Goal: Transaction & Acquisition: Purchase product/service

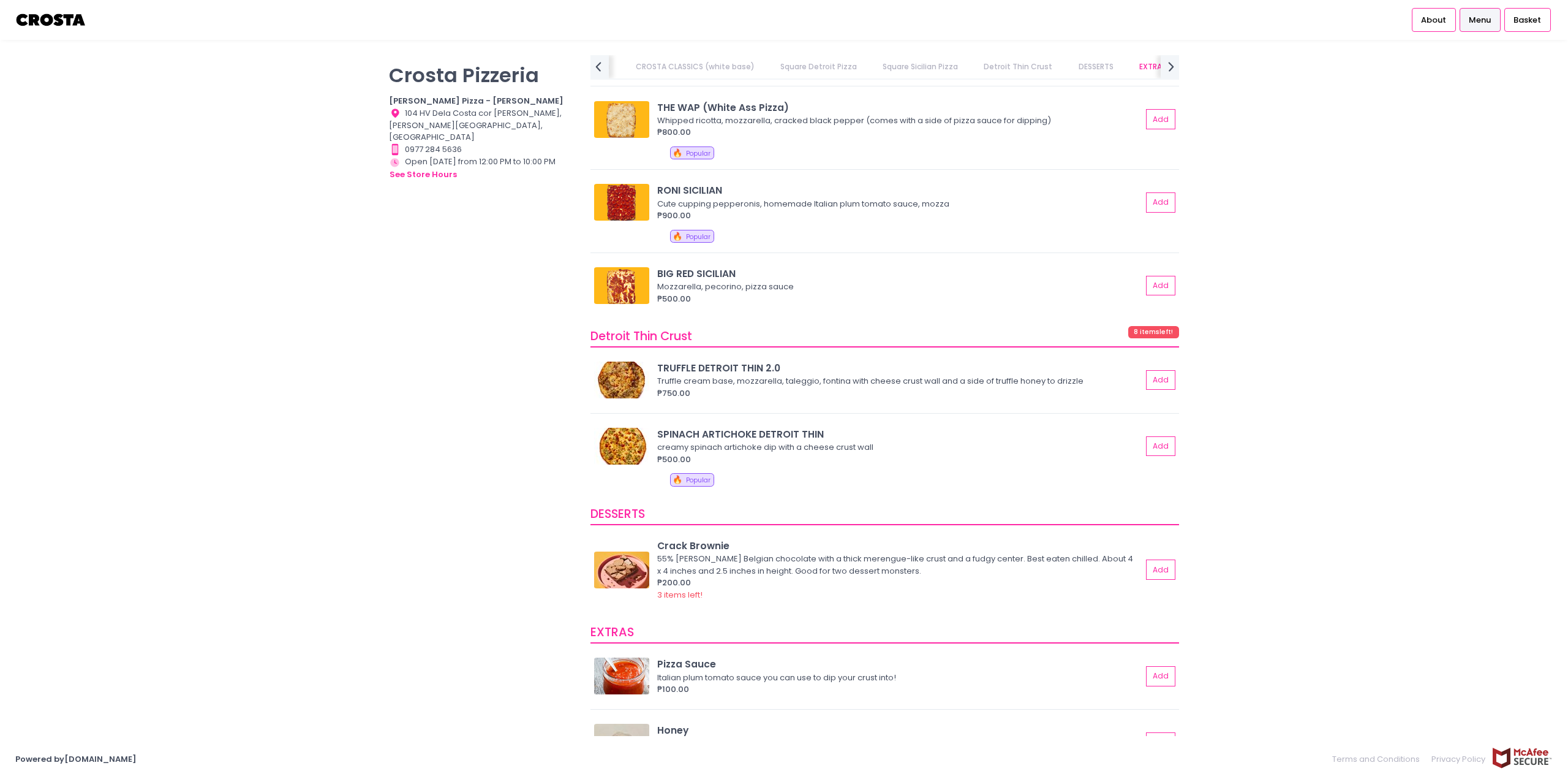
scroll to position [1968, 0]
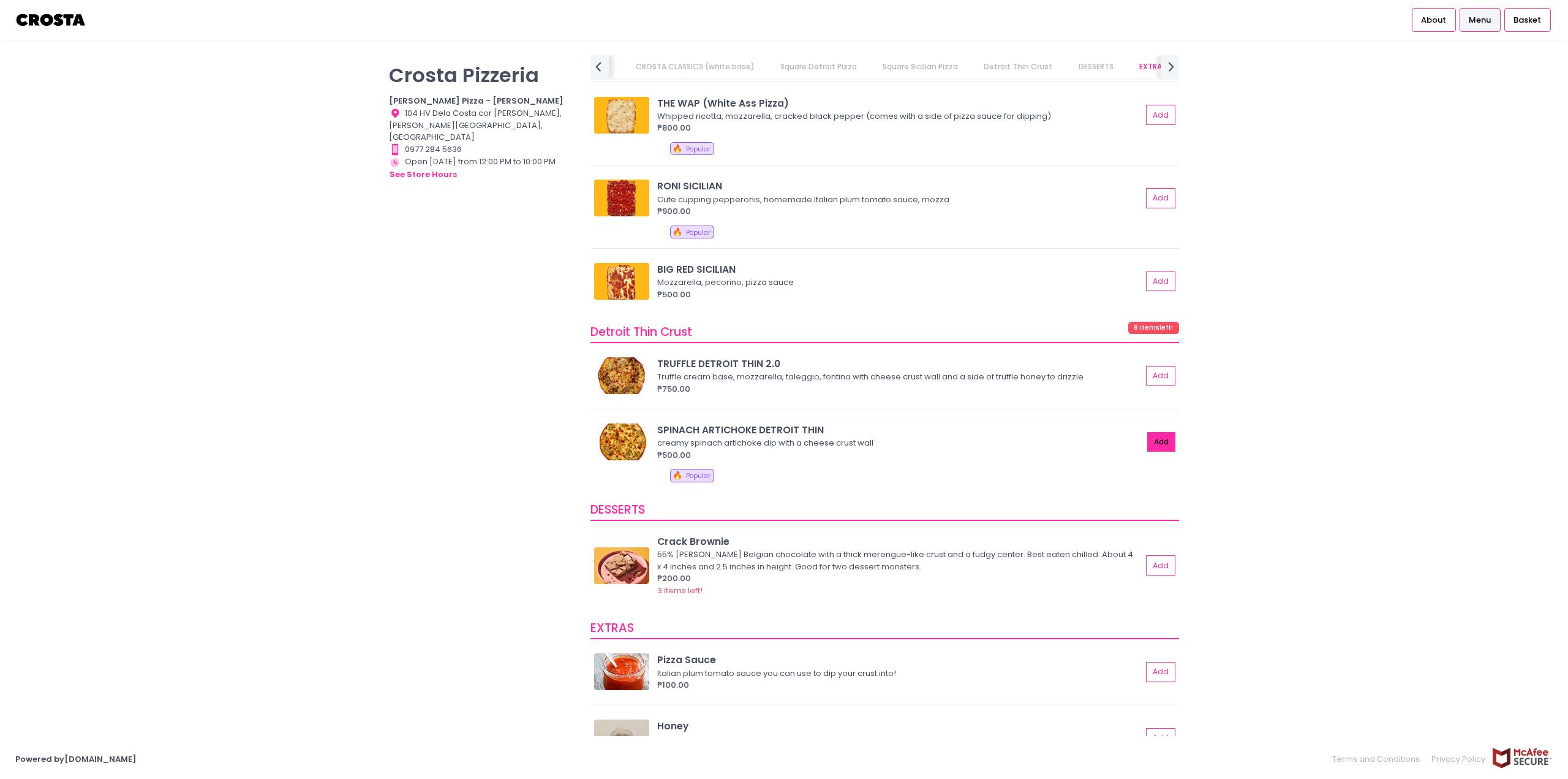
click at [1160, 438] on button "Add" at bounding box center [1162, 442] width 28 height 21
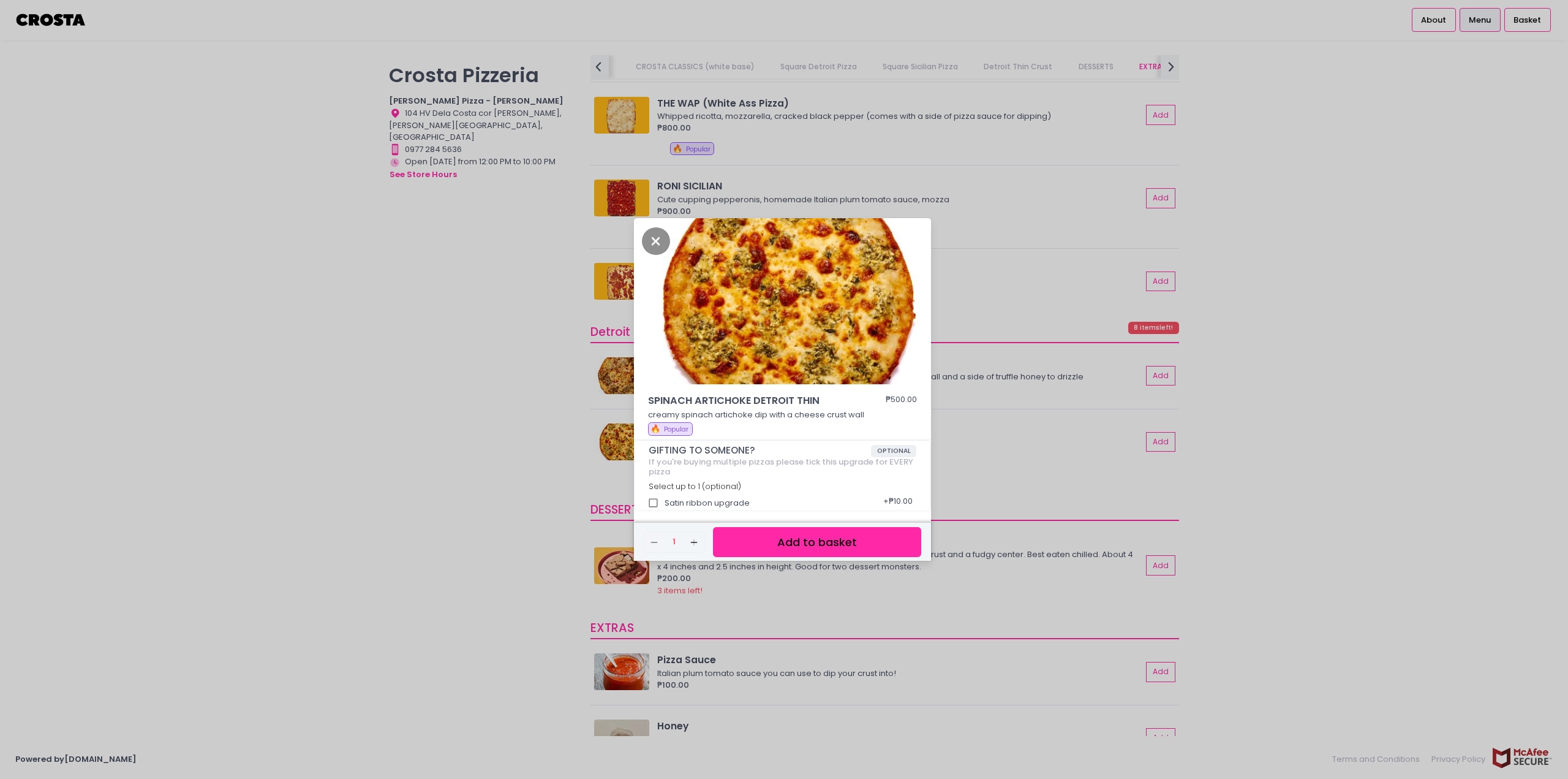
scroll to position [3, 0]
click at [818, 537] on button "Add to basket" at bounding box center [817, 541] width 208 height 30
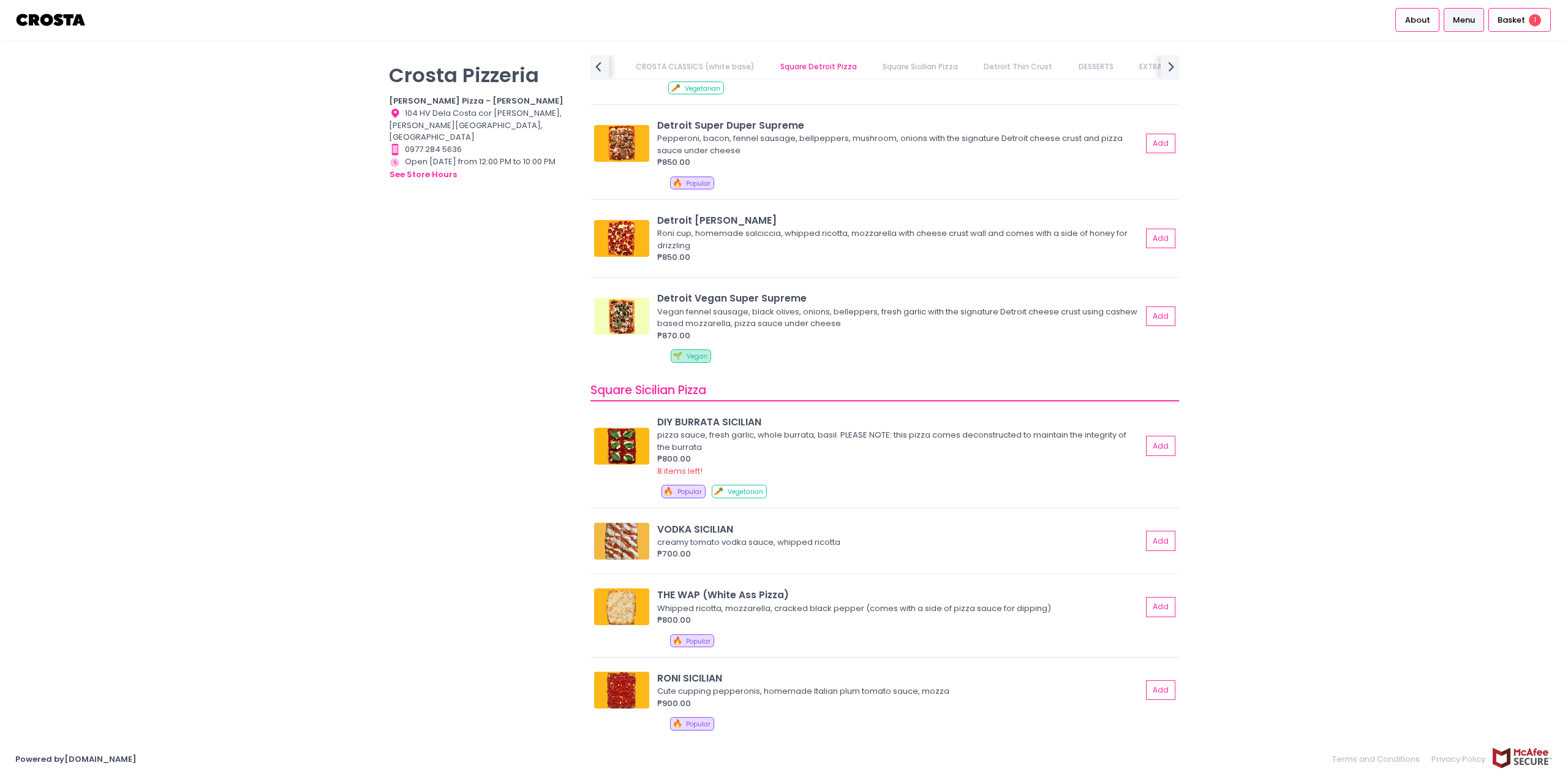
scroll to position [1355, 0]
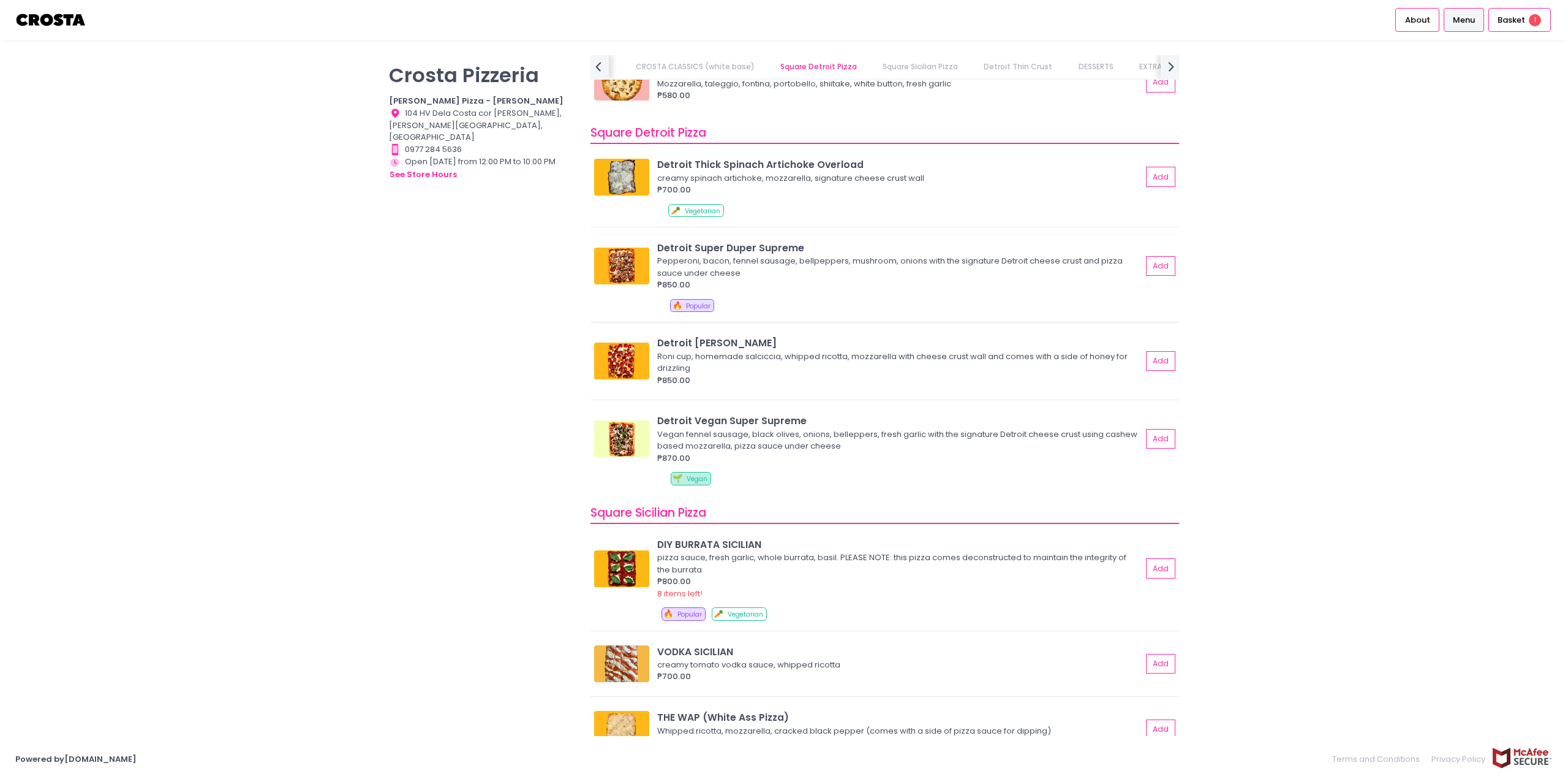
click at [623, 267] on img at bounding box center [622, 266] width 55 height 37
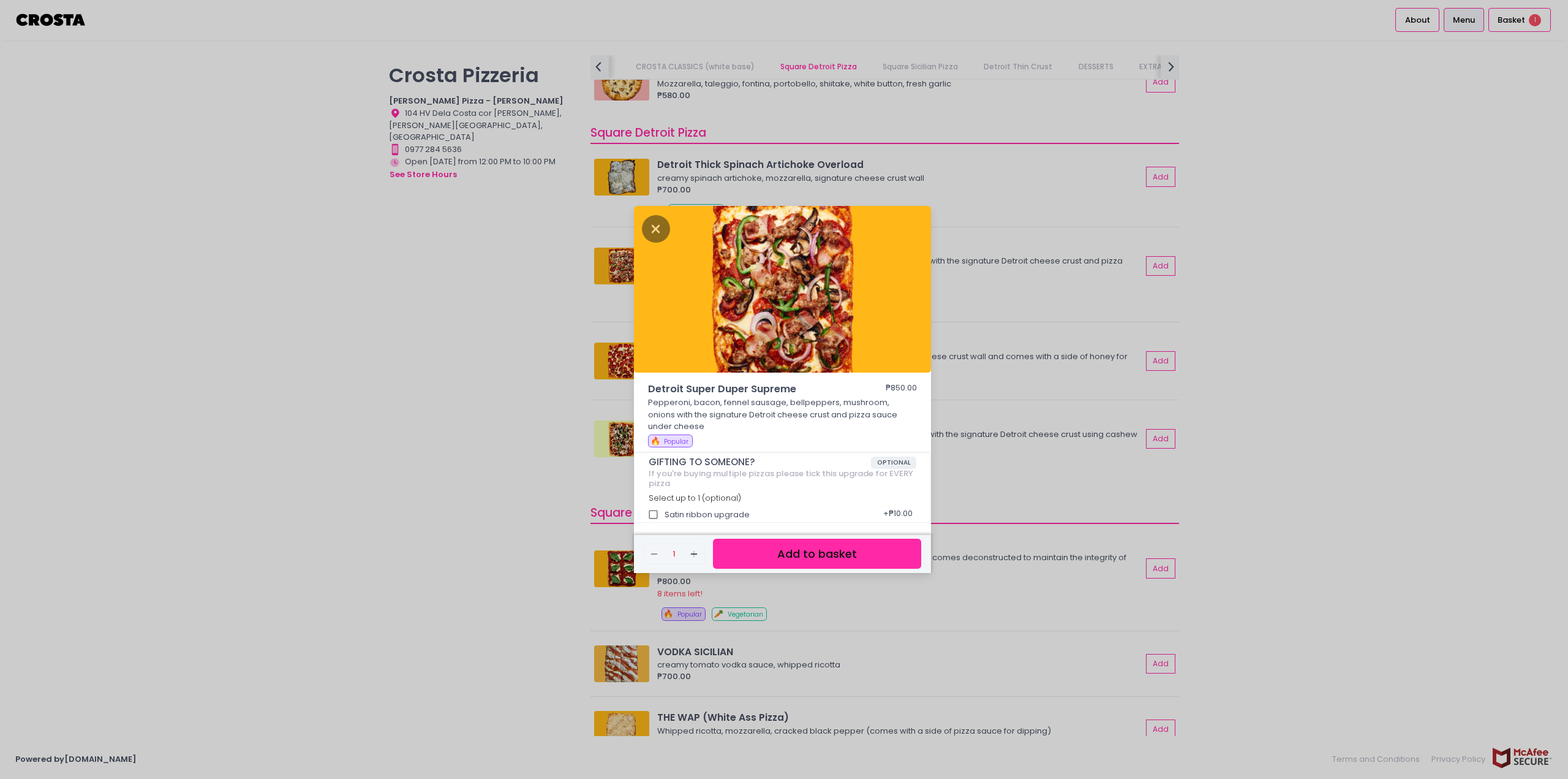
click at [455, 310] on div "Detroit Super Duper Supreme ₱850.00 Pepperoni, bacon, fennel sausage, bellpeppe…" at bounding box center [784, 389] width 1568 height 779
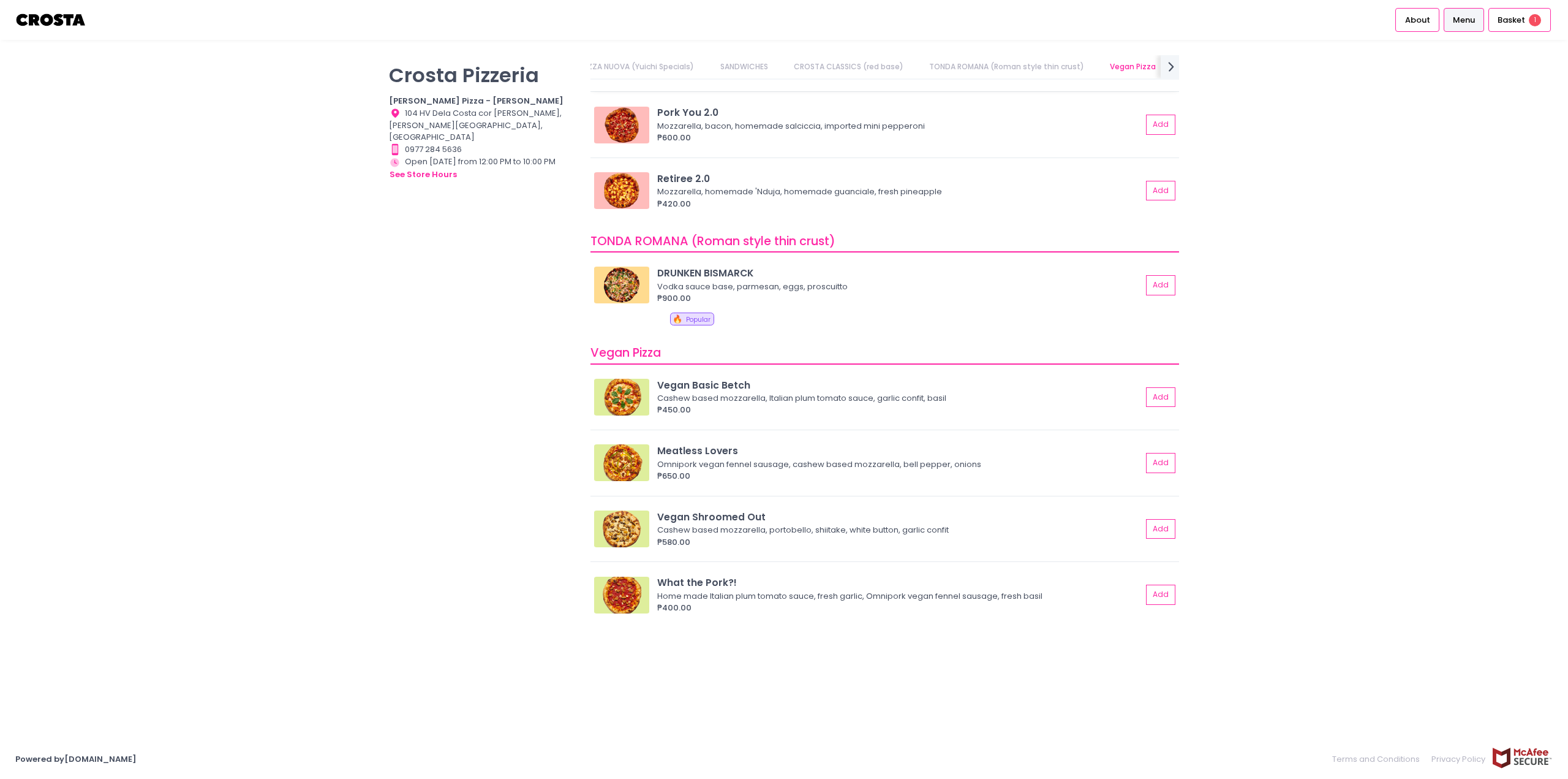
scroll to position [0, 0]
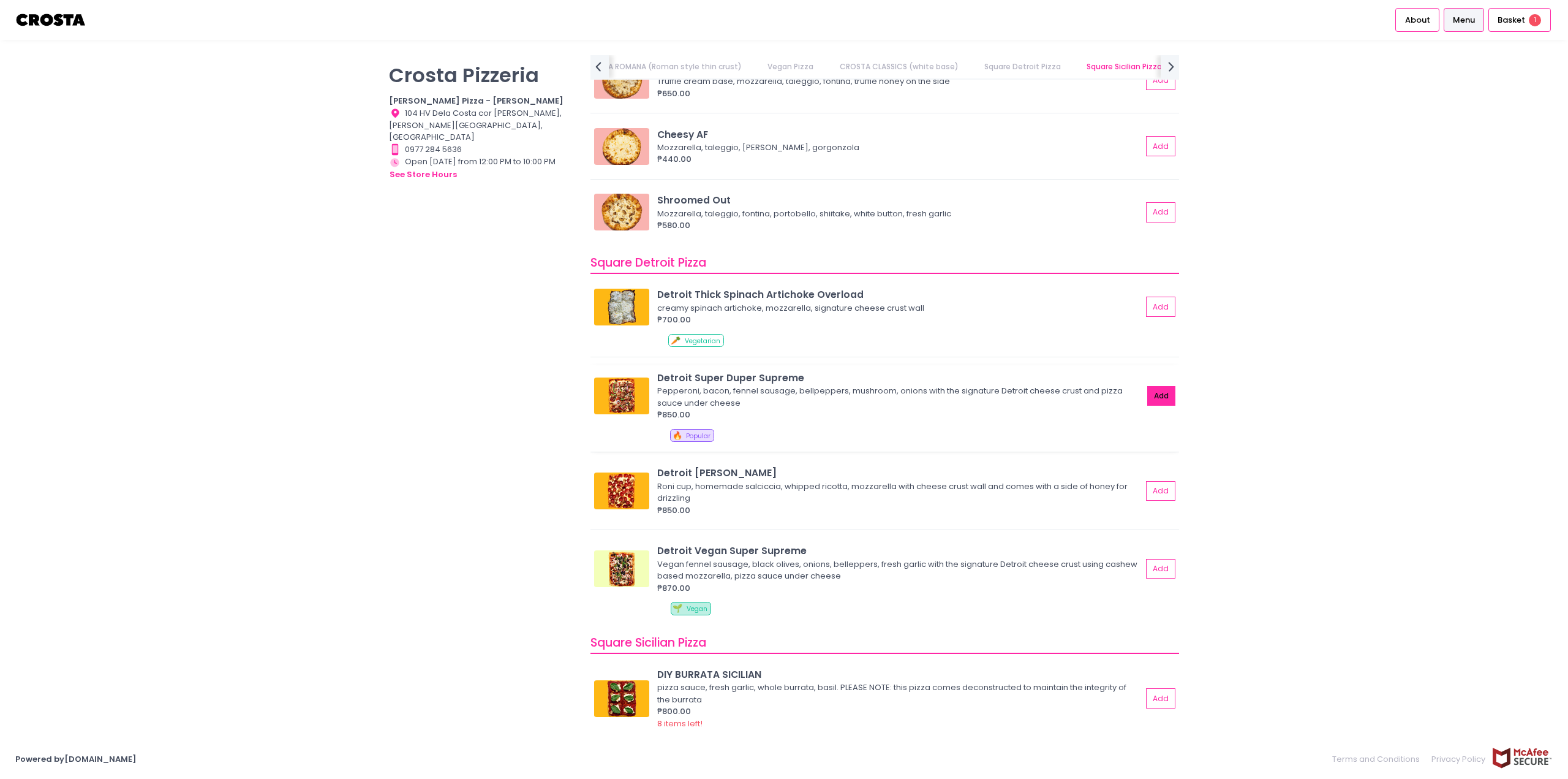
click at [1147, 395] on button "Add" at bounding box center [1162, 396] width 28 height 21
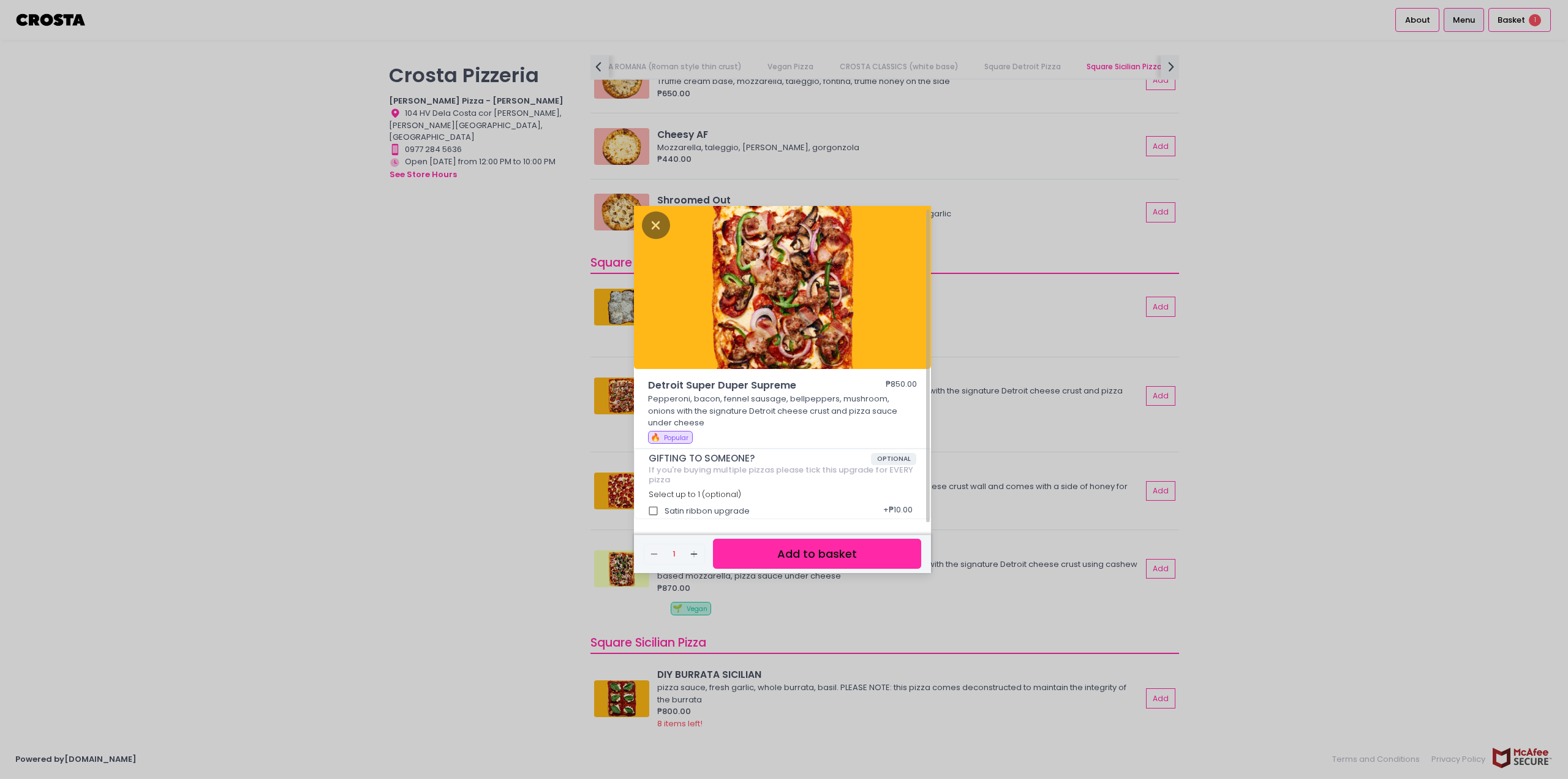
click at [820, 548] on button "Add to basket" at bounding box center [817, 553] width 208 height 30
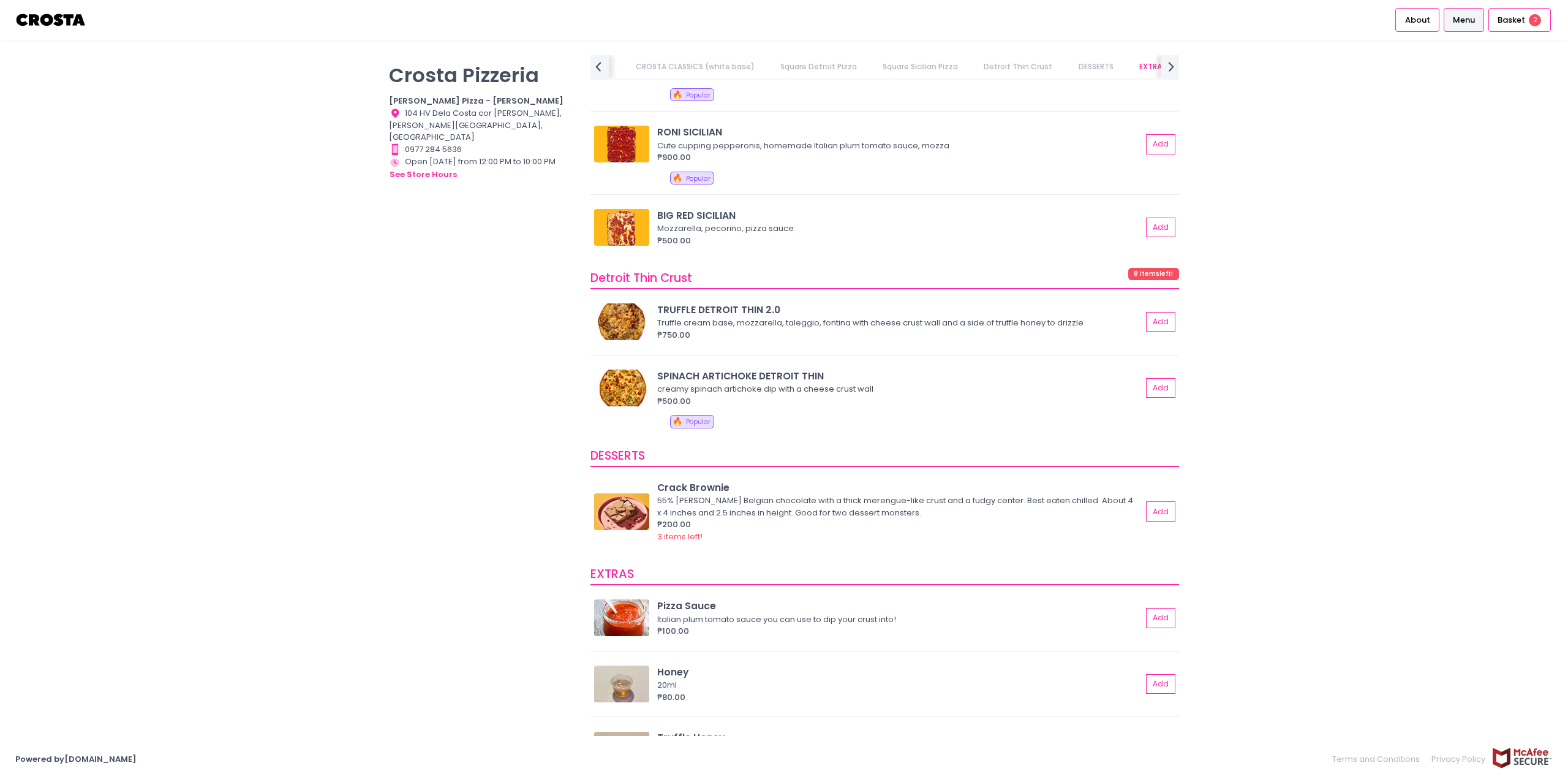
click at [774, 500] on div "55% earl Belgian chocolate with a thick merengue-like crust and a fudgy center.…" at bounding box center [897, 506] width 481 height 24
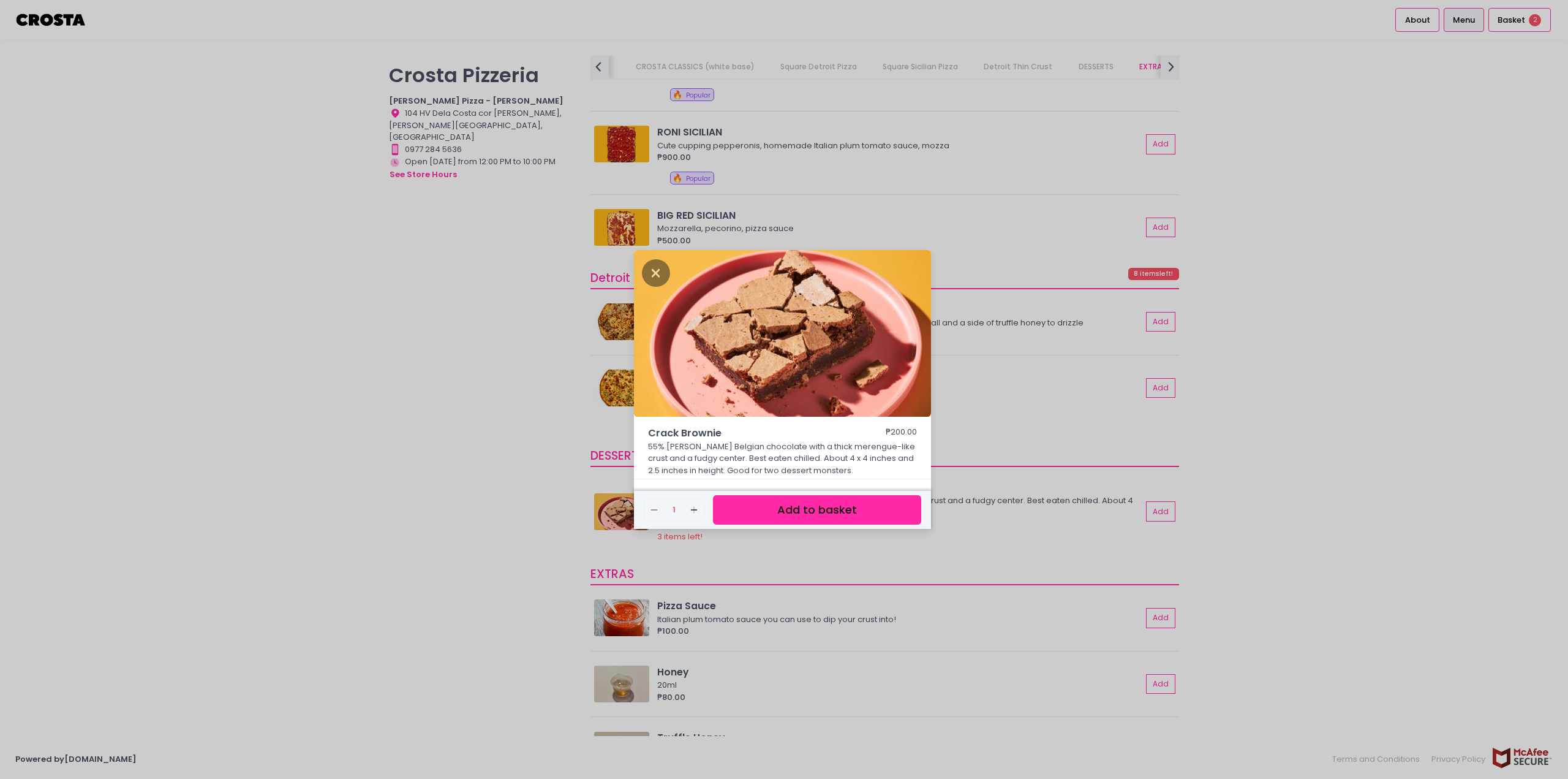
click at [791, 507] on button "Add to basket" at bounding box center [817, 510] width 208 height 30
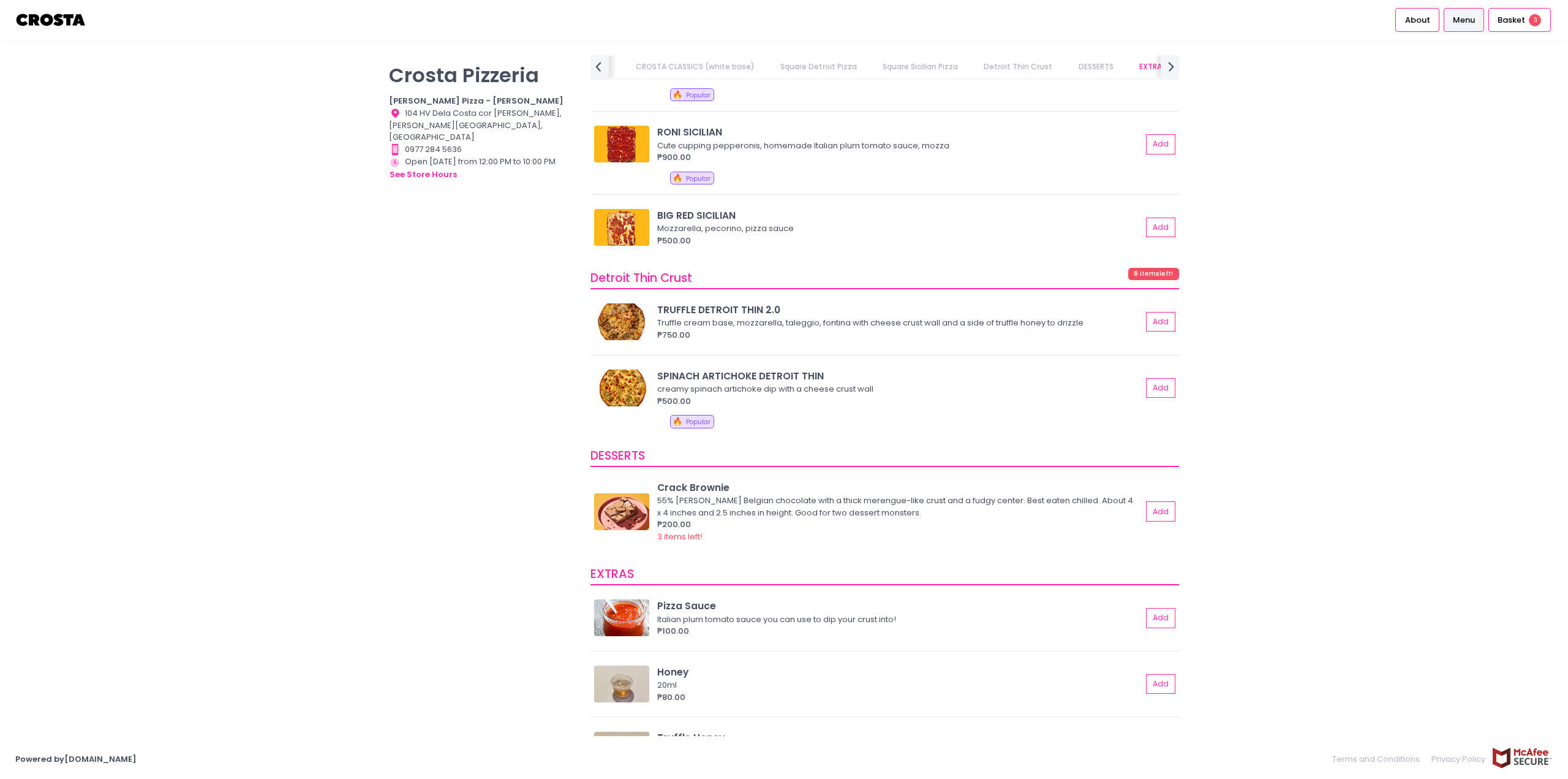
click at [788, 510] on div "55% earl Belgian chocolate with a thick merengue-like crust and a fudgy center.…" at bounding box center [897, 506] width 481 height 24
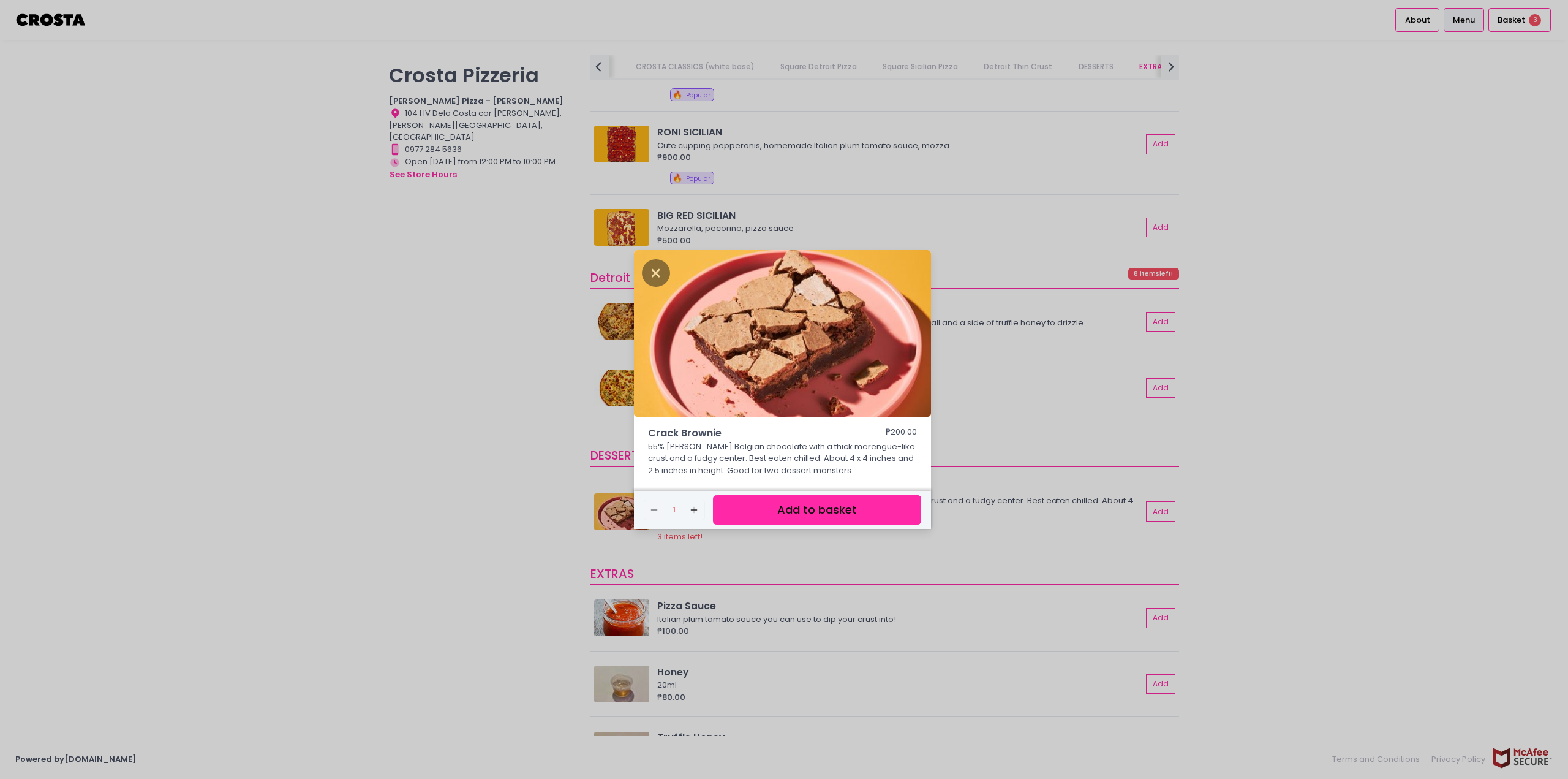
click at [783, 511] on button "Add to basket" at bounding box center [817, 510] width 208 height 30
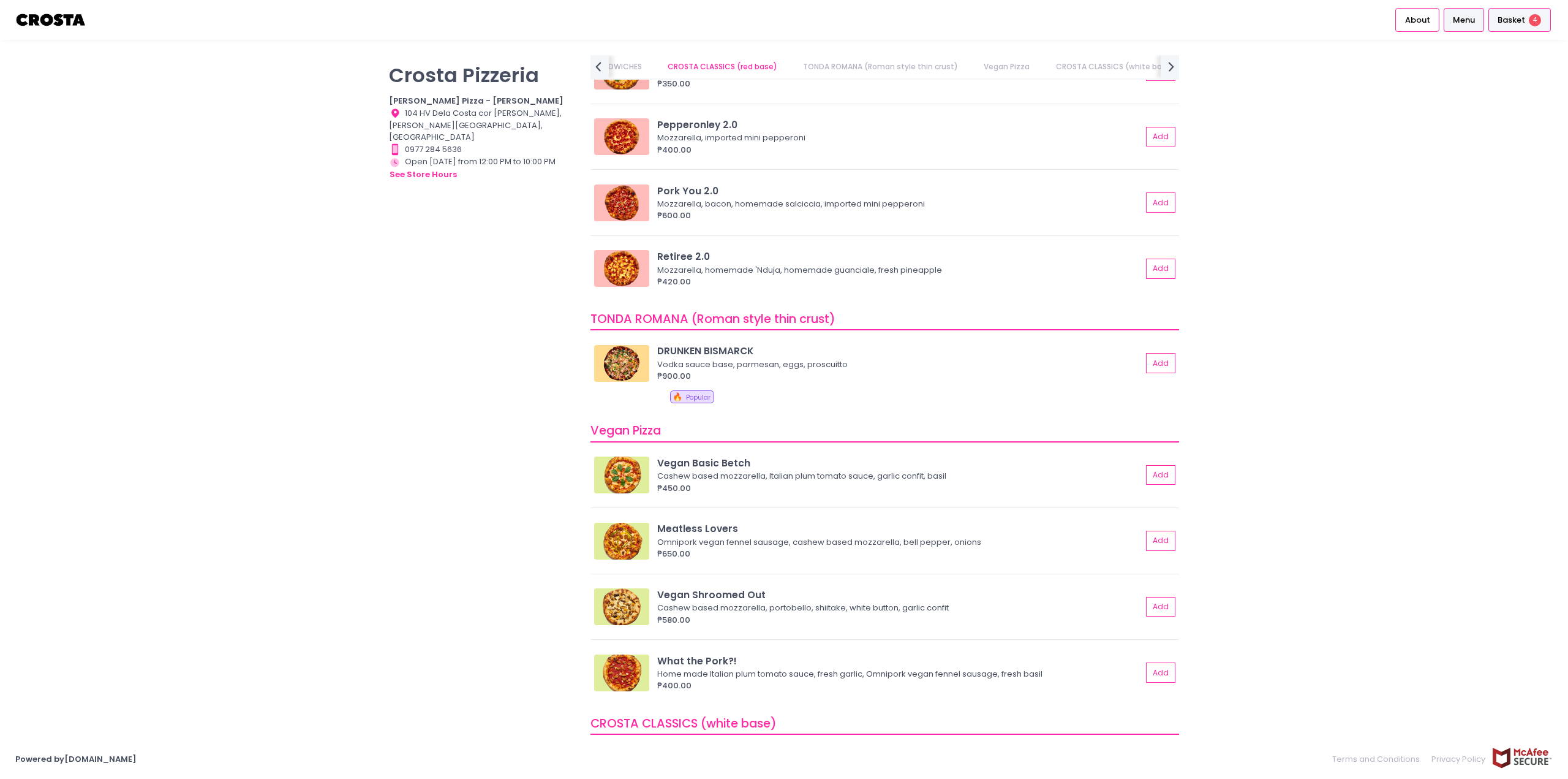
click at [1534, 19] on span "4" at bounding box center [1535, 21] width 13 height 13
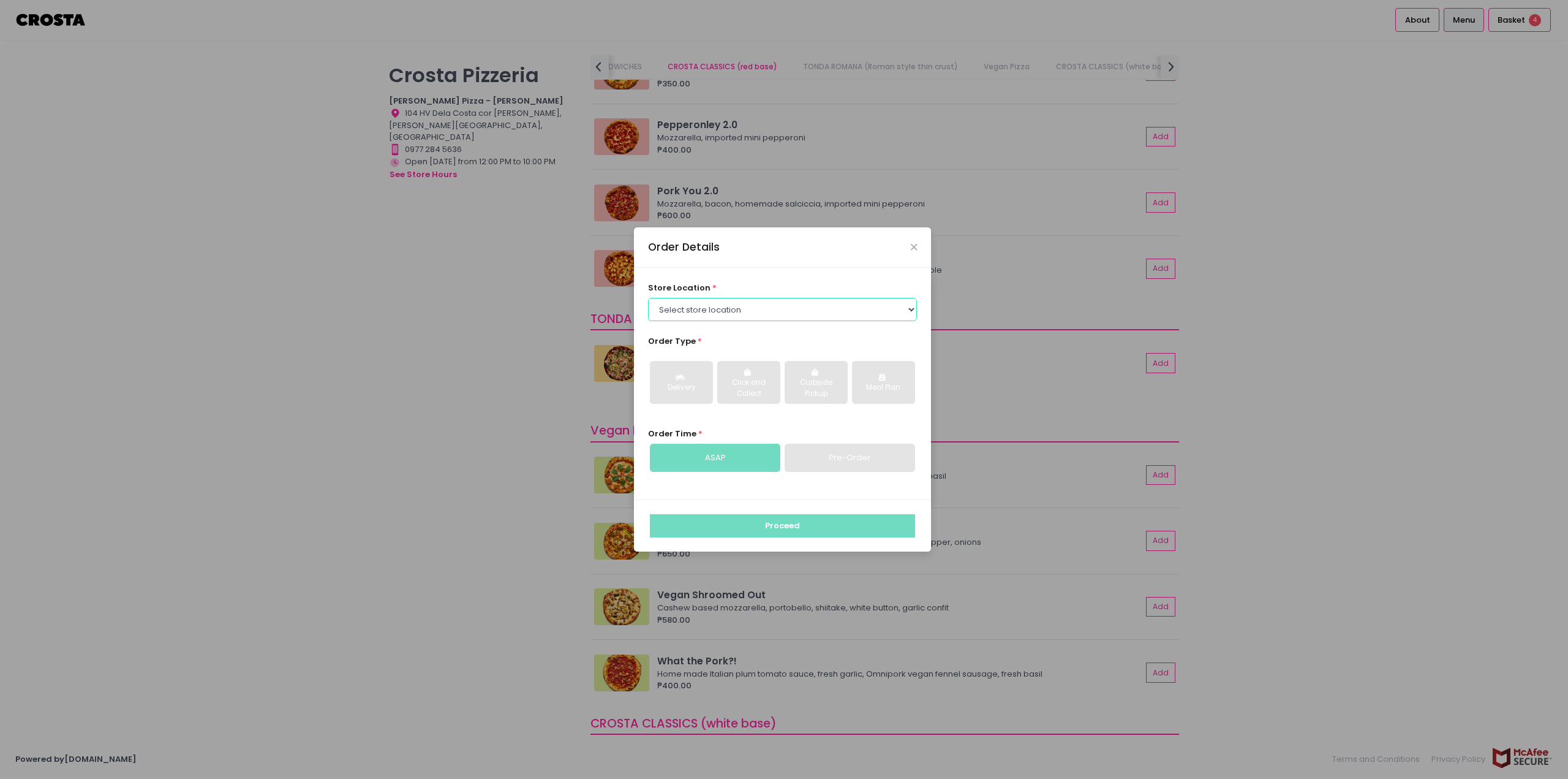
click at [894, 309] on select "Select store location Crosta Pizza - Salcedo Crosta Pizza - San Juan" at bounding box center [783, 309] width 270 height 23
click at [648, 298] on select "Select store location Crosta Pizza - Salcedo Crosta Pizza - San Juan" at bounding box center [783, 309] width 270 height 23
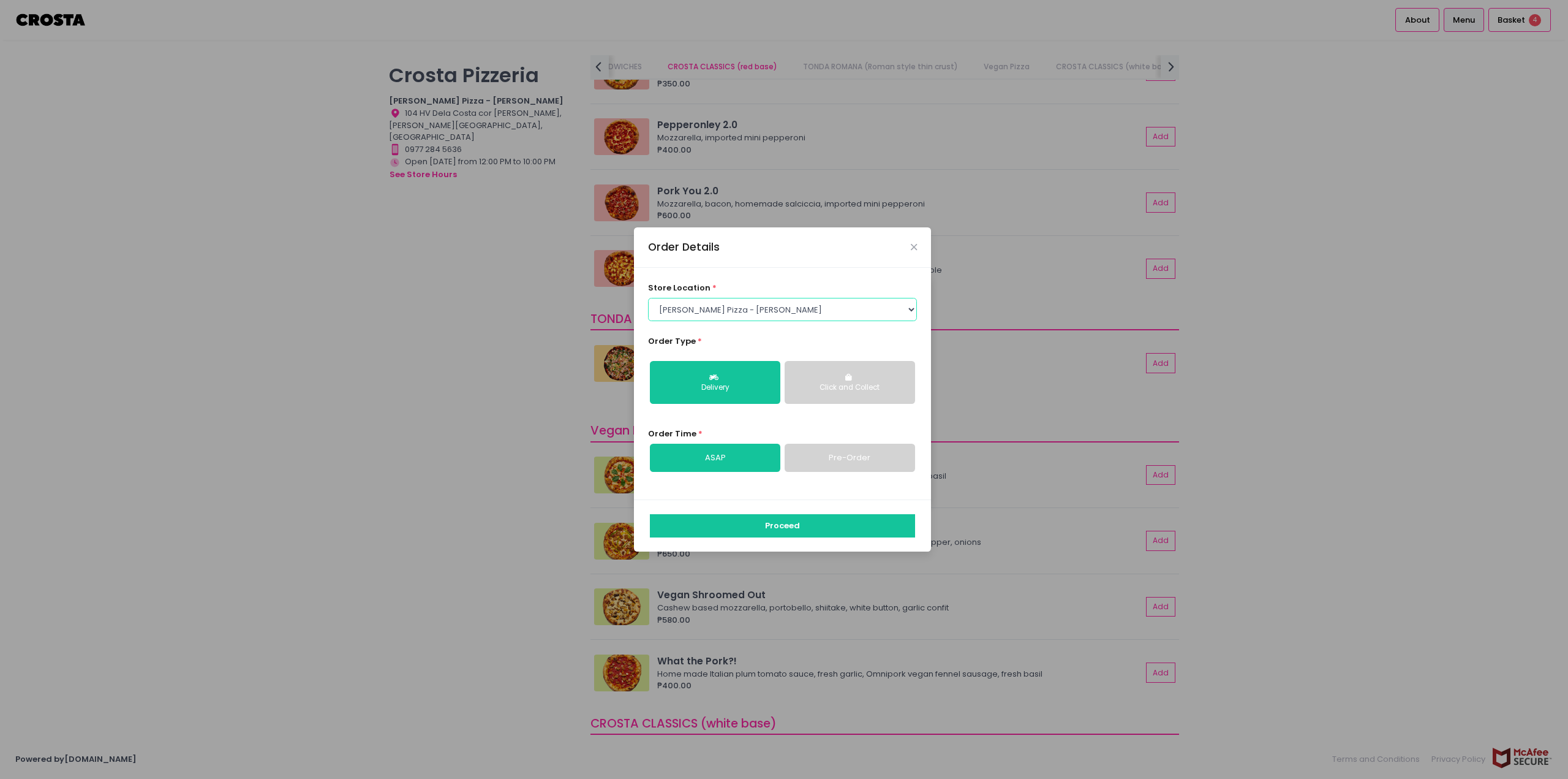
click at [763, 312] on select "Select store location Crosta Pizza - Salcedo Crosta Pizza - San Juan" at bounding box center [783, 309] width 270 height 23
select select "65090bae48156caed44a5eb4"
click at [648, 298] on select "Select store location Crosta Pizza - Salcedo Crosta Pizza - San Juan" at bounding box center [783, 309] width 270 height 23
click at [781, 525] on button "Proceed" at bounding box center [783, 525] width 265 height 23
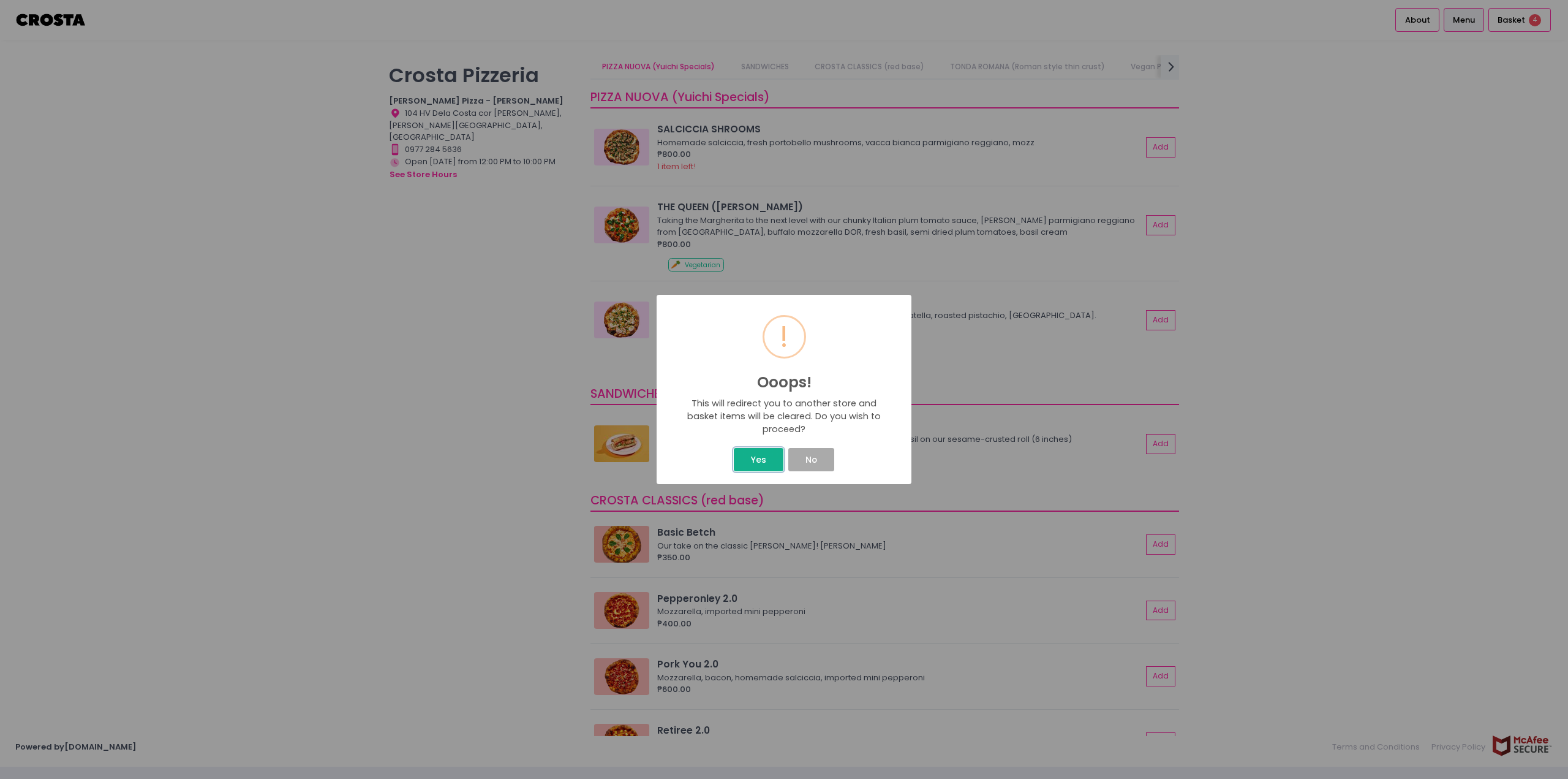
click at [767, 464] on button "Yes" at bounding box center [758, 459] width 49 height 23
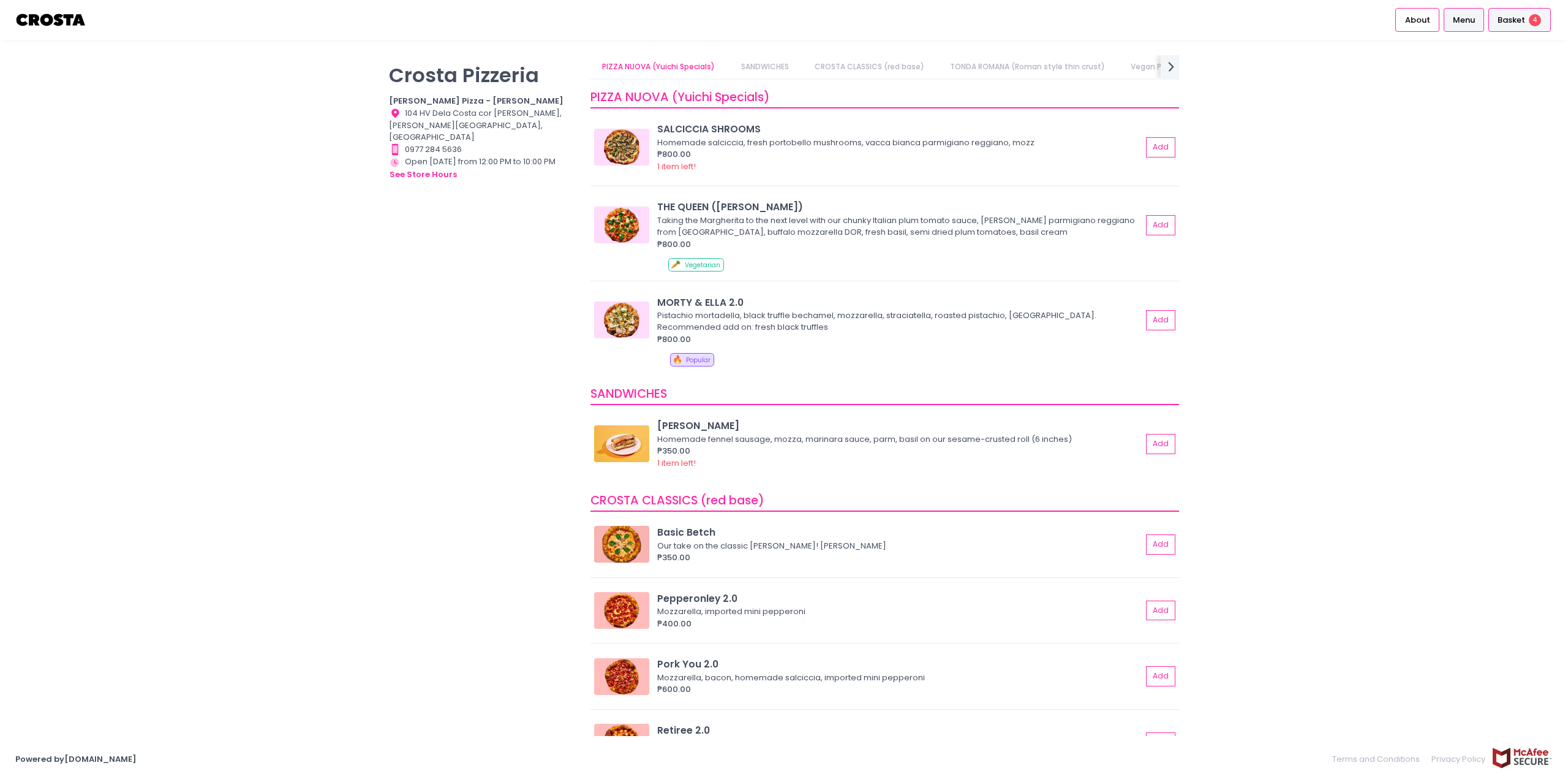
click at [1521, 22] on span "Basket" at bounding box center [1511, 21] width 28 height 13
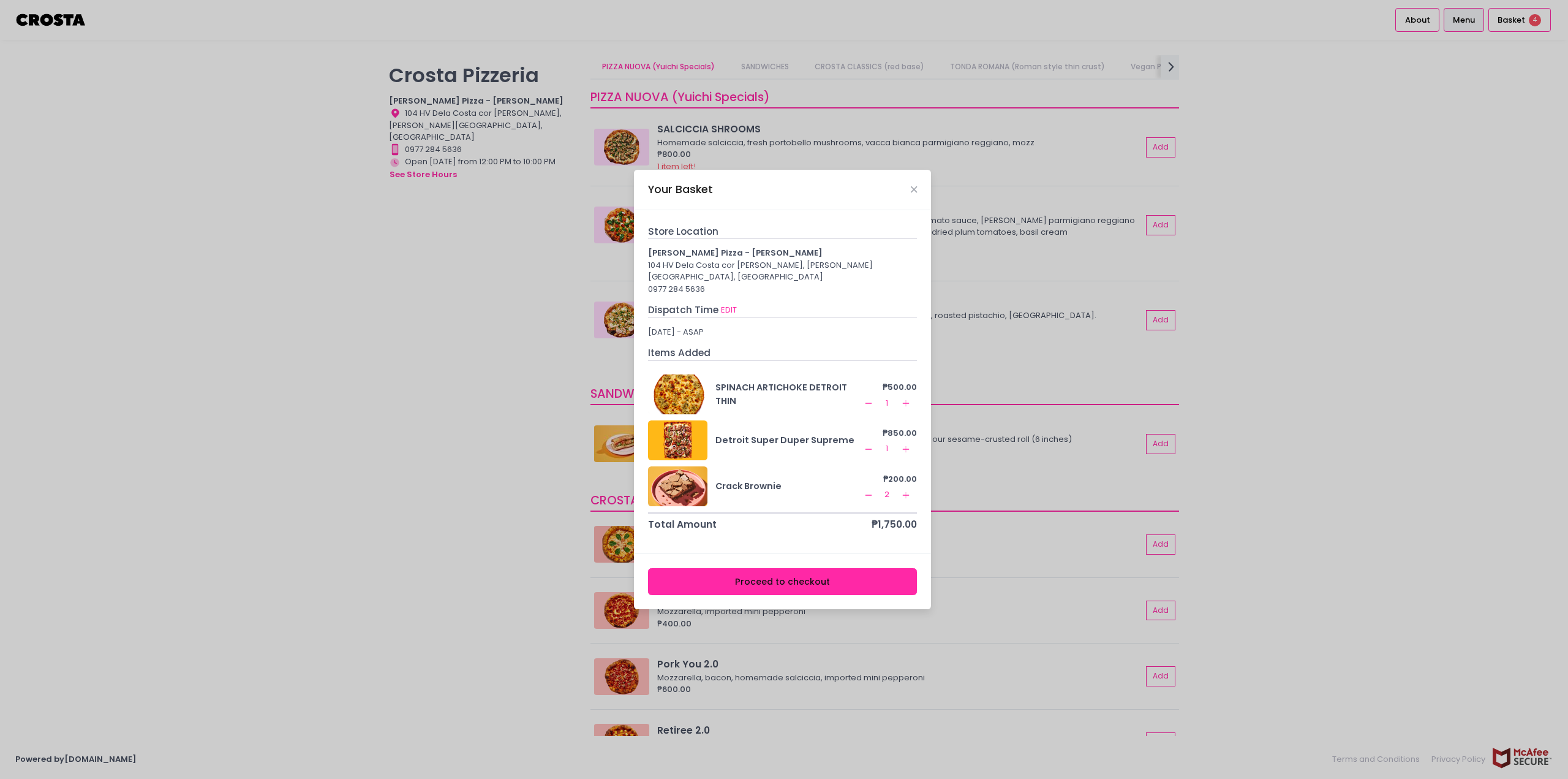
click at [470, 332] on div "Your Basket Store Location Crosta Pizza - Salcedo 104 HV Dela Costa cor LP Levi…" at bounding box center [784, 389] width 1568 height 779
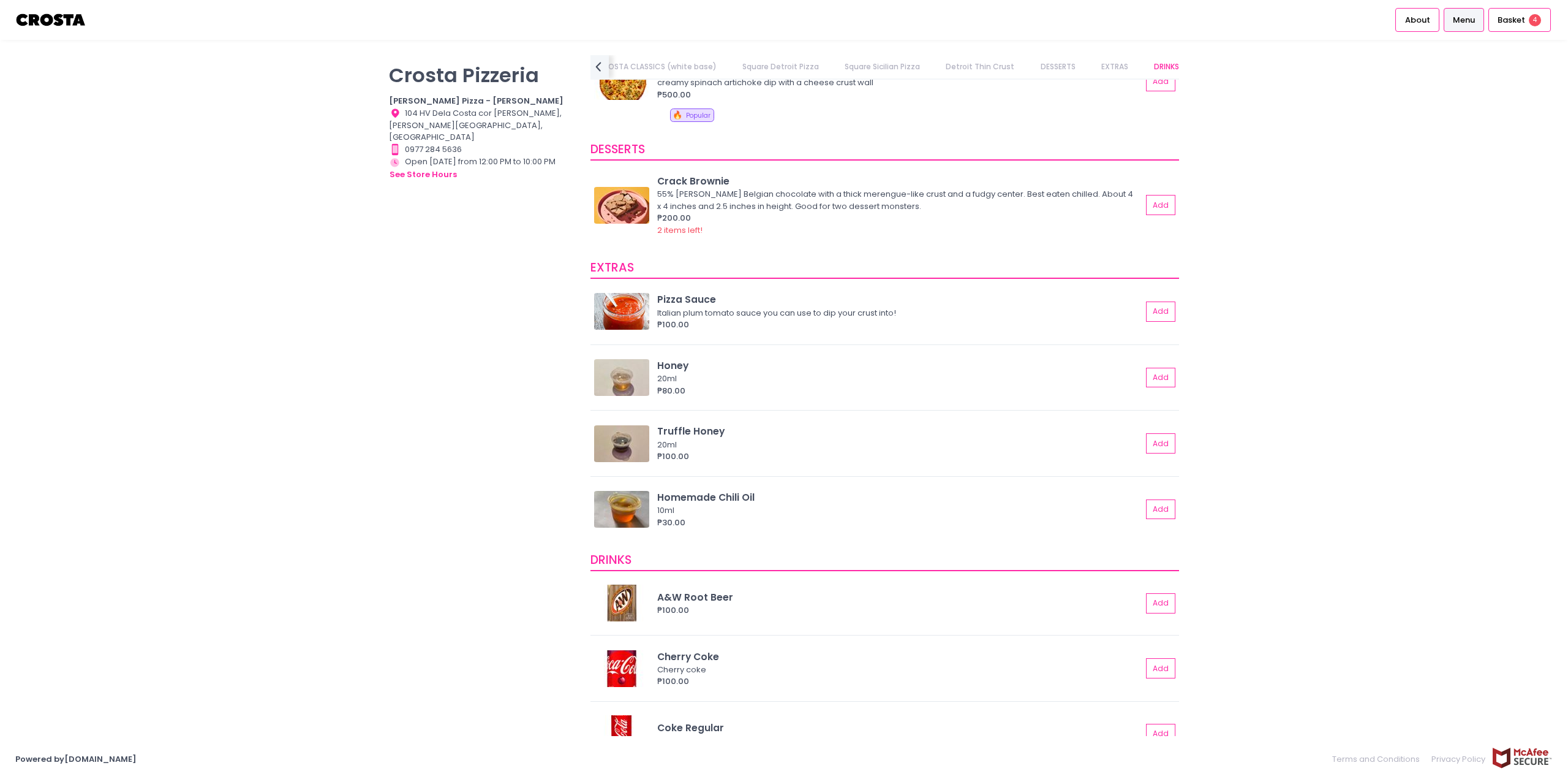
scroll to position [2678, 0]
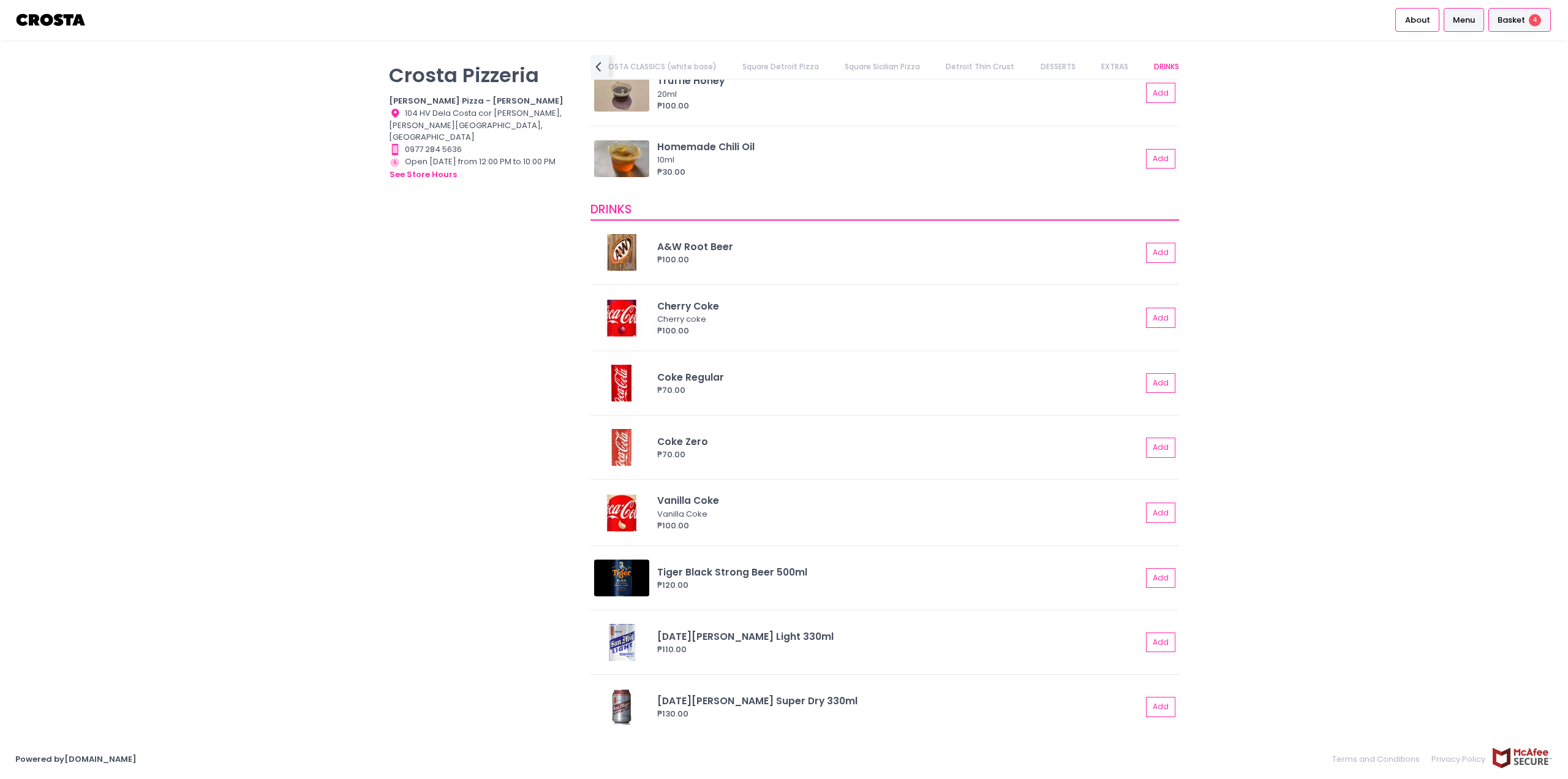
click at [1506, 34] on li "Basket 4" at bounding box center [1519, 20] width 67 height 39
click at [1517, 24] on span "Basket" at bounding box center [1511, 21] width 28 height 13
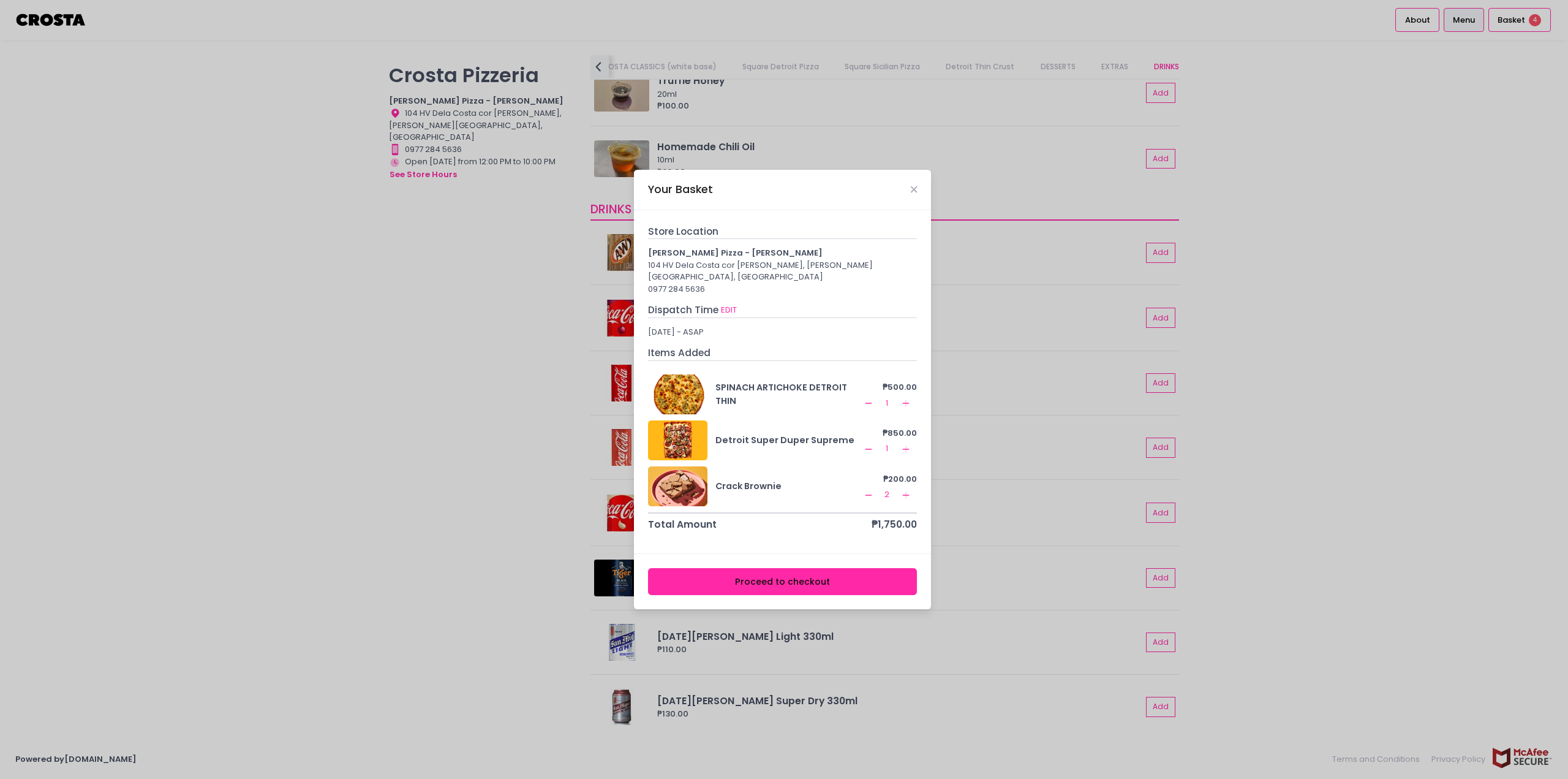
click at [805, 573] on button "Proceed to checkout" at bounding box center [783, 582] width 270 height 28
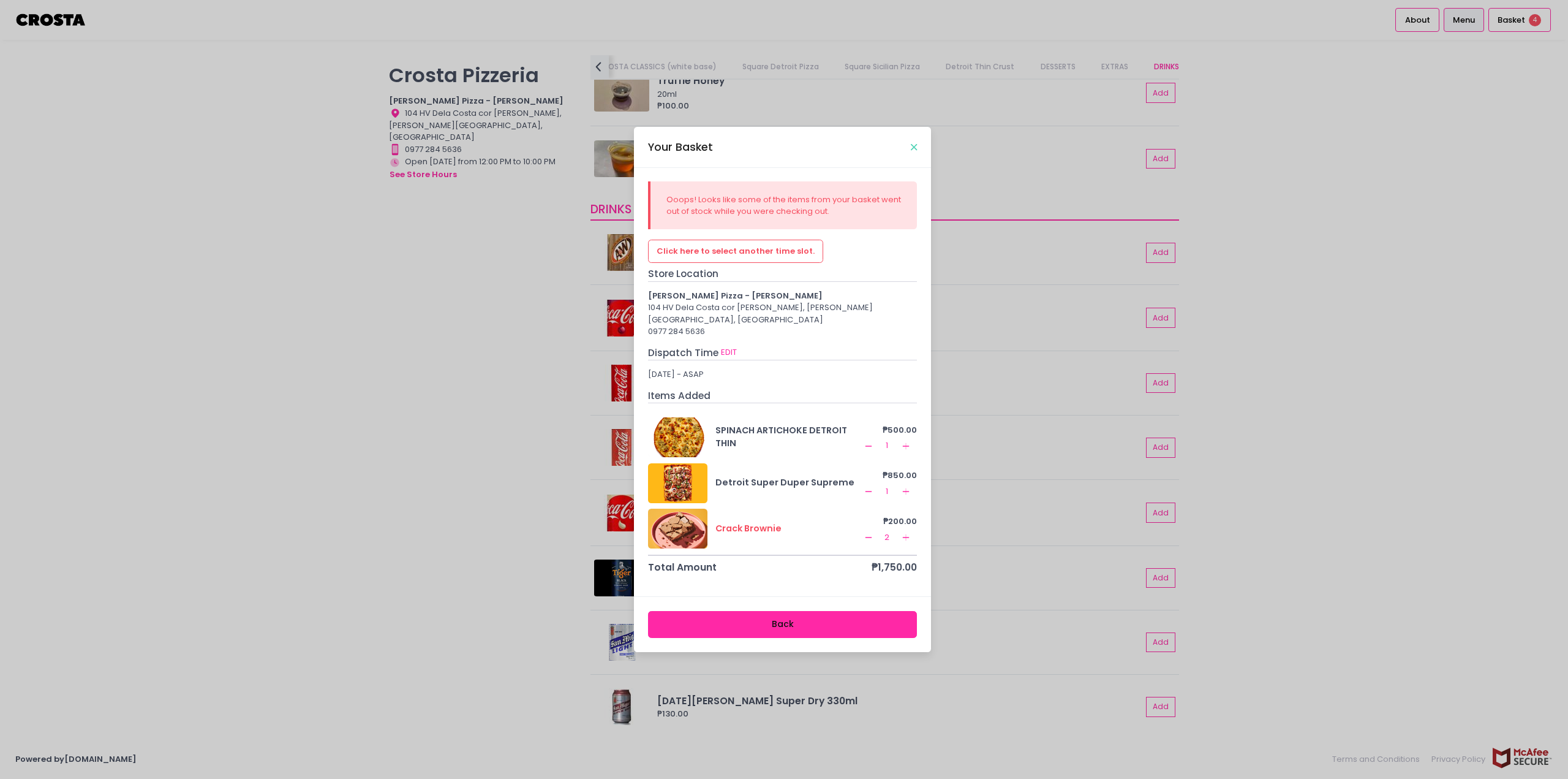
click at [912, 152] on icon "Close" at bounding box center [914, 148] width 6 height 9
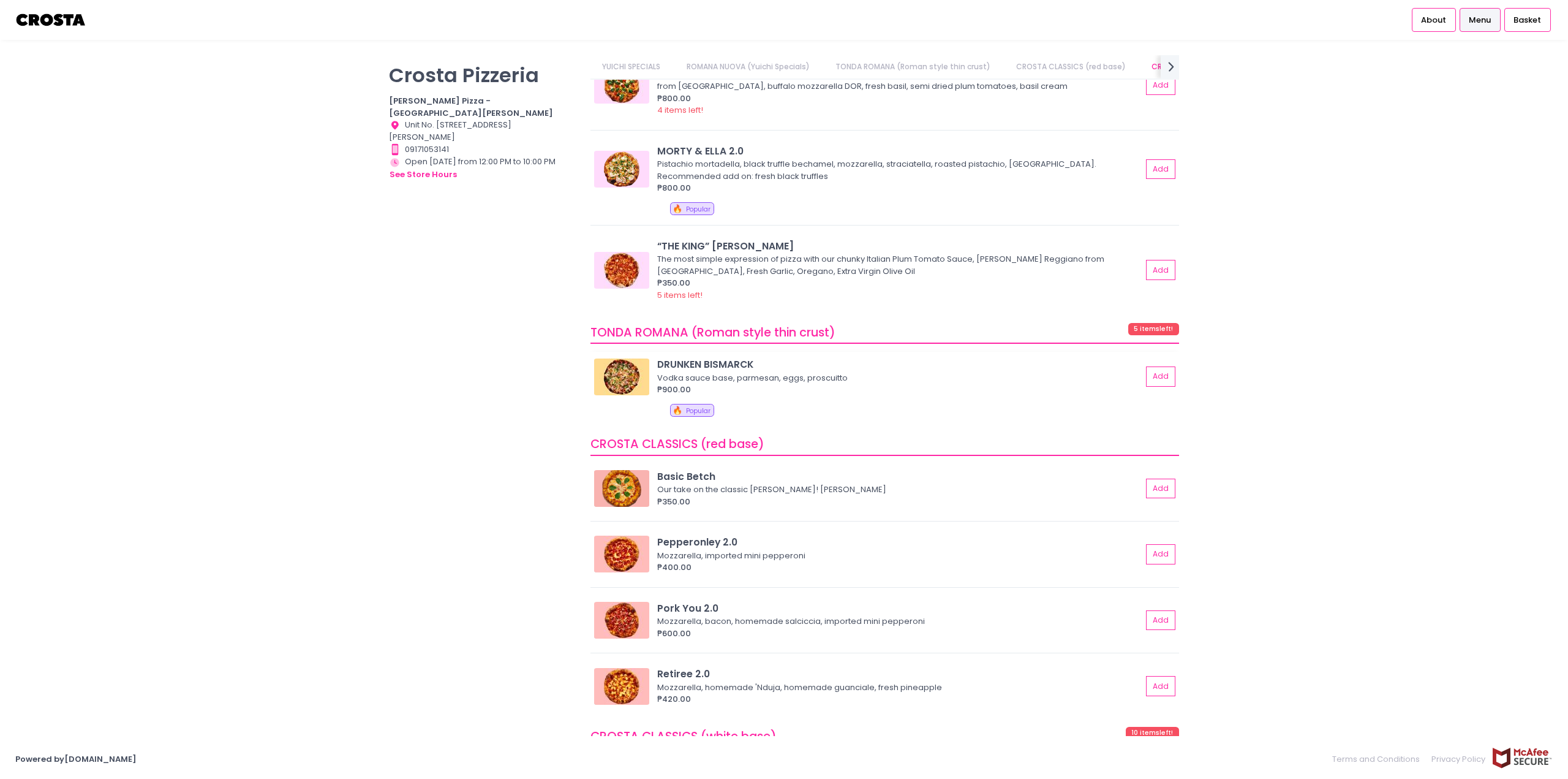
scroll to position [0, 116]
click at [710, 364] on div "DRUNKEN BISMARCK" at bounding box center [900, 365] width 485 height 14
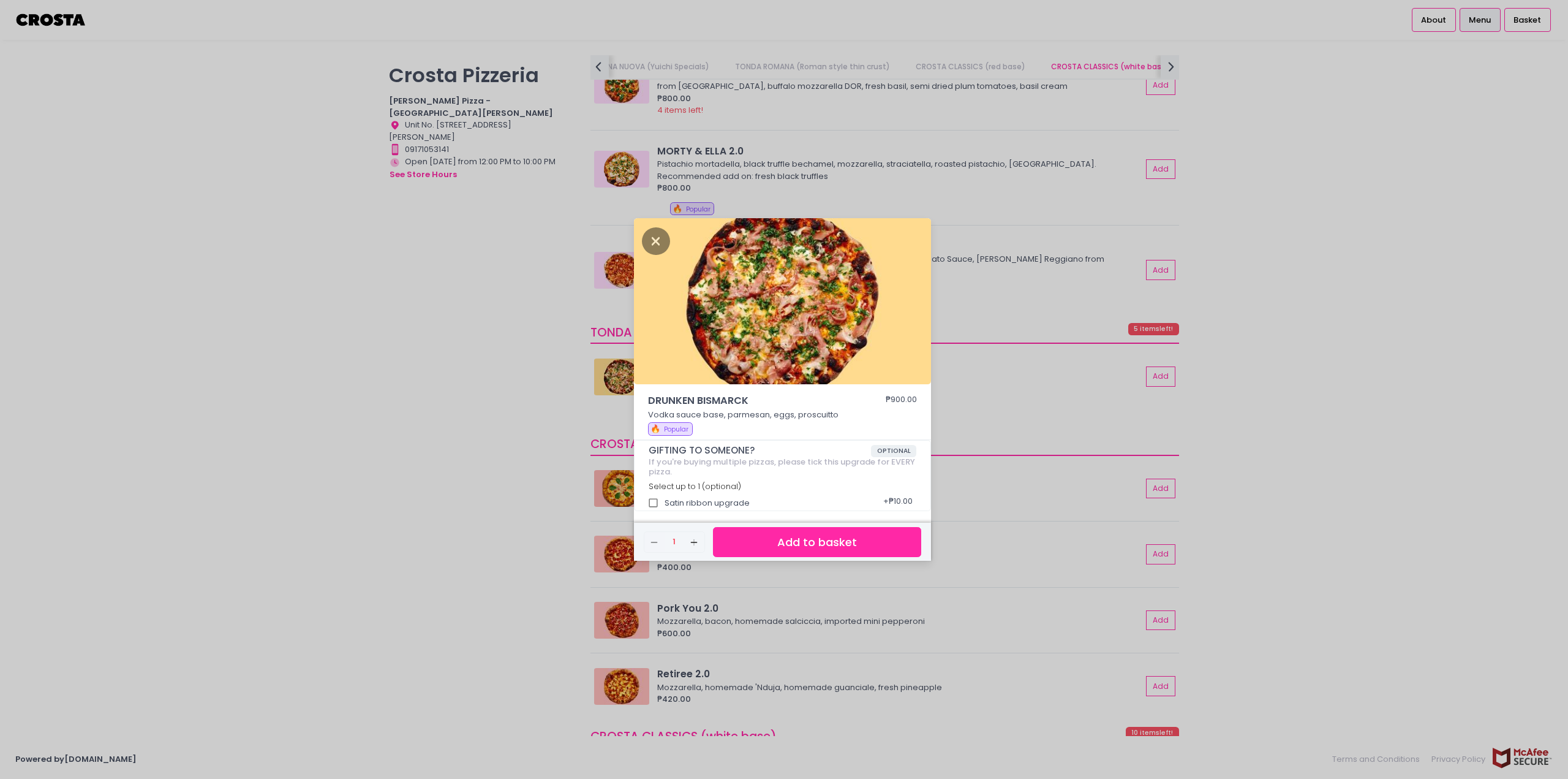
click at [457, 343] on div "DRUNKEN BISMARCK ₱900.00 Vodka sauce base, parmesan, eggs, proscuitto 🔥 Popular…" at bounding box center [784, 389] width 1568 height 779
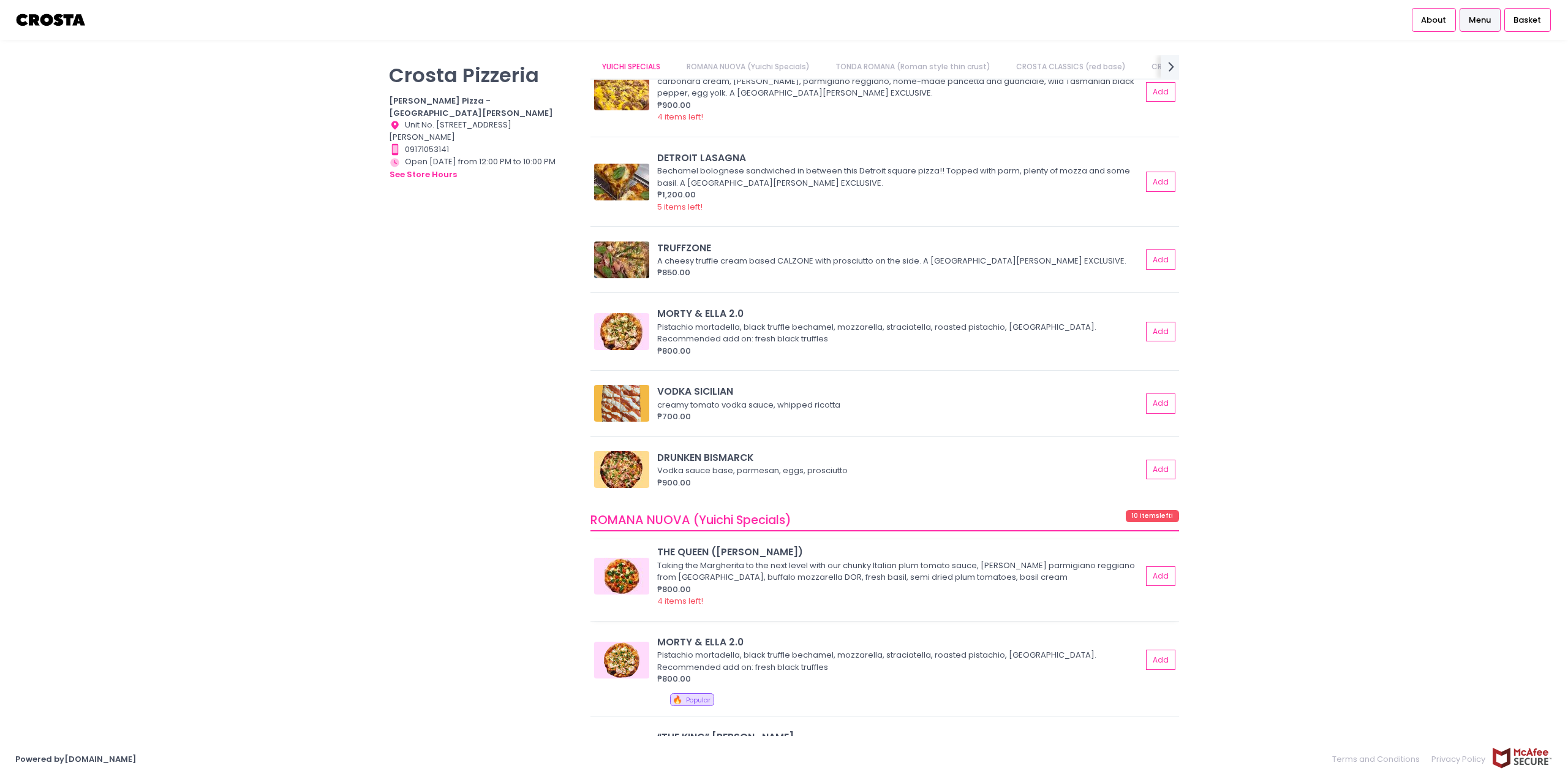
scroll to position [0, 0]
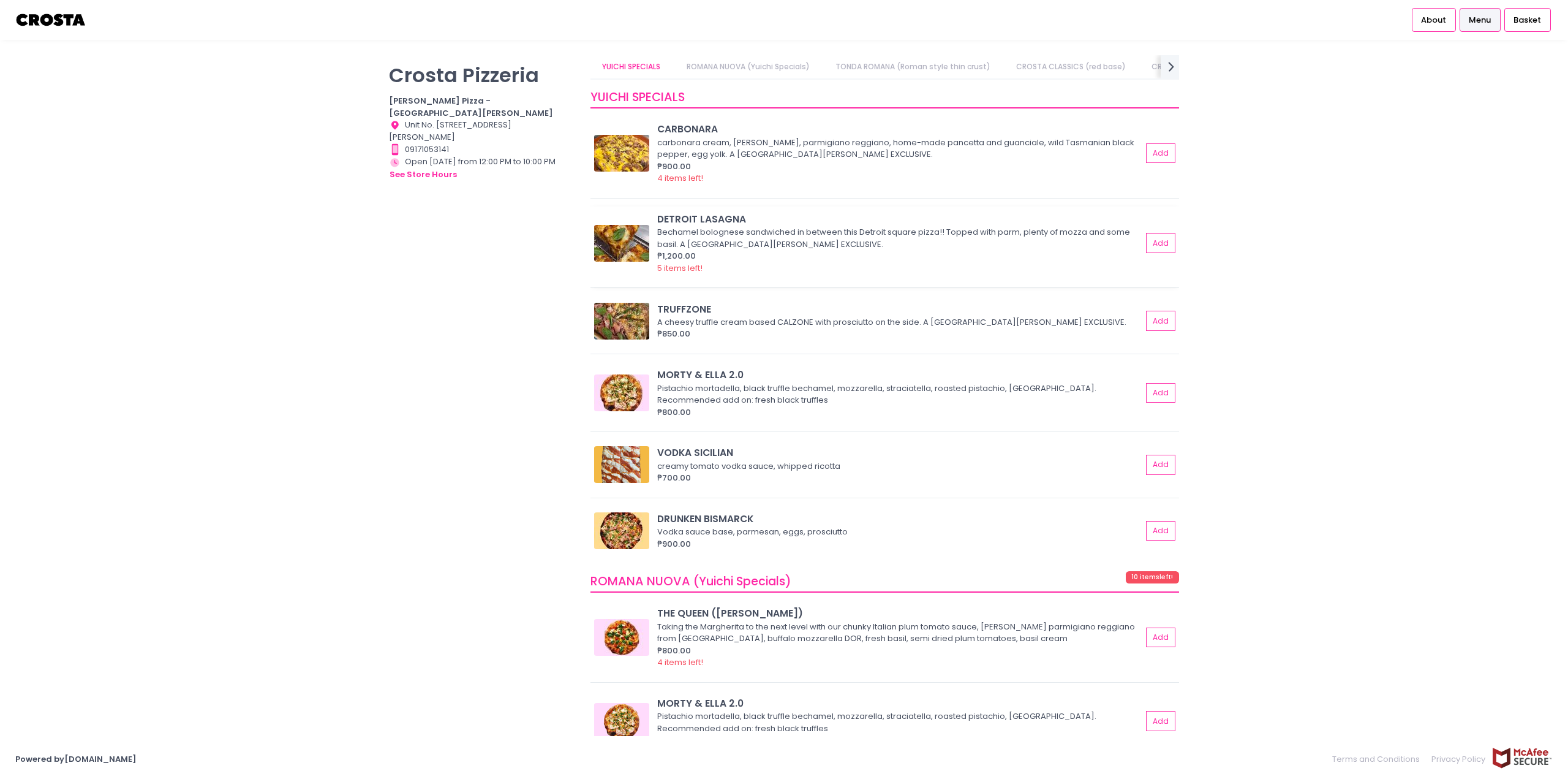
click at [636, 238] on img at bounding box center [622, 243] width 55 height 37
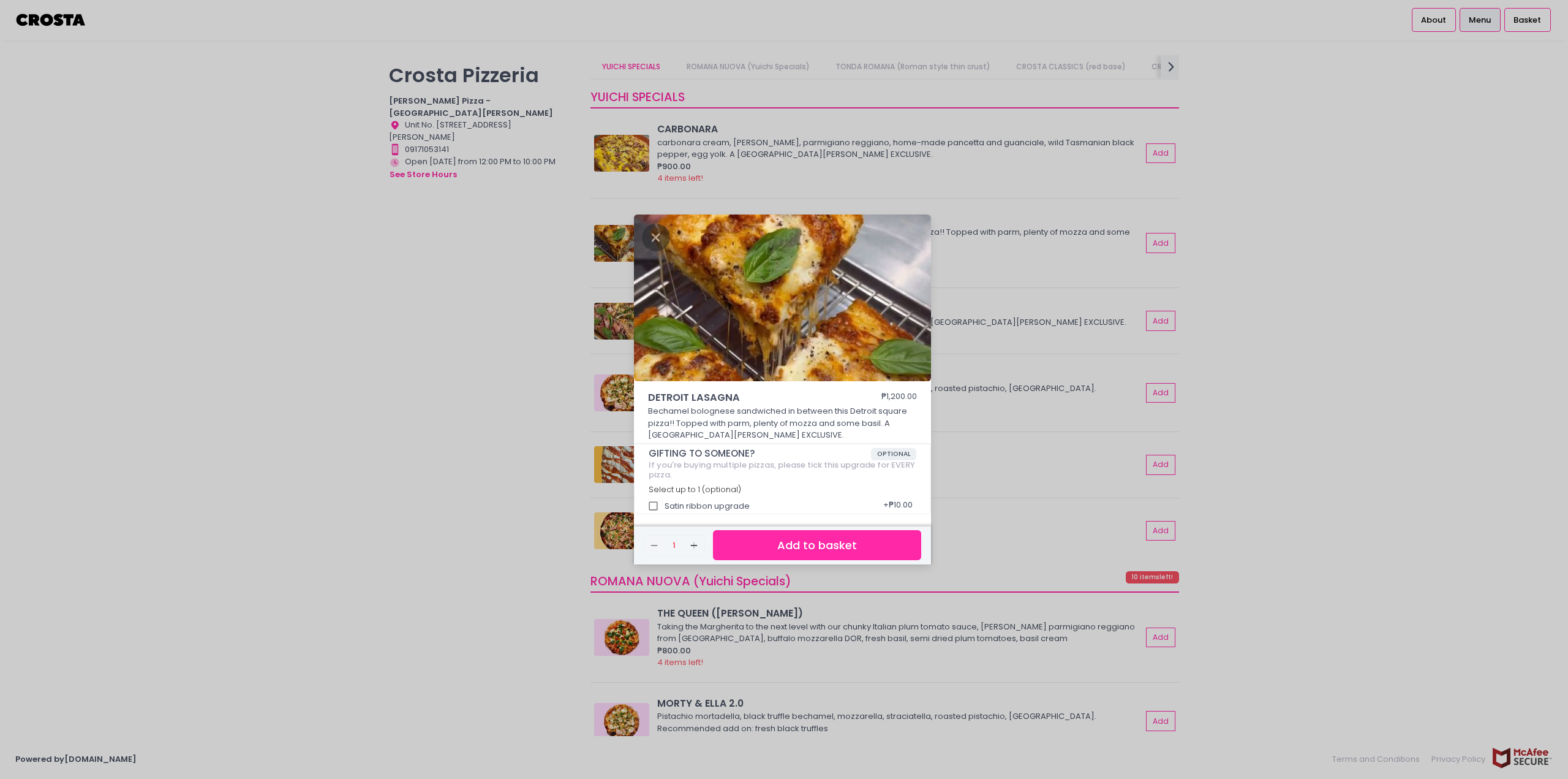
click at [479, 324] on div "DETROIT LASAGNA ₱1,200.00 Bechamel bolognese sandwiched in between this Detroit…" at bounding box center [784, 389] width 1568 height 779
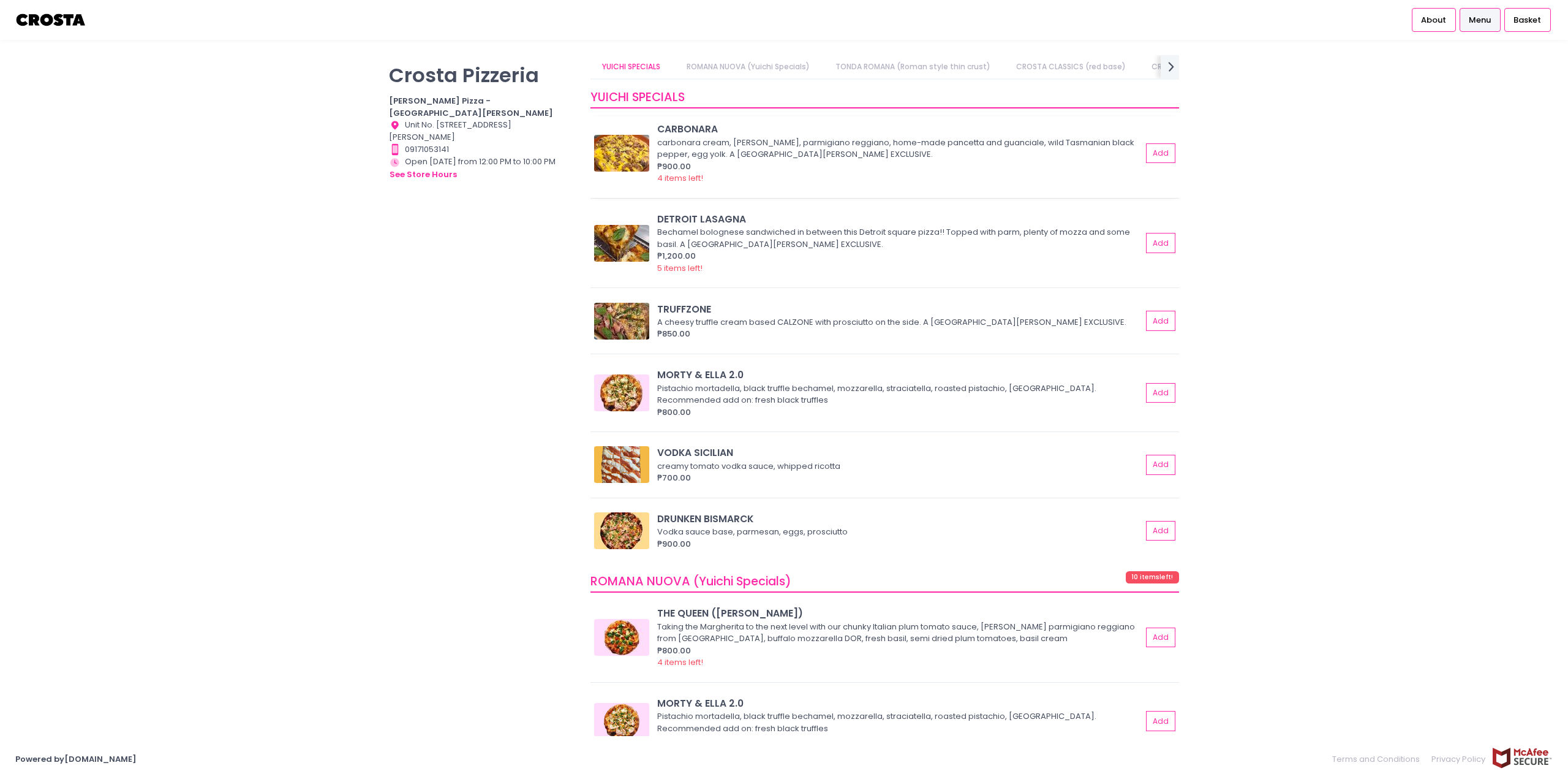
click at [691, 129] on div "CARBONARA" at bounding box center [900, 129] width 485 height 14
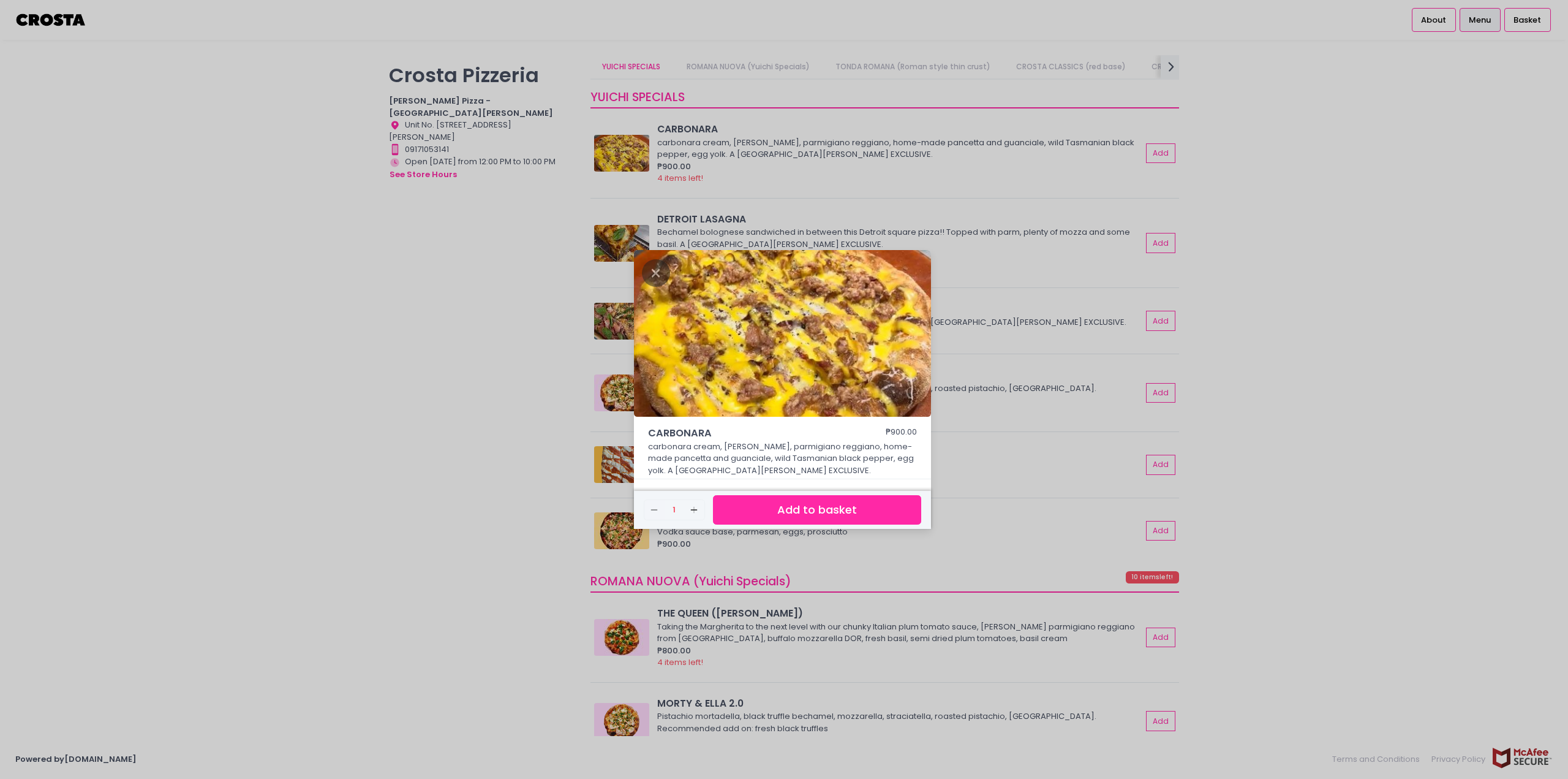
click at [449, 339] on div "CARBONARA ₱900.00 carbonara cream, pecorino romano, parmigiano reggiano, home-m…" at bounding box center [784, 389] width 1568 height 779
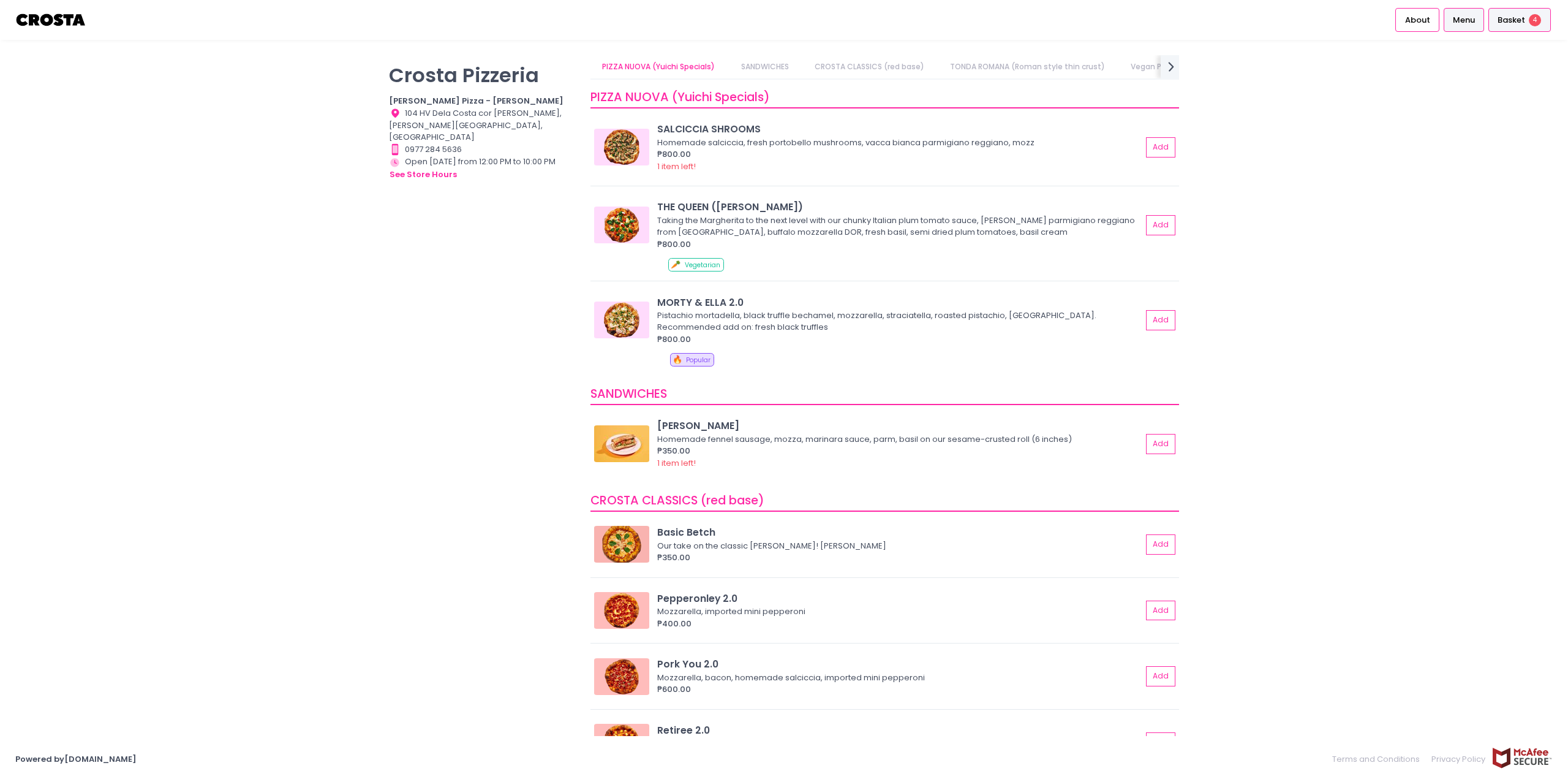
click at [1522, 26] on div "Basket 4" at bounding box center [1519, 20] width 62 height 24
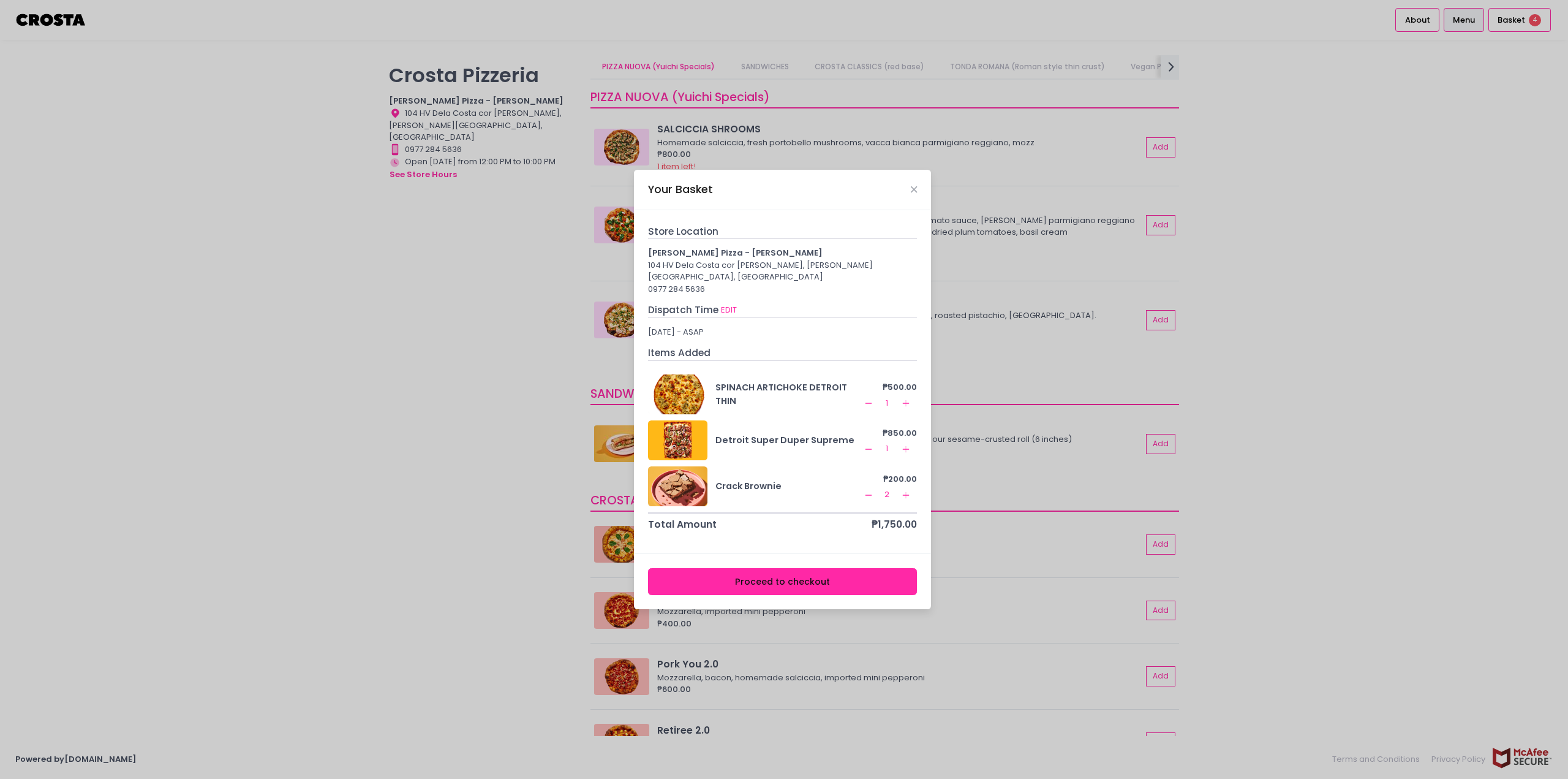
click at [870, 490] on icon "Remove Created with Sketch." at bounding box center [868, 495] width 9 height 9
click at [871, 490] on icon "Remove Created with Sketch." at bounding box center [868, 495] width 9 height 9
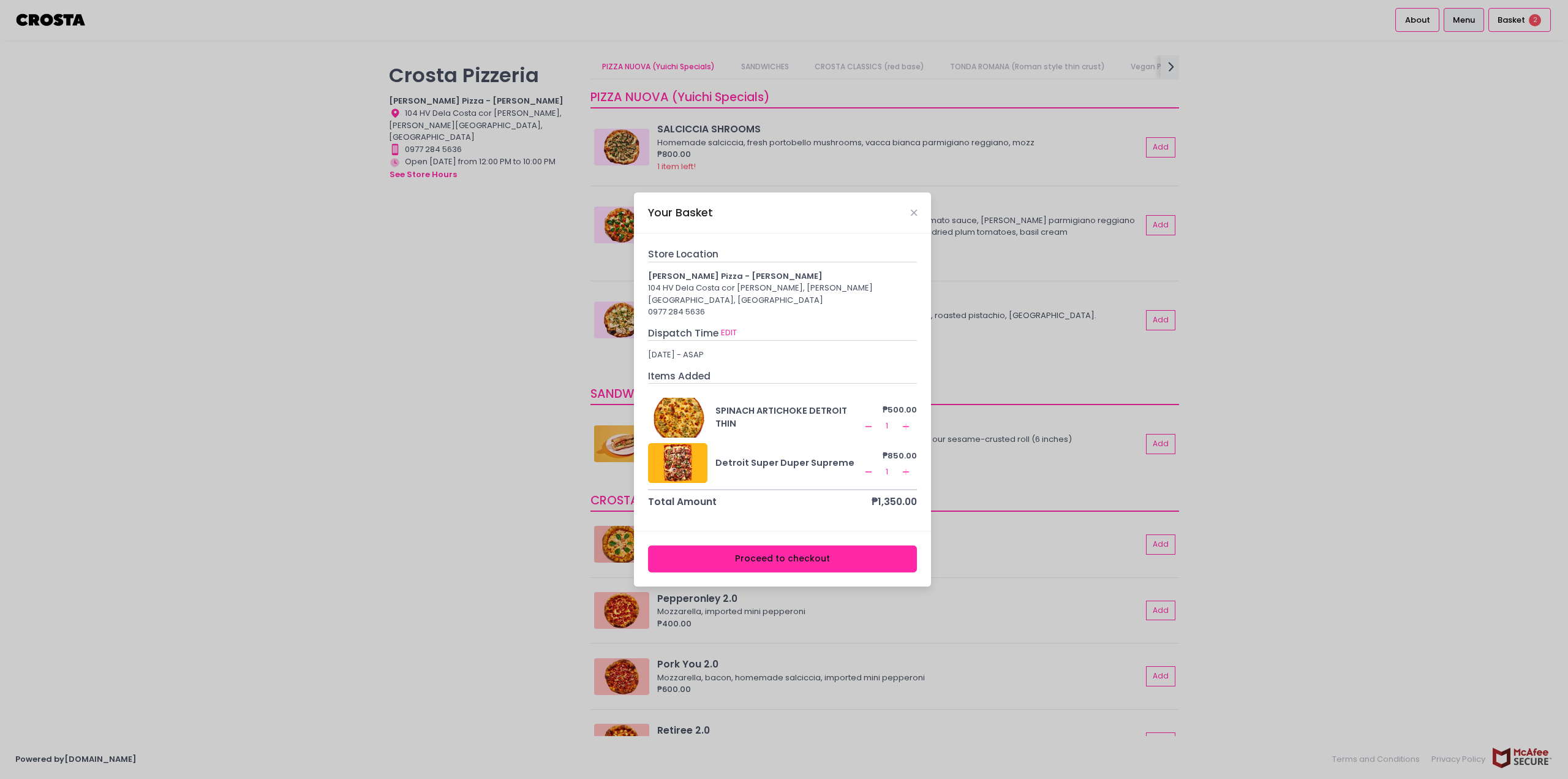
click at [873, 466] on icon "Remove Created with Sketch." at bounding box center [868, 471] width 9 height 9
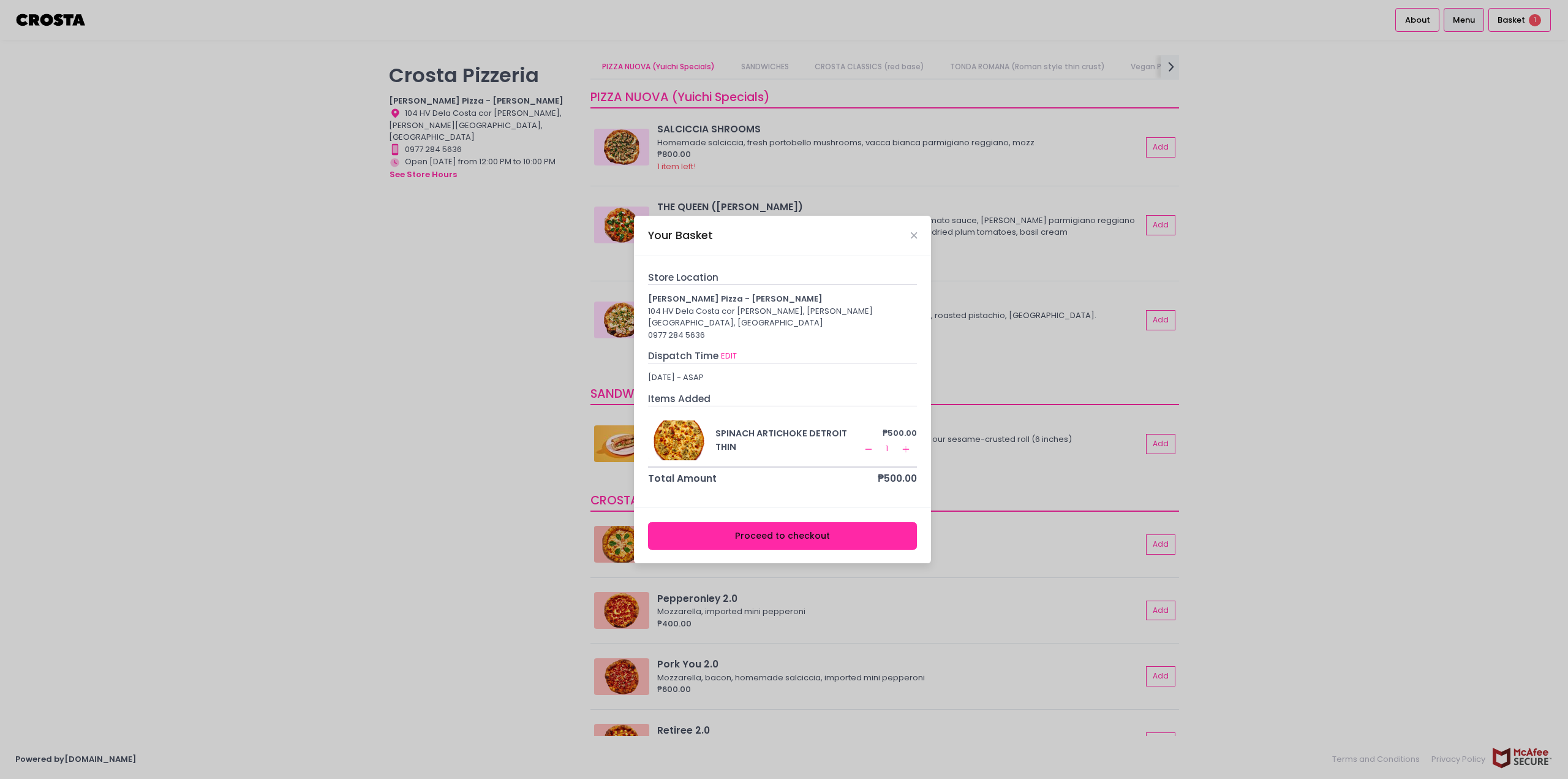
click at [871, 444] on icon "Remove Created with Sketch." at bounding box center [868, 449] width 9 height 9
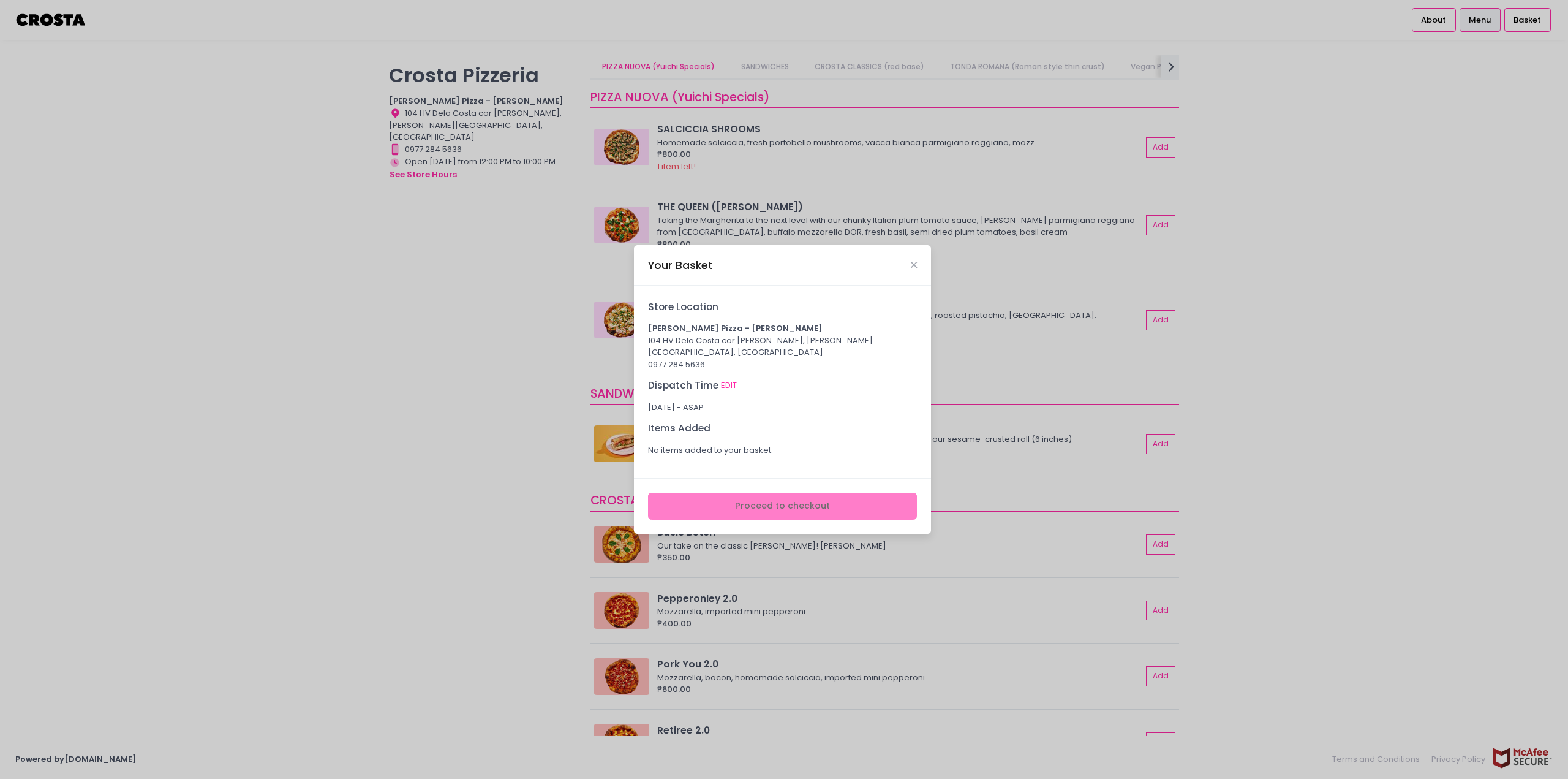
drag, startPoint x: 452, startPoint y: 316, endPoint x: 458, endPoint y: 310, distance: 8.5
click at [453, 316] on div "Your Basket Store Location Crosta Pizza - Salcedo 104 HV Dela Costa cor LP Levi…" at bounding box center [784, 389] width 1568 height 779
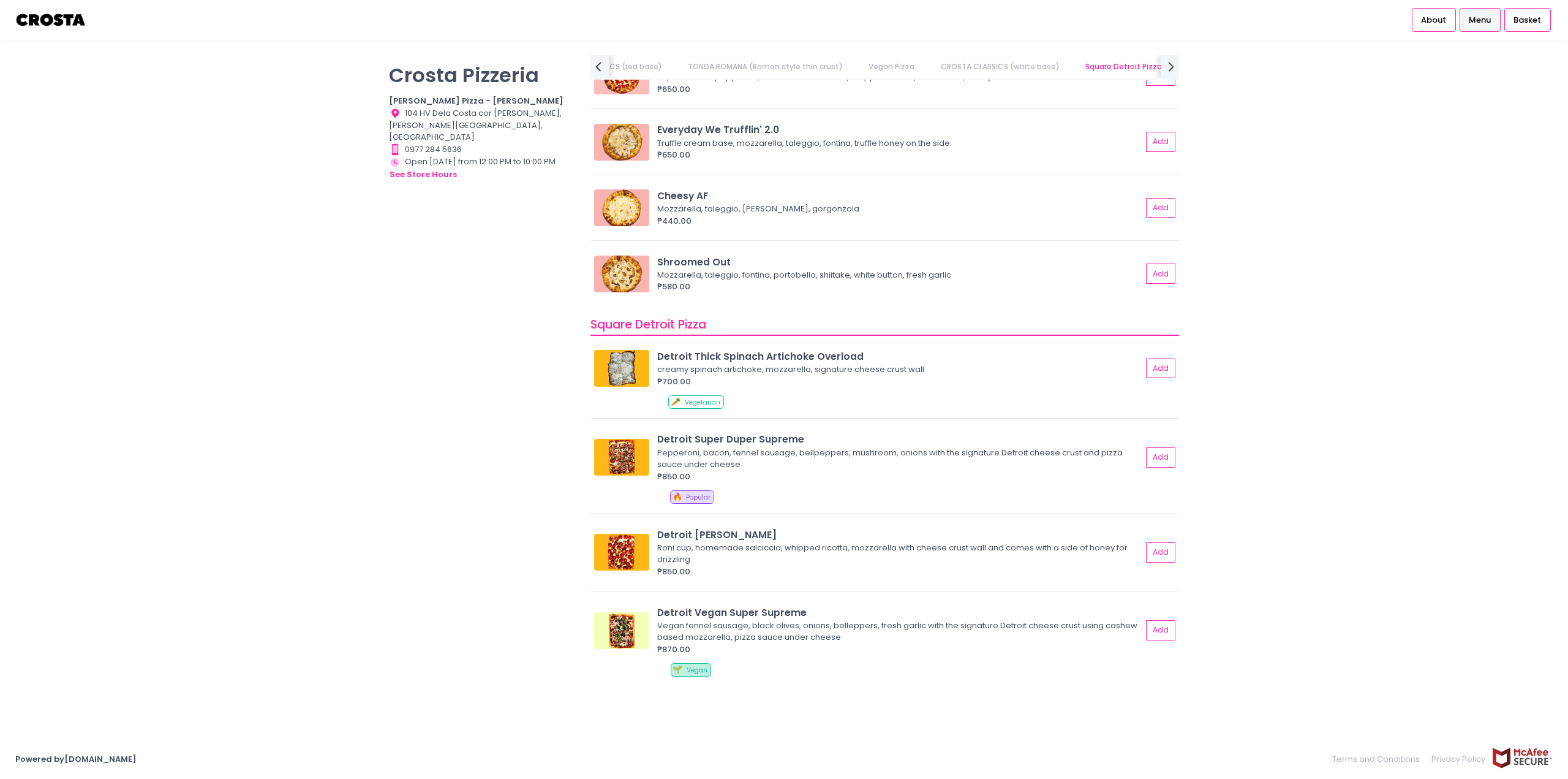
scroll to position [0, 379]
click at [1150, 459] on button "Add" at bounding box center [1162, 458] width 28 height 21
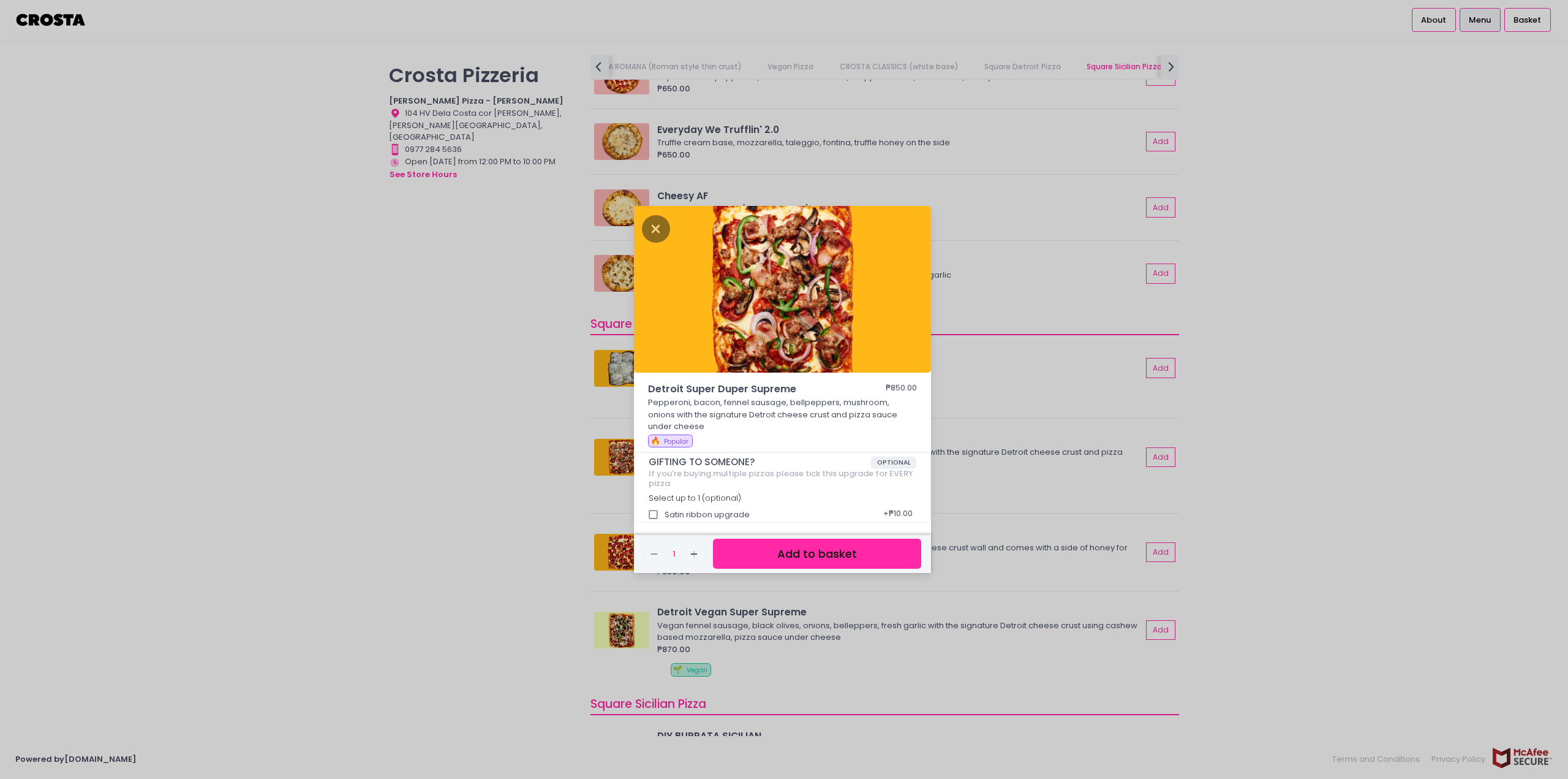
click at [805, 549] on button "Add to basket" at bounding box center [817, 553] width 208 height 30
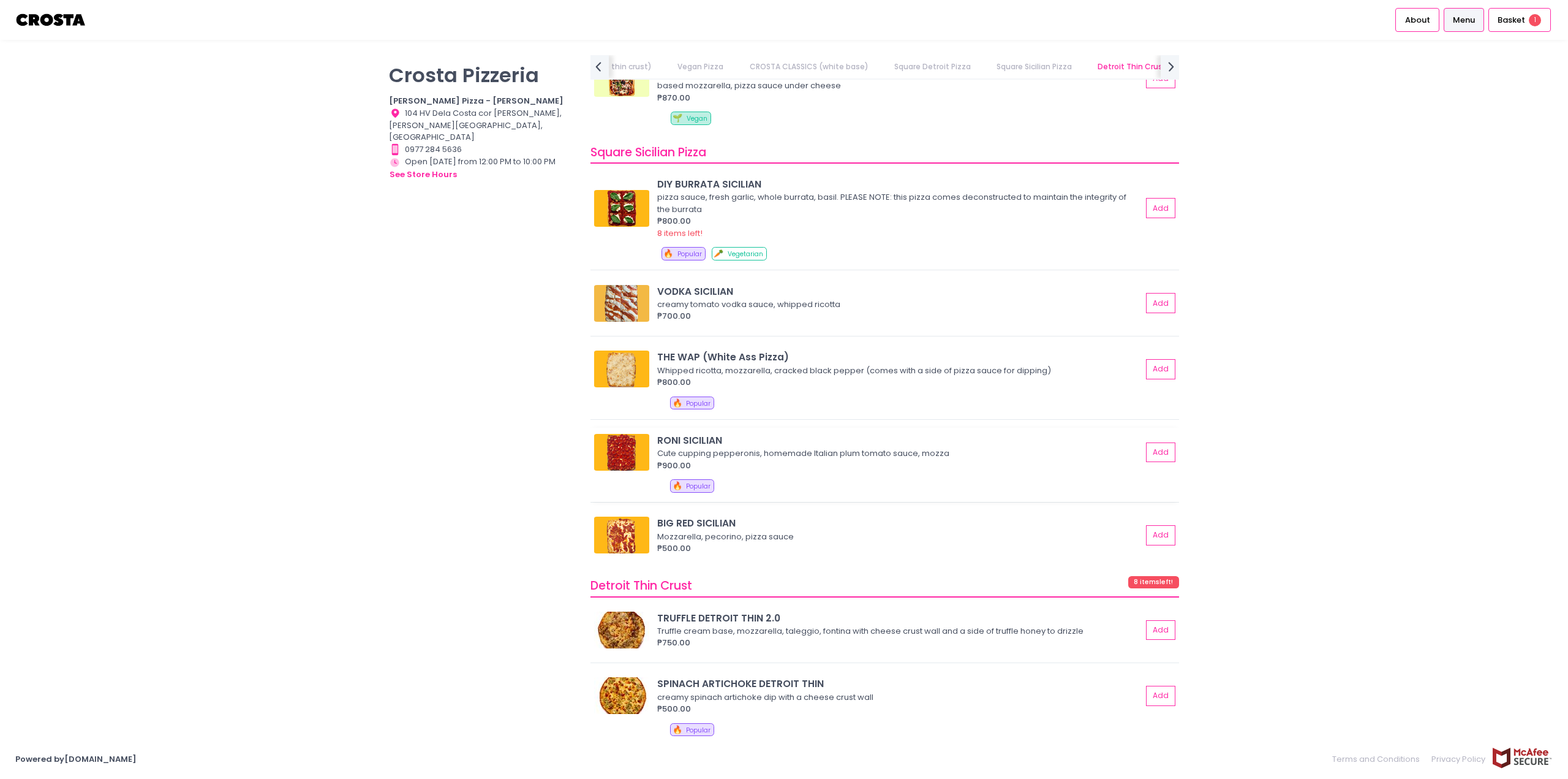
scroll to position [0, 530]
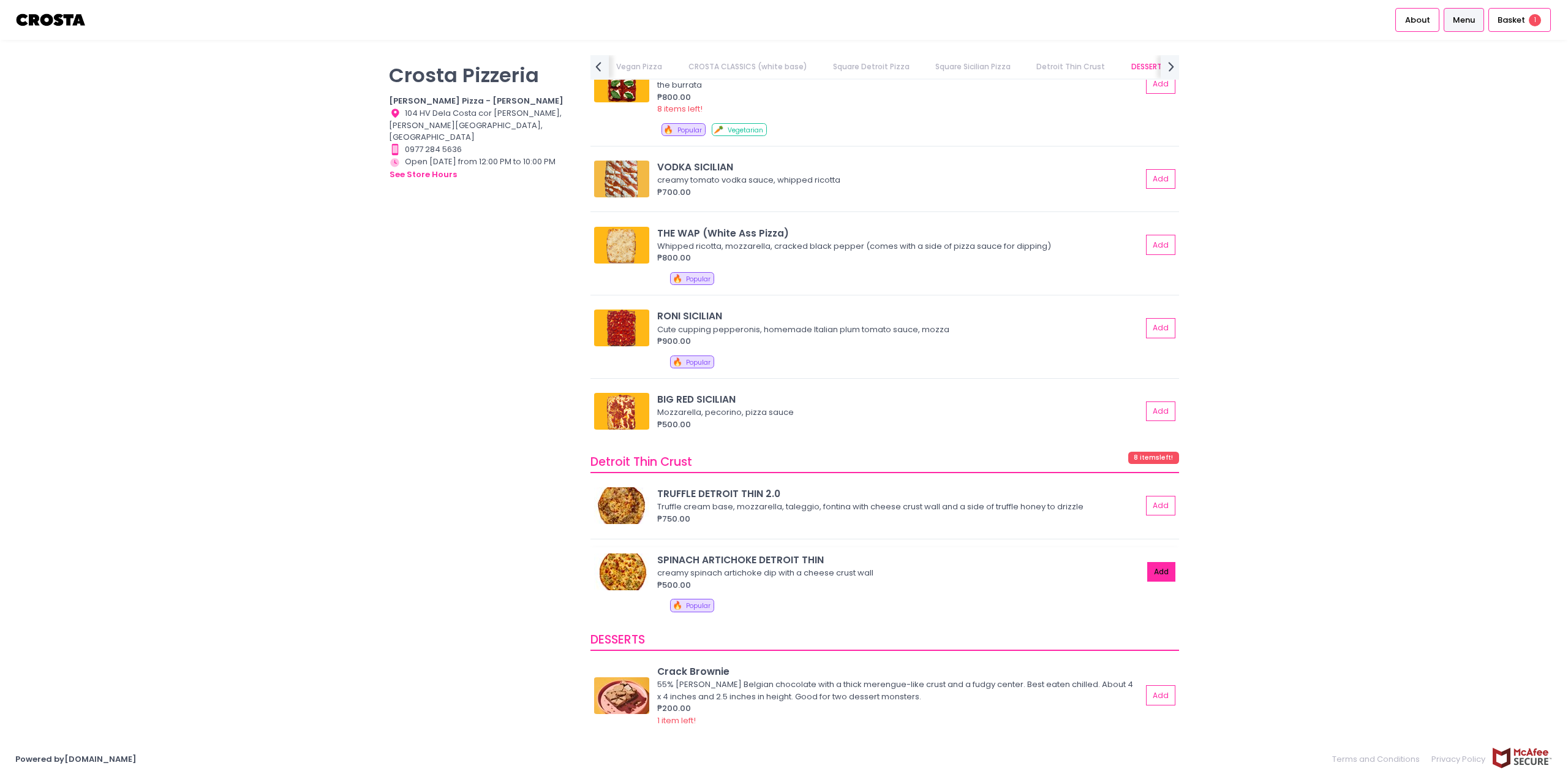
click at [1155, 571] on button "Add" at bounding box center [1162, 572] width 28 height 21
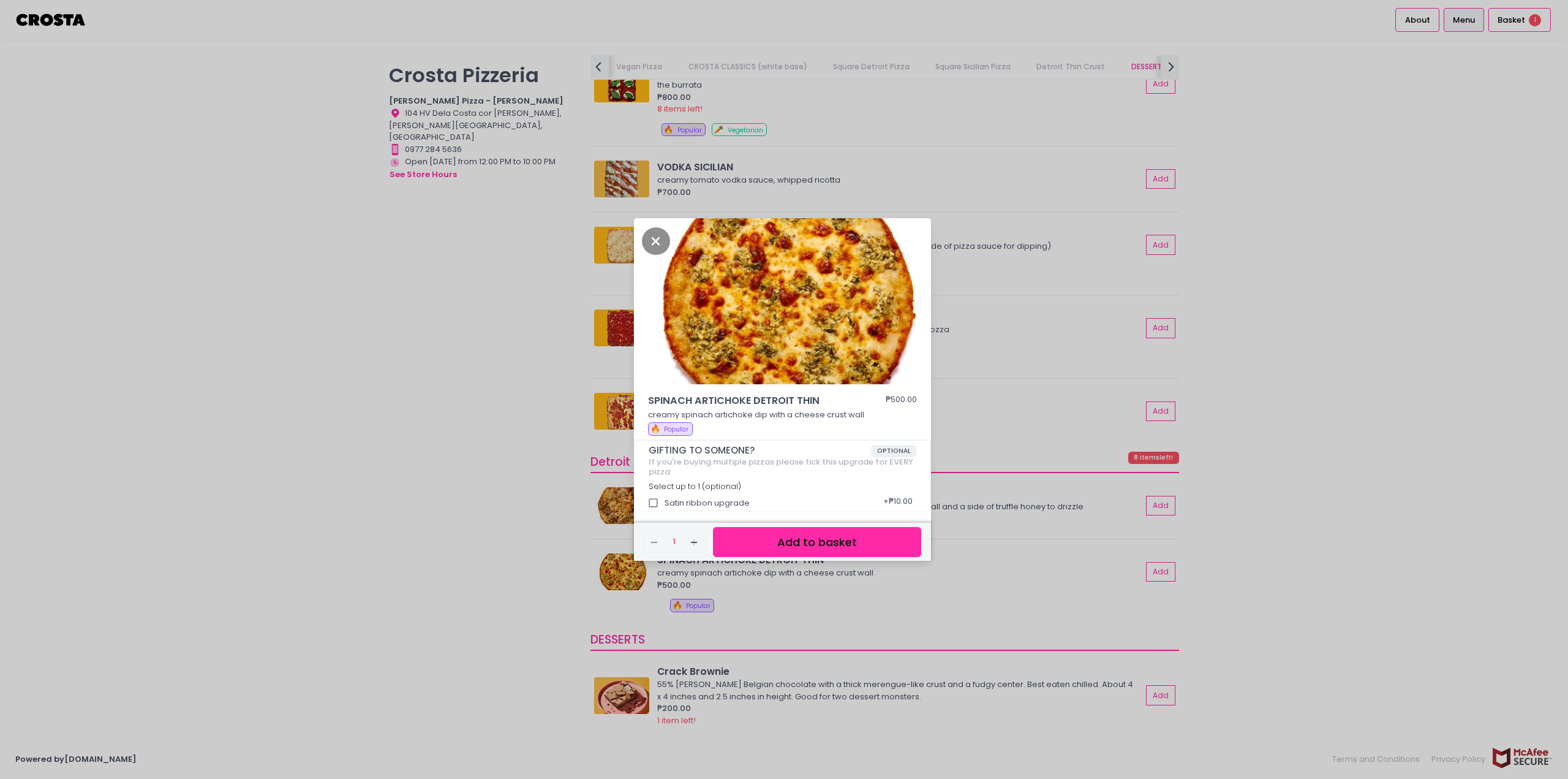
click at [834, 538] on button "Add to basket" at bounding box center [817, 541] width 208 height 30
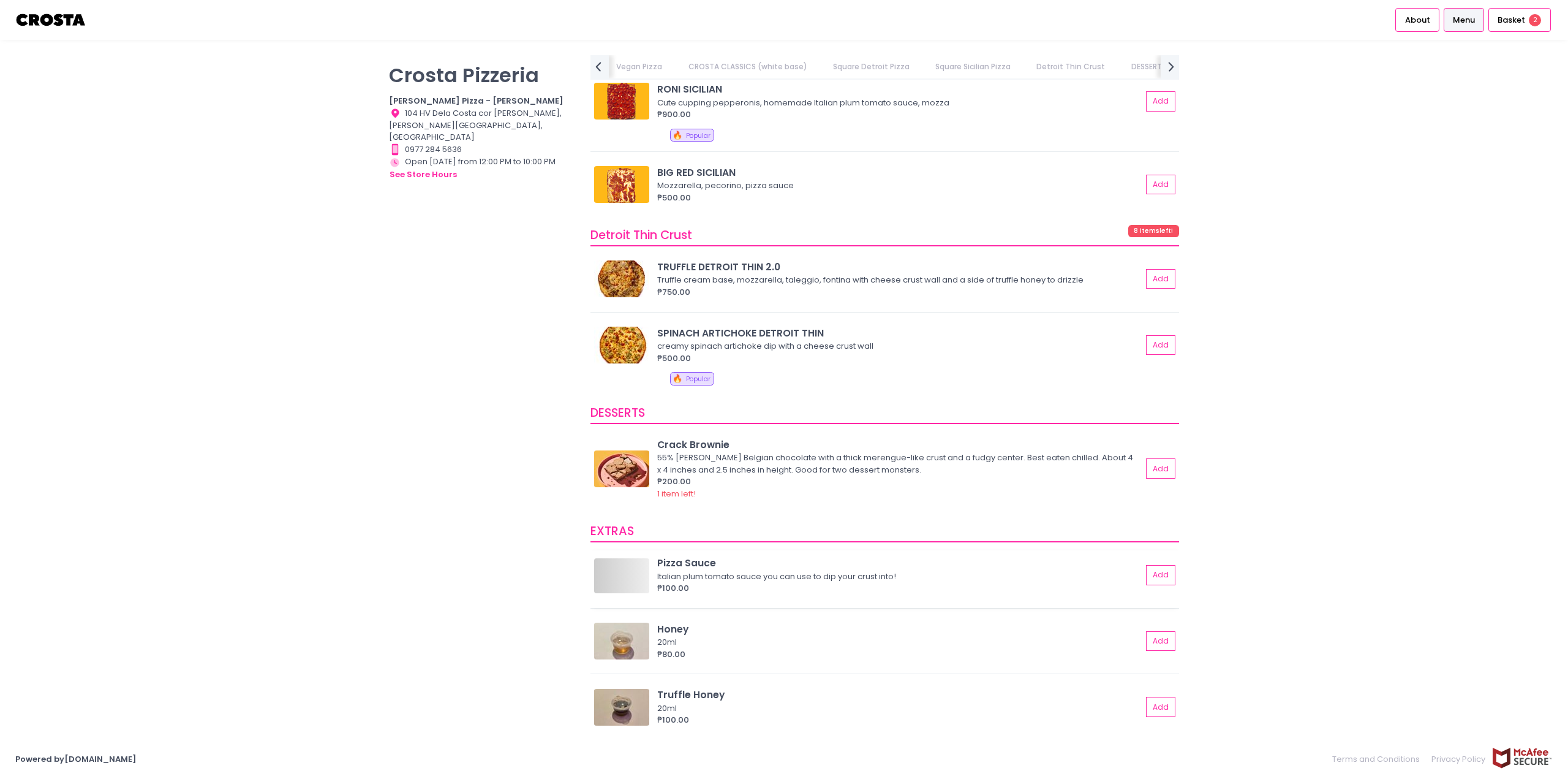
scroll to position [0, 621]
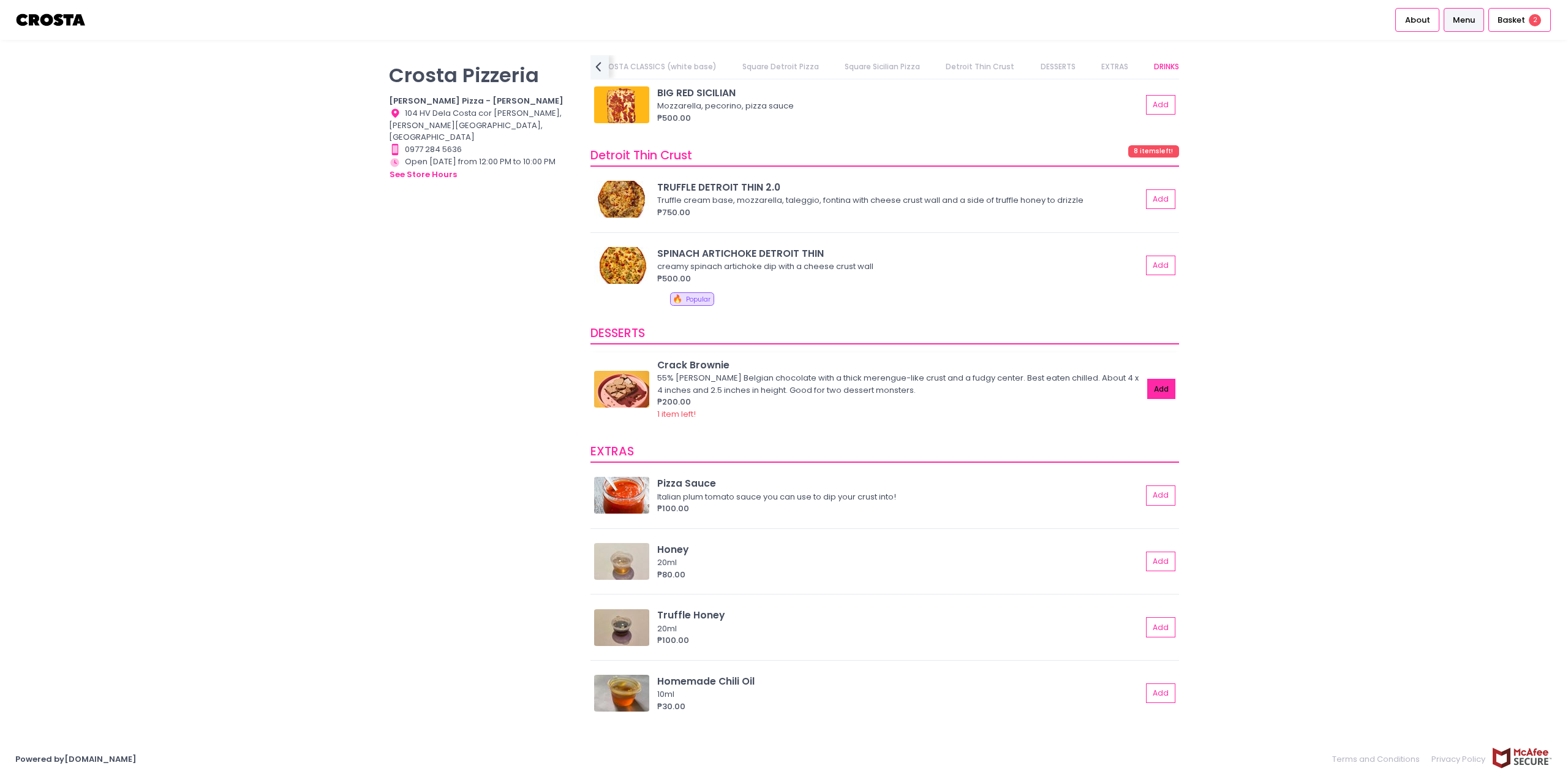
click at [1147, 393] on button "Add" at bounding box center [1162, 389] width 28 height 21
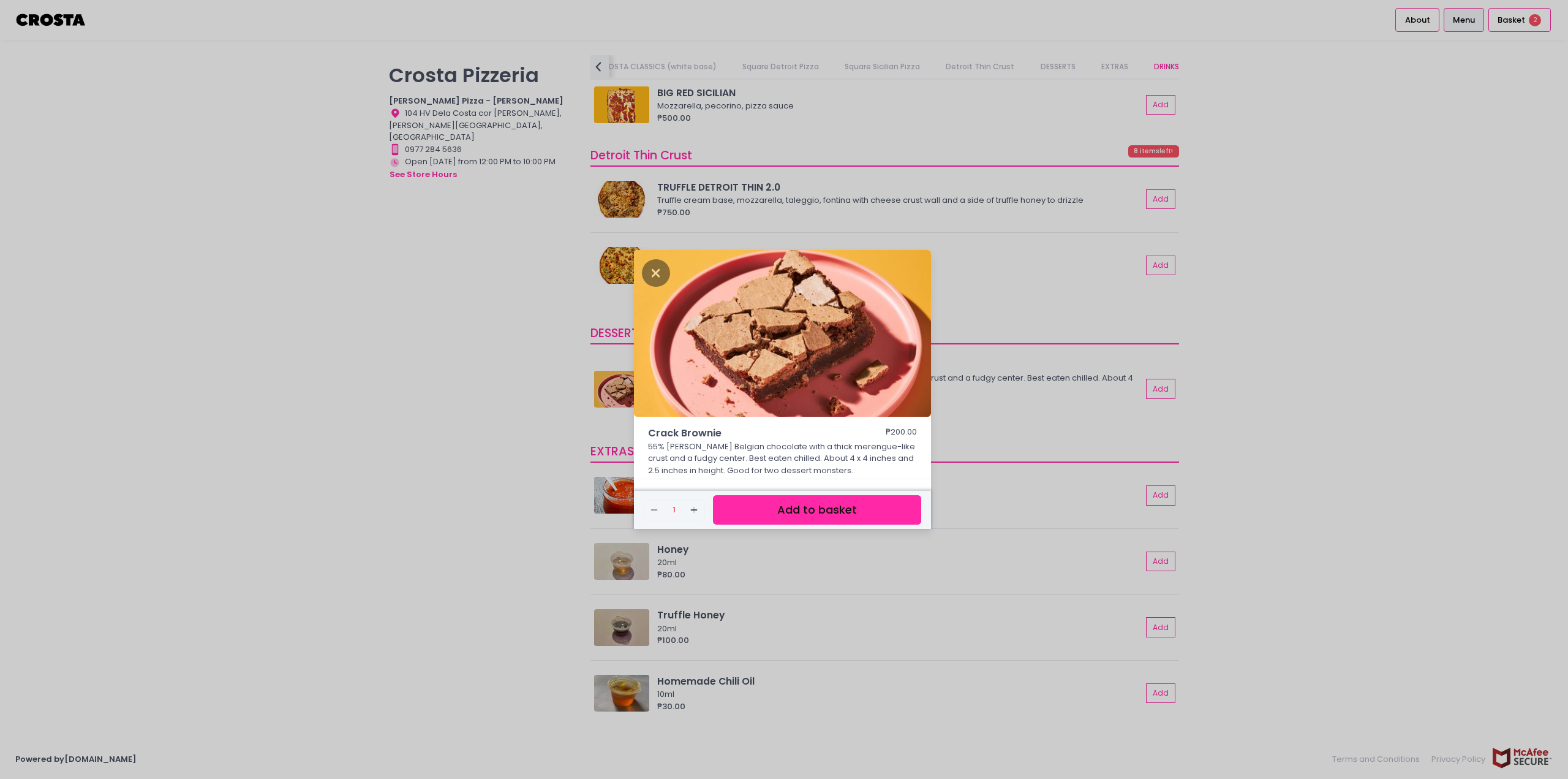
click at [829, 513] on button "Add to basket" at bounding box center [817, 510] width 208 height 30
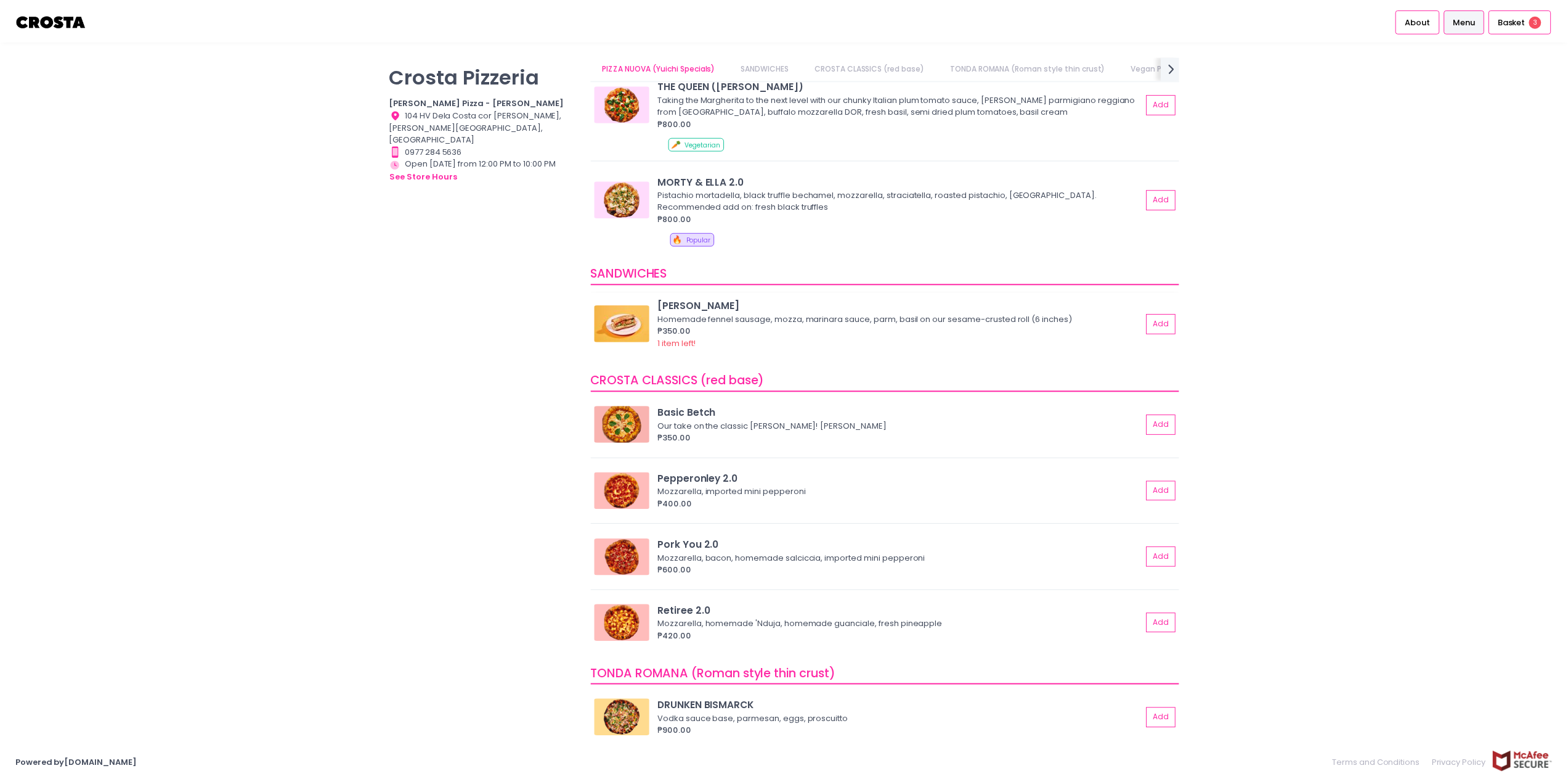
scroll to position [0, 0]
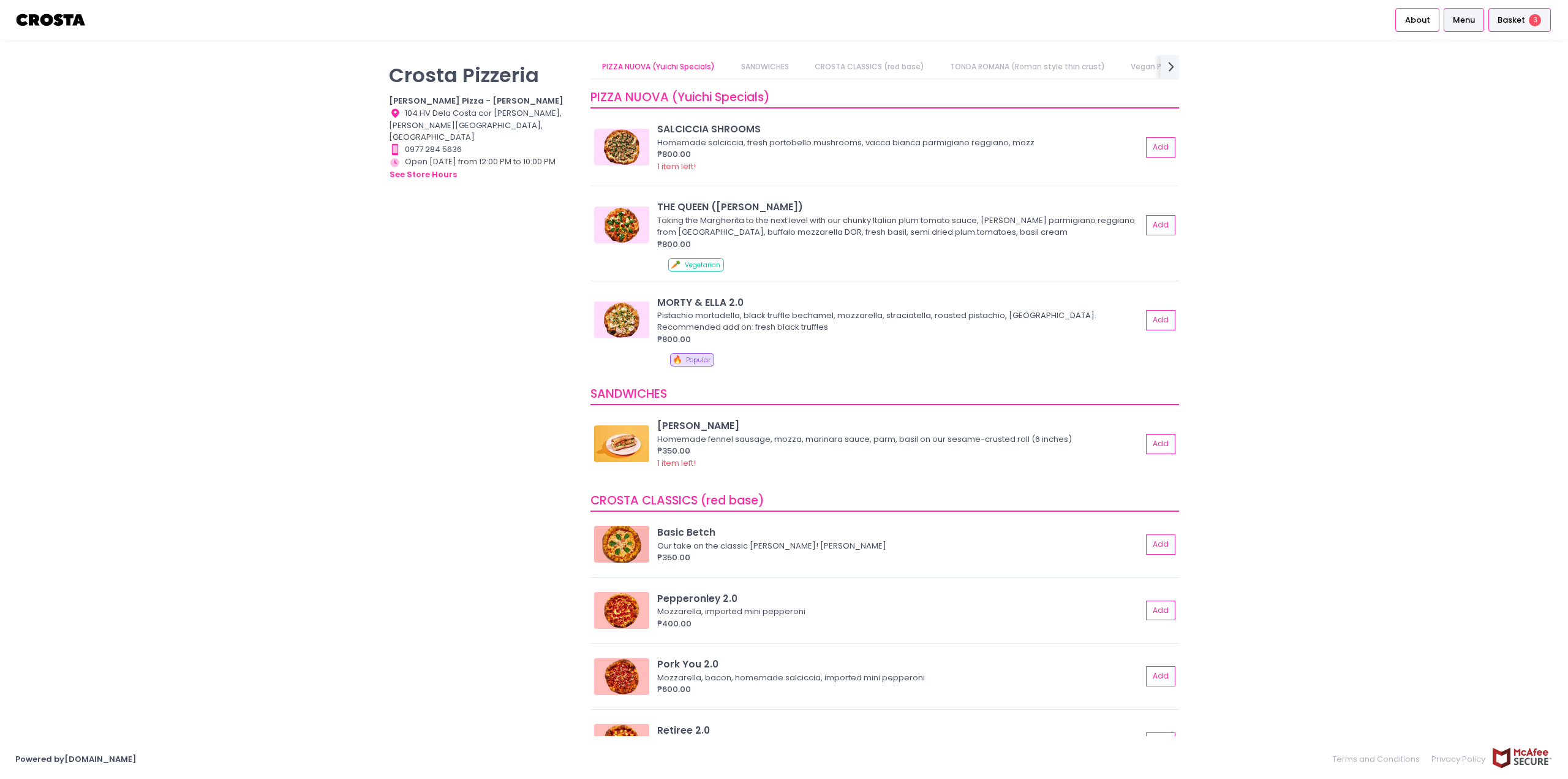
click at [1534, 18] on span "3" at bounding box center [1535, 21] width 13 height 13
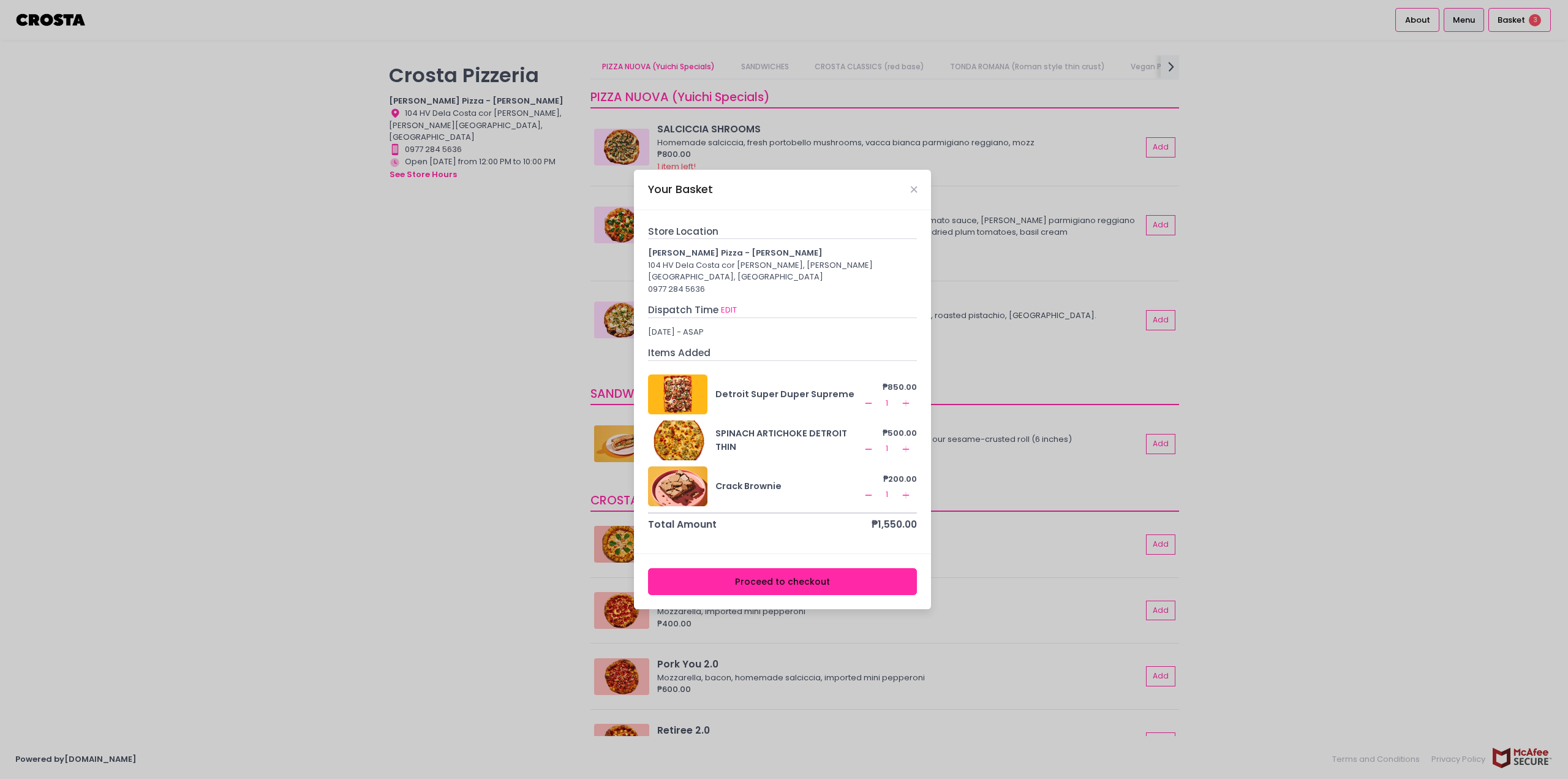
click at [814, 579] on button "Proceed to checkout" at bounding box center [783, 582] width 270 height 28
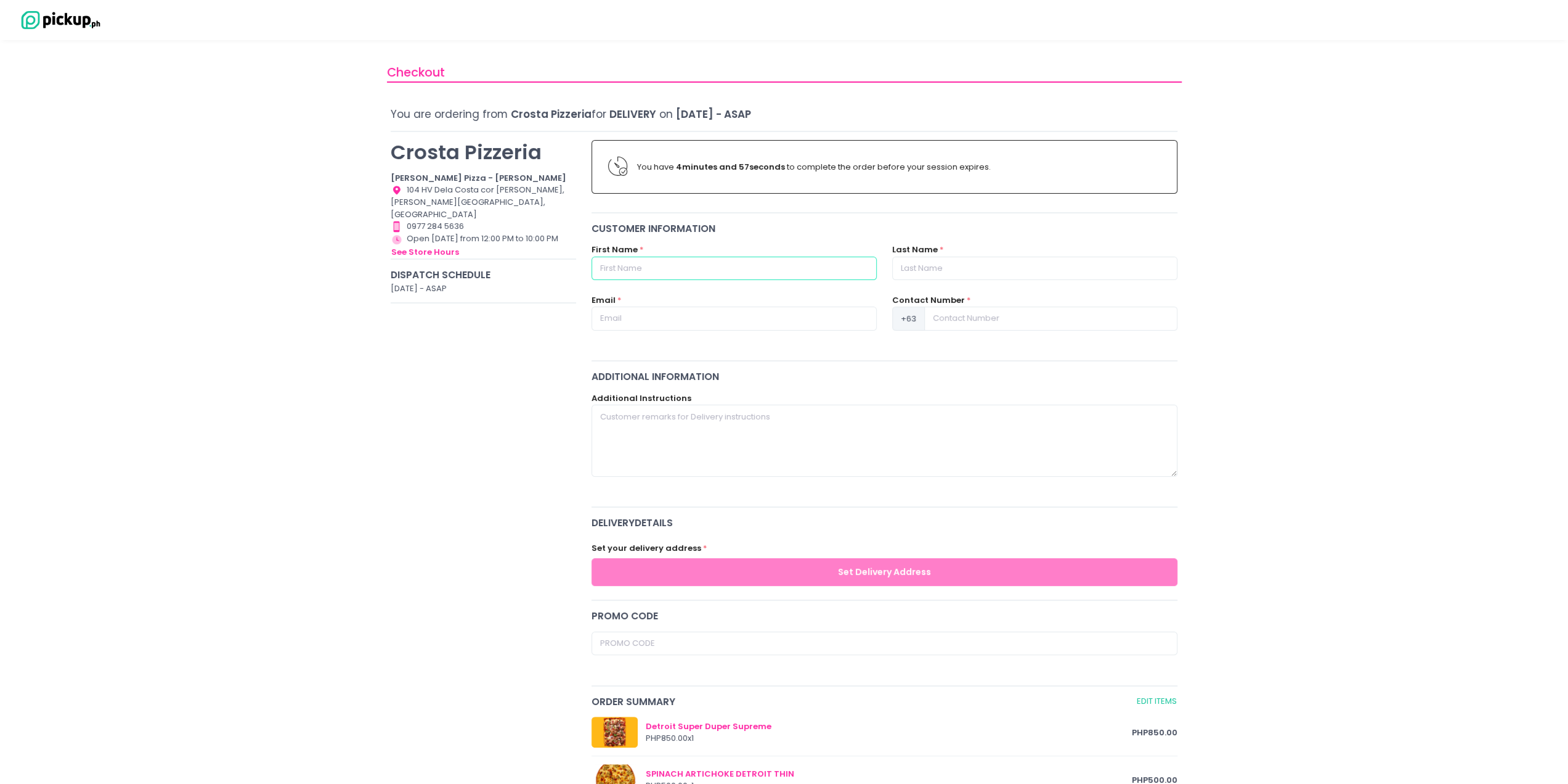
click at [611, 267] on input "text" at bounding box center [734, 268] width 285 height 23
type input "Luigi Raphael"
type input "Obenza"
type input "luigiraphaelobenza@gmail.com"
click at [969, 314] on input at bounding box center [1050, 318] width 253 height 23
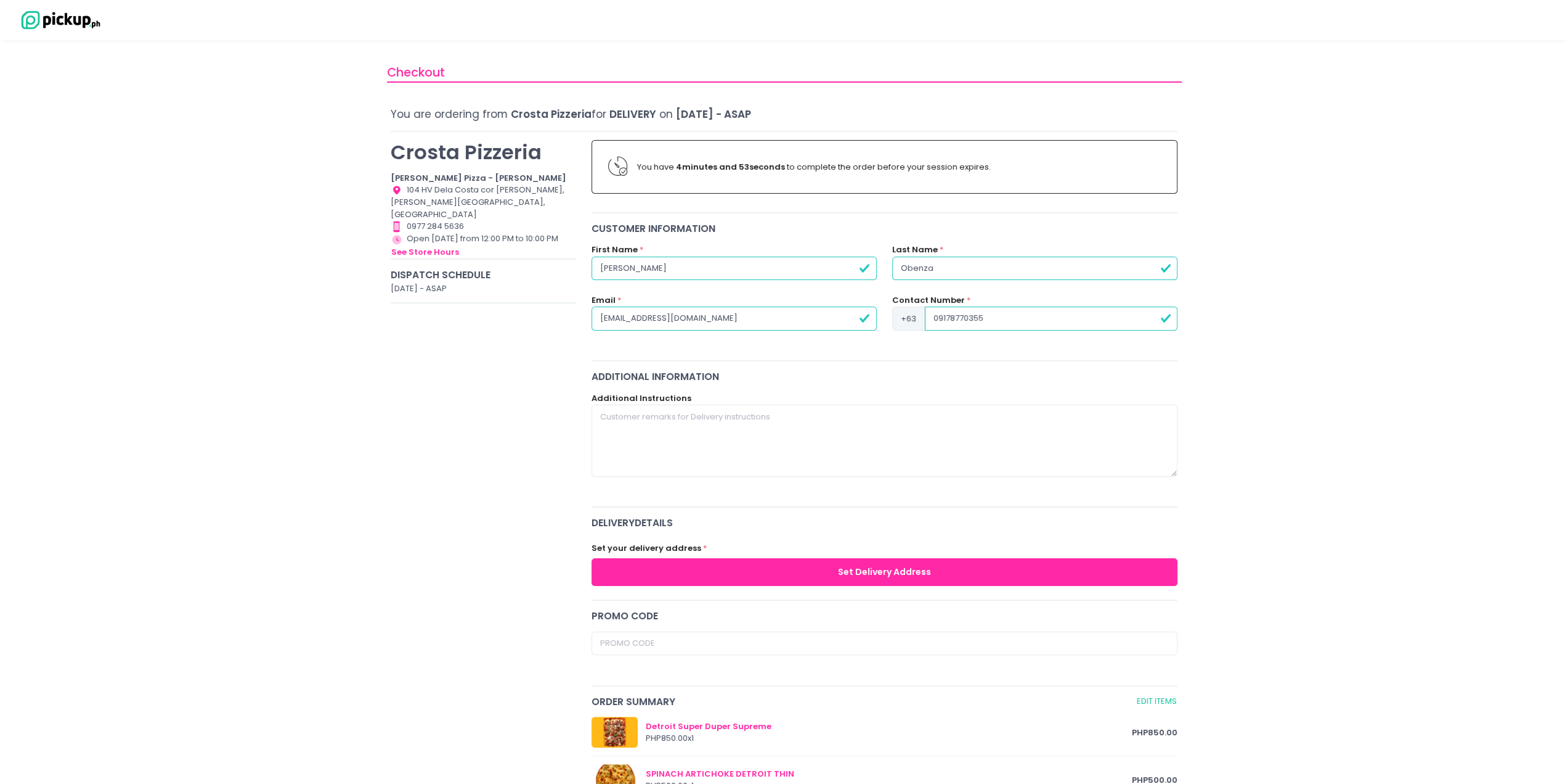
click at [939, 321] on input "09178770355" at bounding box center [1051, 318] width 252 height 23
type input "9178770355"
click at [404, 436] on div "Crosta Pizzeria Crosta Pizza - Salcedo Location Created with Sketch. 104 HV Del…" at bounding box center [483, 639] width 201 height 1016
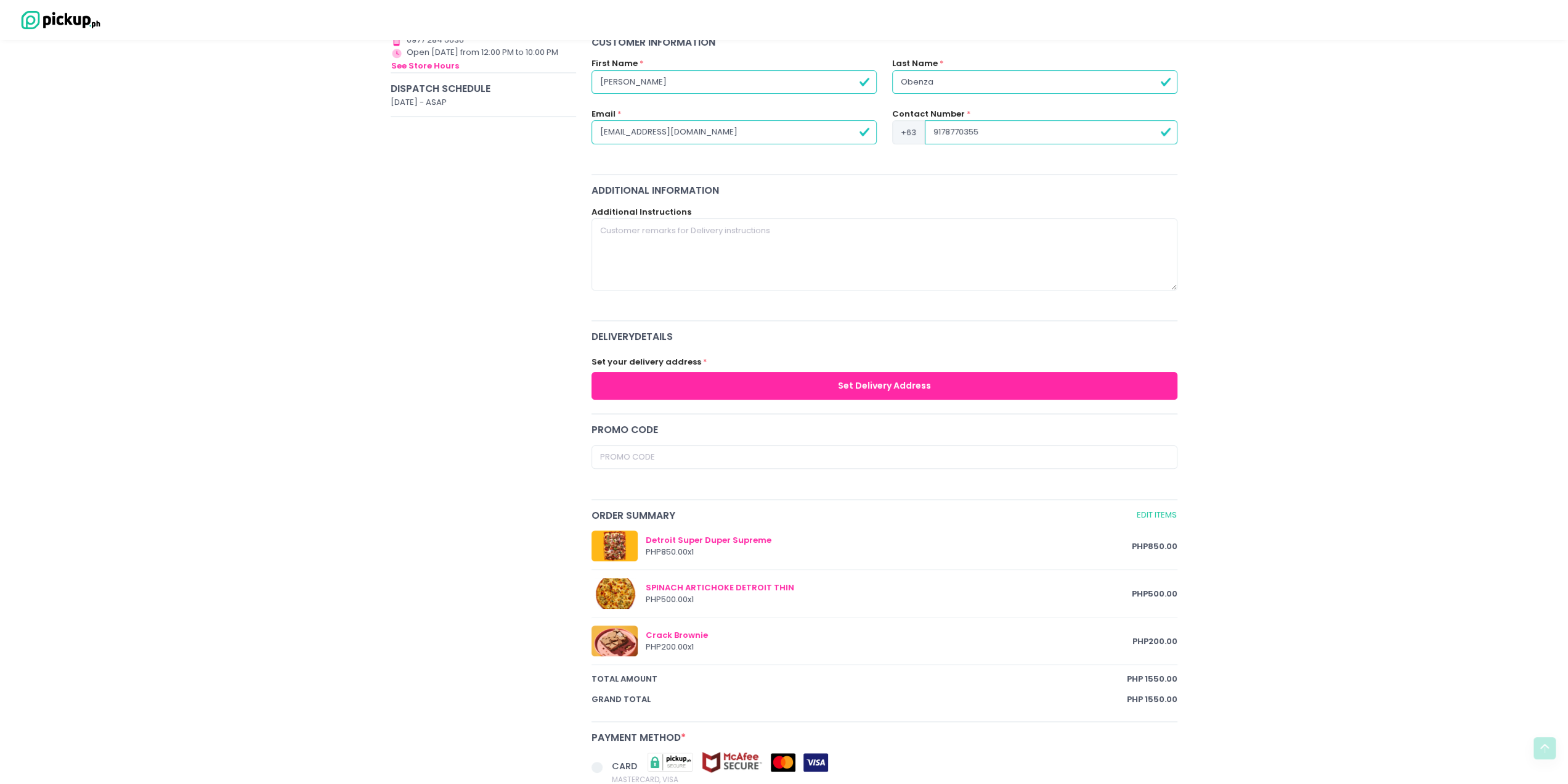
click at [896, 388] on button "Set Delivery Address" at bounding box center [884, 385] width 587 height 28
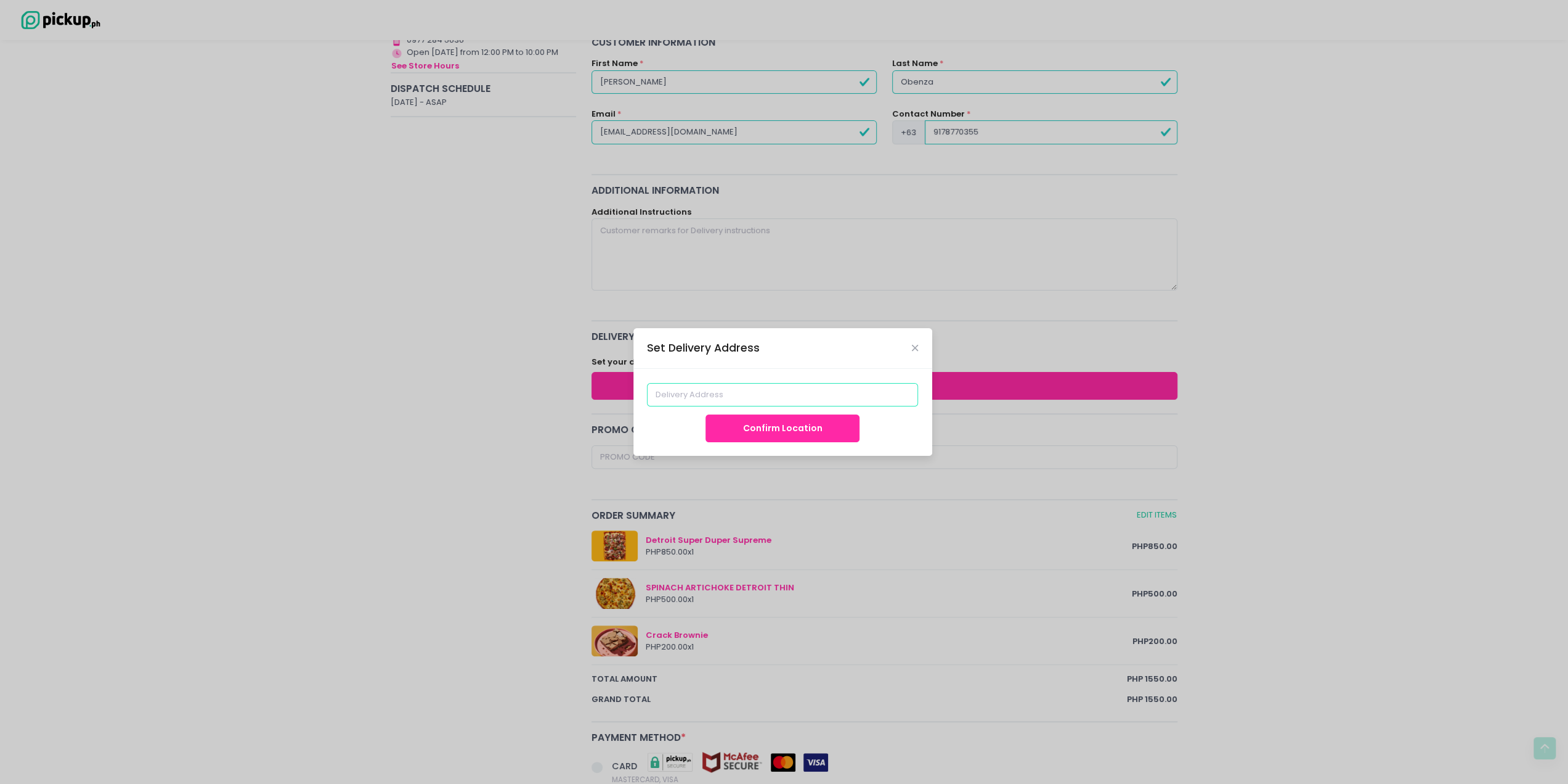
click at [722, 398] on input at bounding box center [783, 394] width 272 height 23
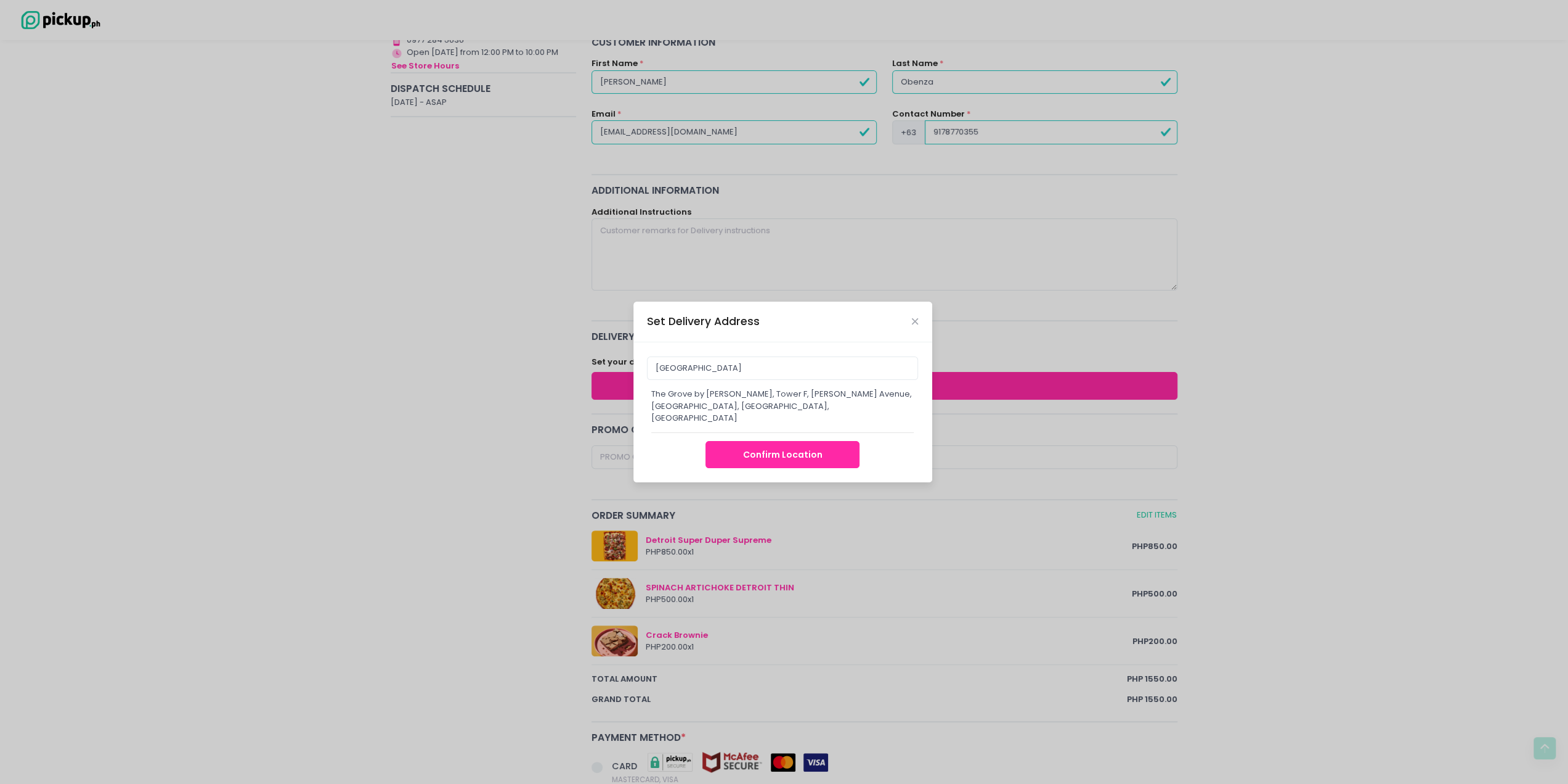
click at [755, 453] on button "Confirm Location" at bounding box center [783, 454] width 154 height 28
type input "The Grove by Rockwell, Tower F, Eulogio Rodriguez Jr. Avenue, Pasig, Metro Mani…"
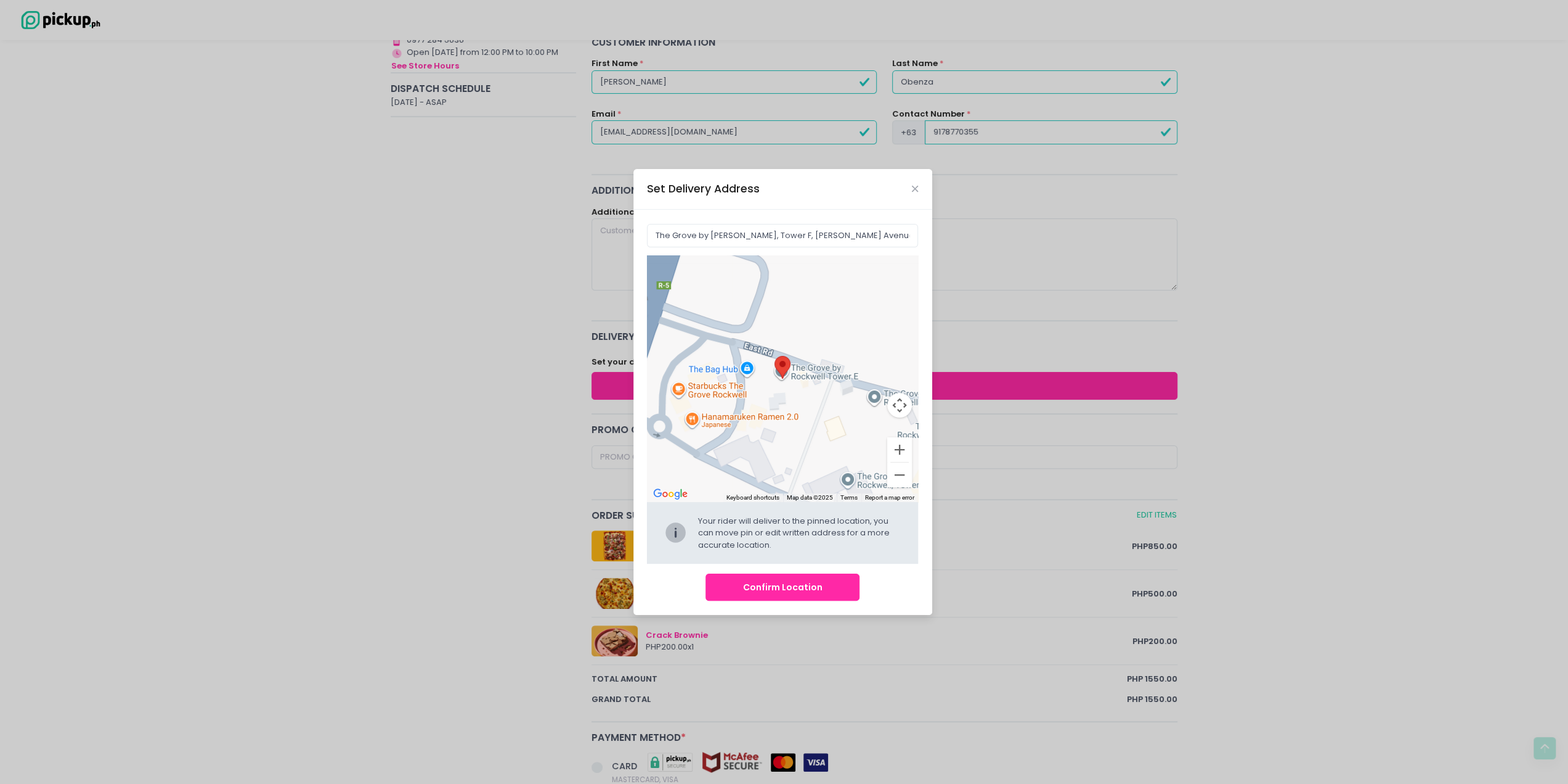
click at [774, 589] on button "Confirm Location" at bounding box center [783, 587] width 154 height 28
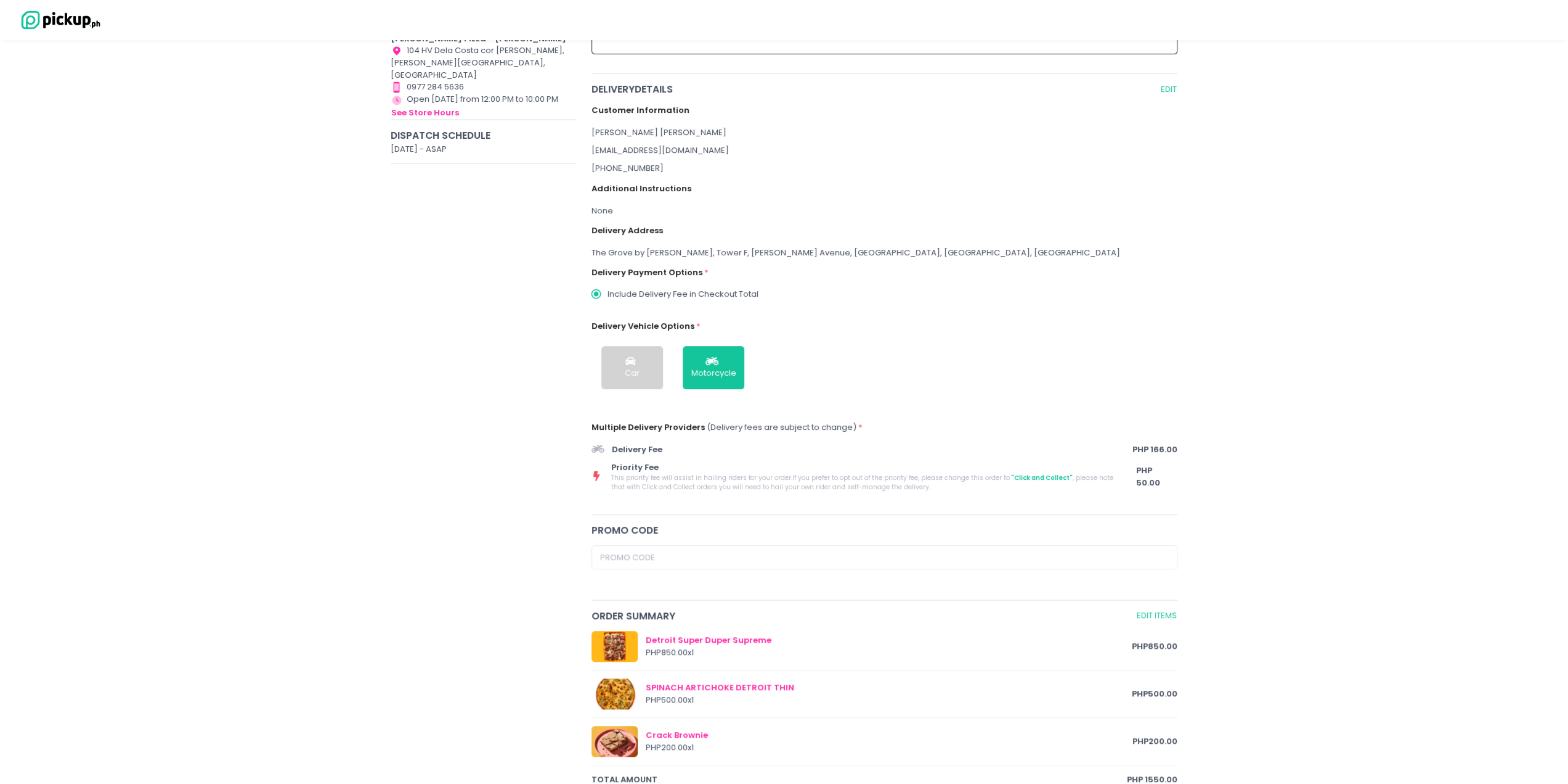
click at [593, 475] on icon at bounding box center [596, 476] width 6 height 10
click at [596, 453] on icon at bounding box center [598, 449] width 13 height 10
click at [596, 446] on icon at bounding box center [598, 449] width 13 height 10
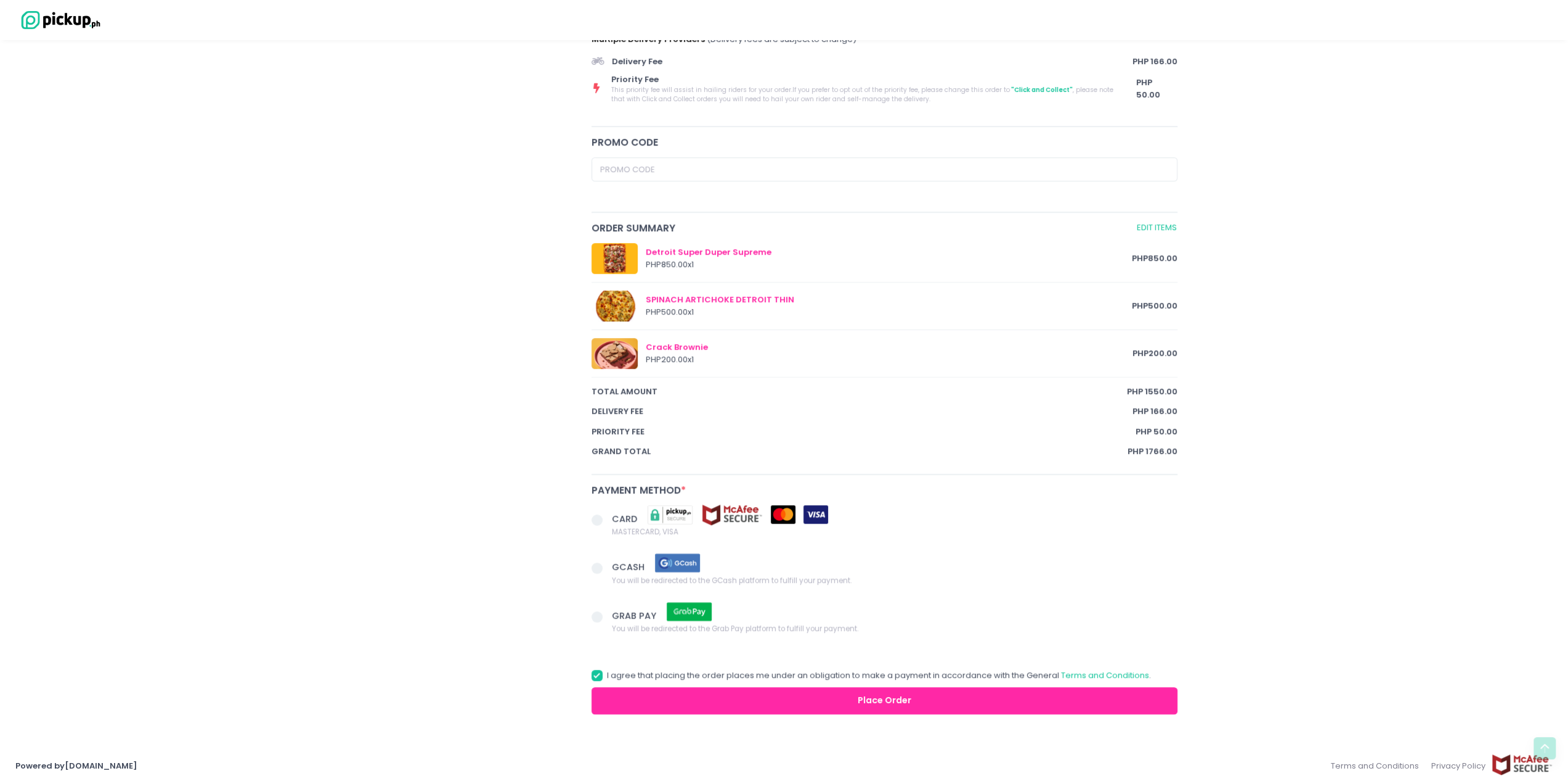
click at [680, 562] on img at bounding box center [678, 562] width 62 height 21
click at [615, 562] on input "GCASH You will be redirected to the GCash platform to fulfill your payment." at bounding box center [611, 566] width 8 height 8
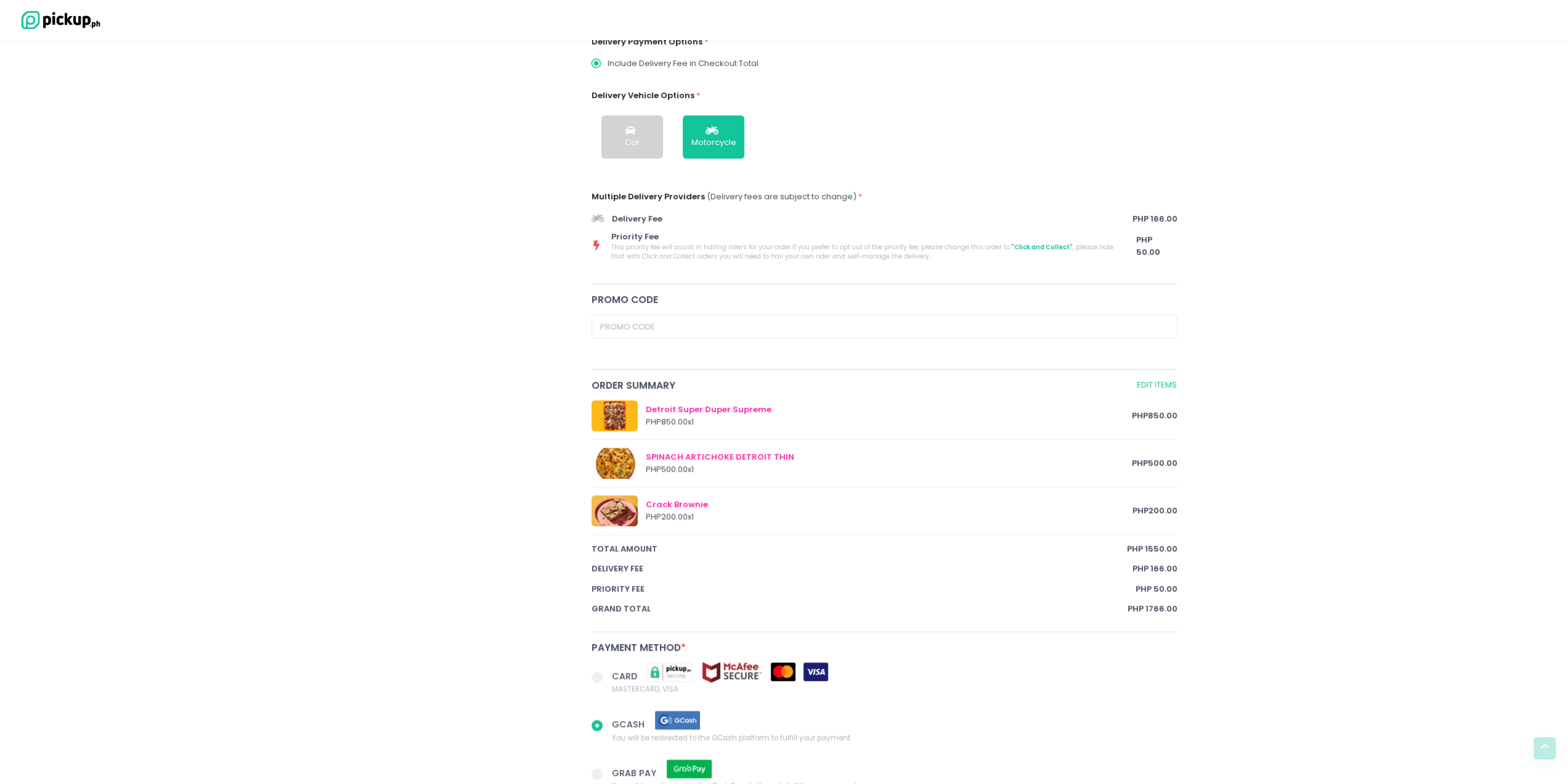
drag, startPoint x: 302, startPoint y: 396, endPoint x: 426, endPoint y: 490, distance: 155.6
click at [309, 396] on div "Checkout You are ordering from Crosta Pizzeria for Delivery on October 4, 2025 …" at bounding box center [784, 286] width 1568 height 1202
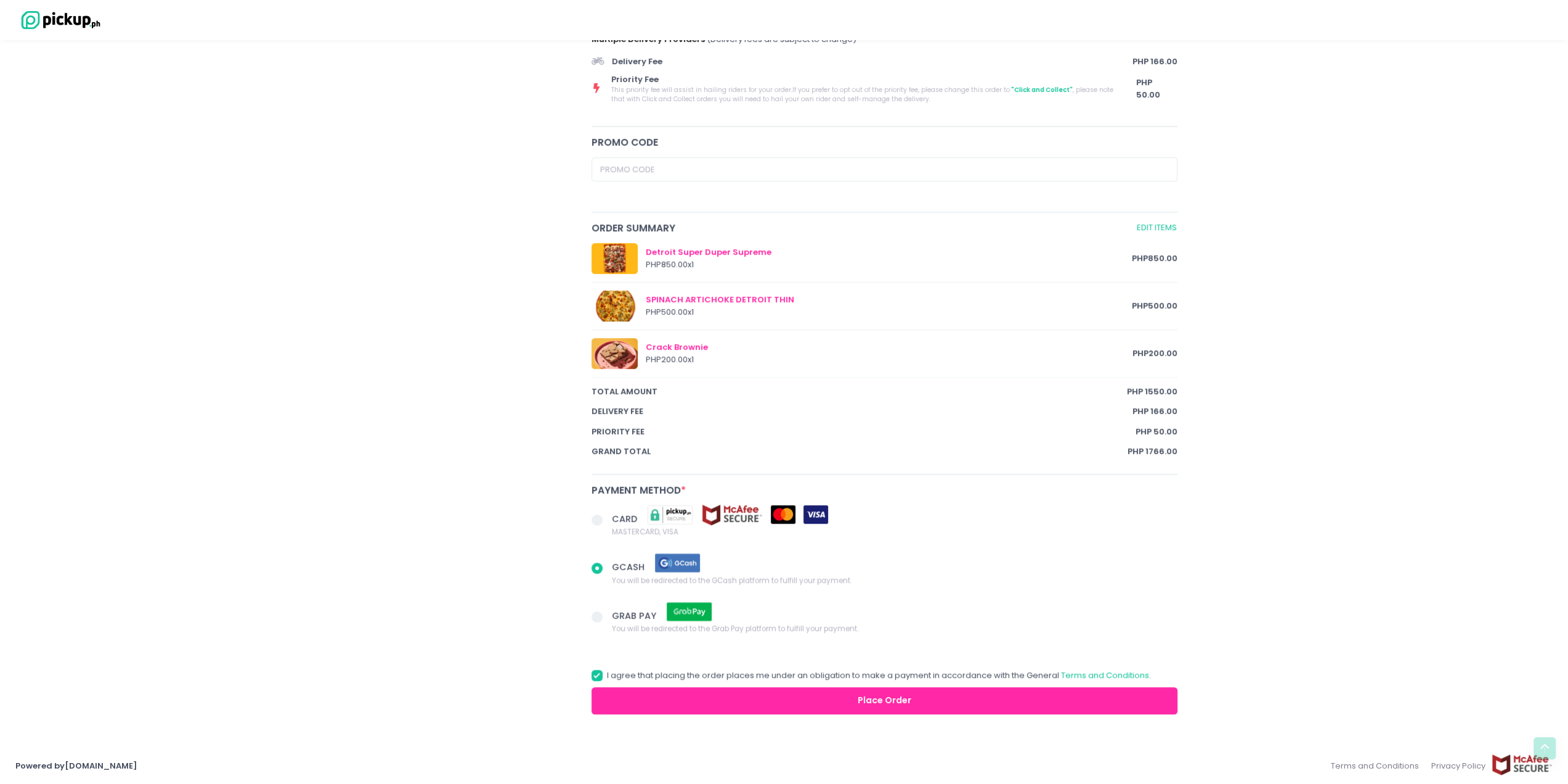
click at [595, 564] on span at bounding box center [597, 568] width 11 height 11
click at [607, 564] on input "GCASH You will be redirected to the GCash platform to fulfill your payment." at bounding box center [611, 566] width 8 height 8
radio input "true"
click at [595, 527] on label "CARD MASTERCARD, VISA" at bounding box center [884, 520] width 587 height 34
click at [607, 522] on input "CARD MASTERCARD, VISA" at bounding box center [611, 518] width 8 height 8
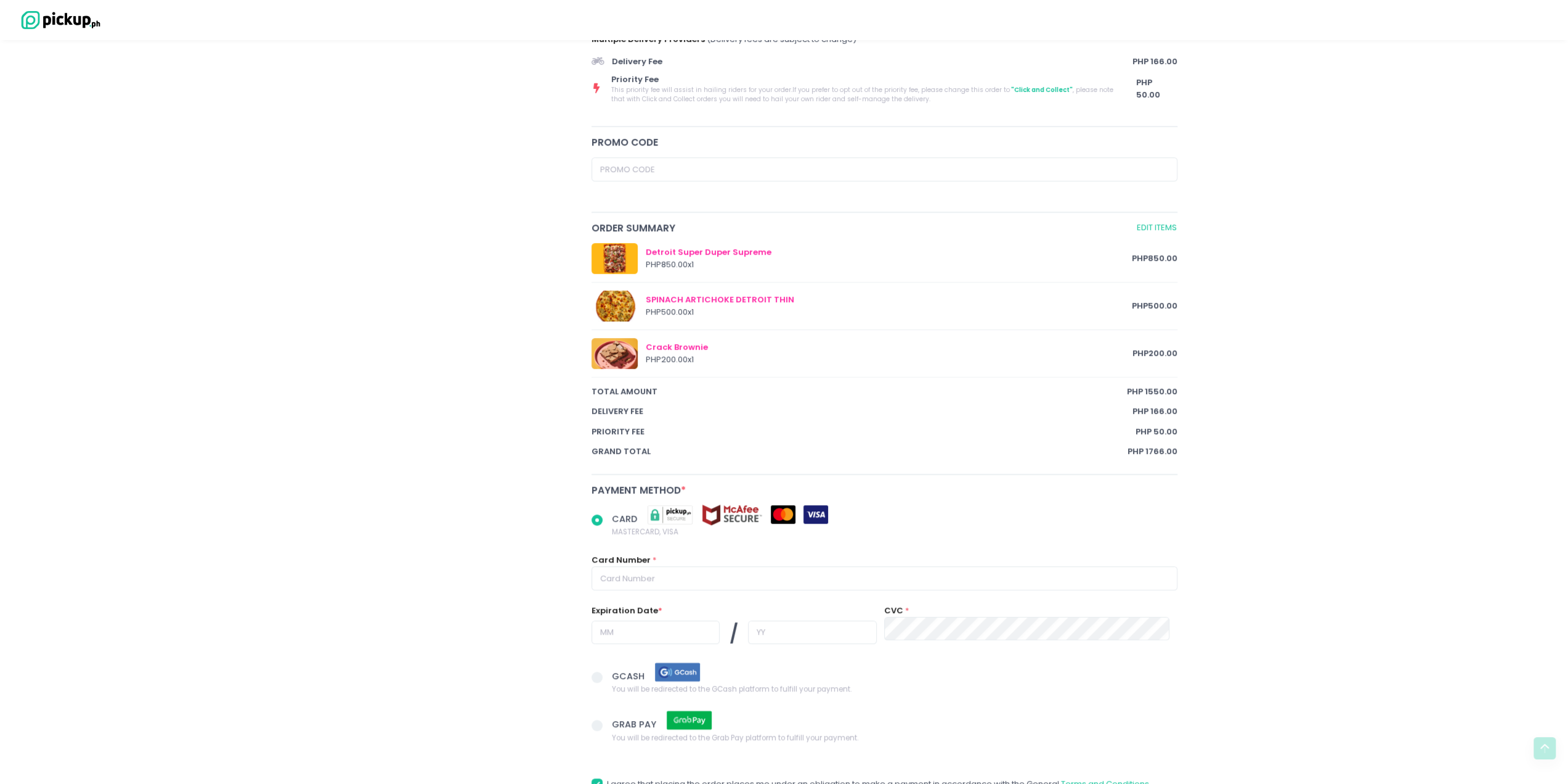
click at [598, 523] on span at bounding box center [597, 519] width 11 height 11
click at [607, 522] on input "CARD MASTERCARD, VISA" at bounding box center [611, 518] width 8 height 8
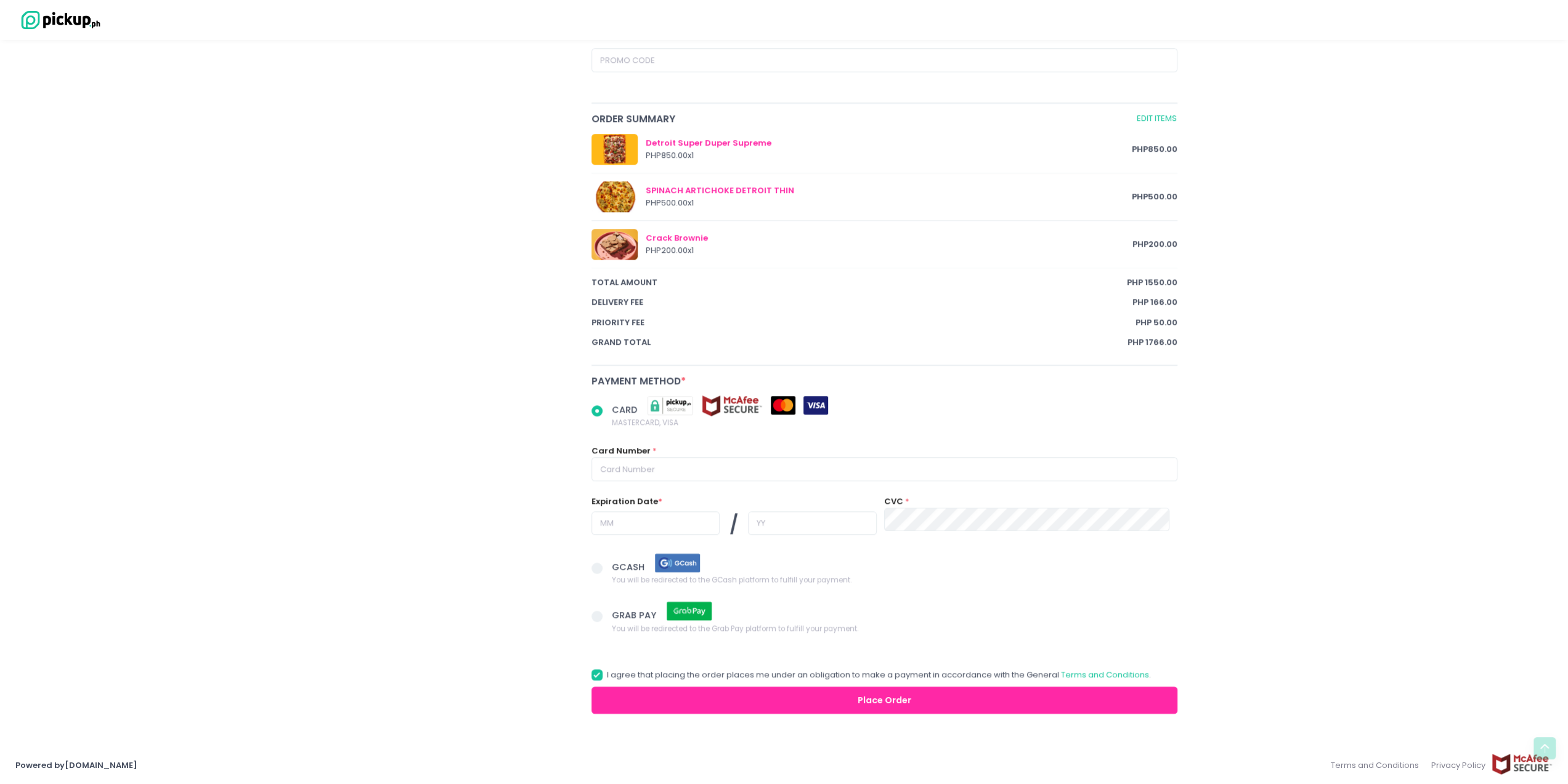
radio input "true"
click at [596, 567] on span at bounding box center [597, 568] width 11 height 11
click at [607, 567] on input "GCASH You will be redirected to the GCash platform to fulfill your payment." at bounding box center [611, 566] width 8 height 8
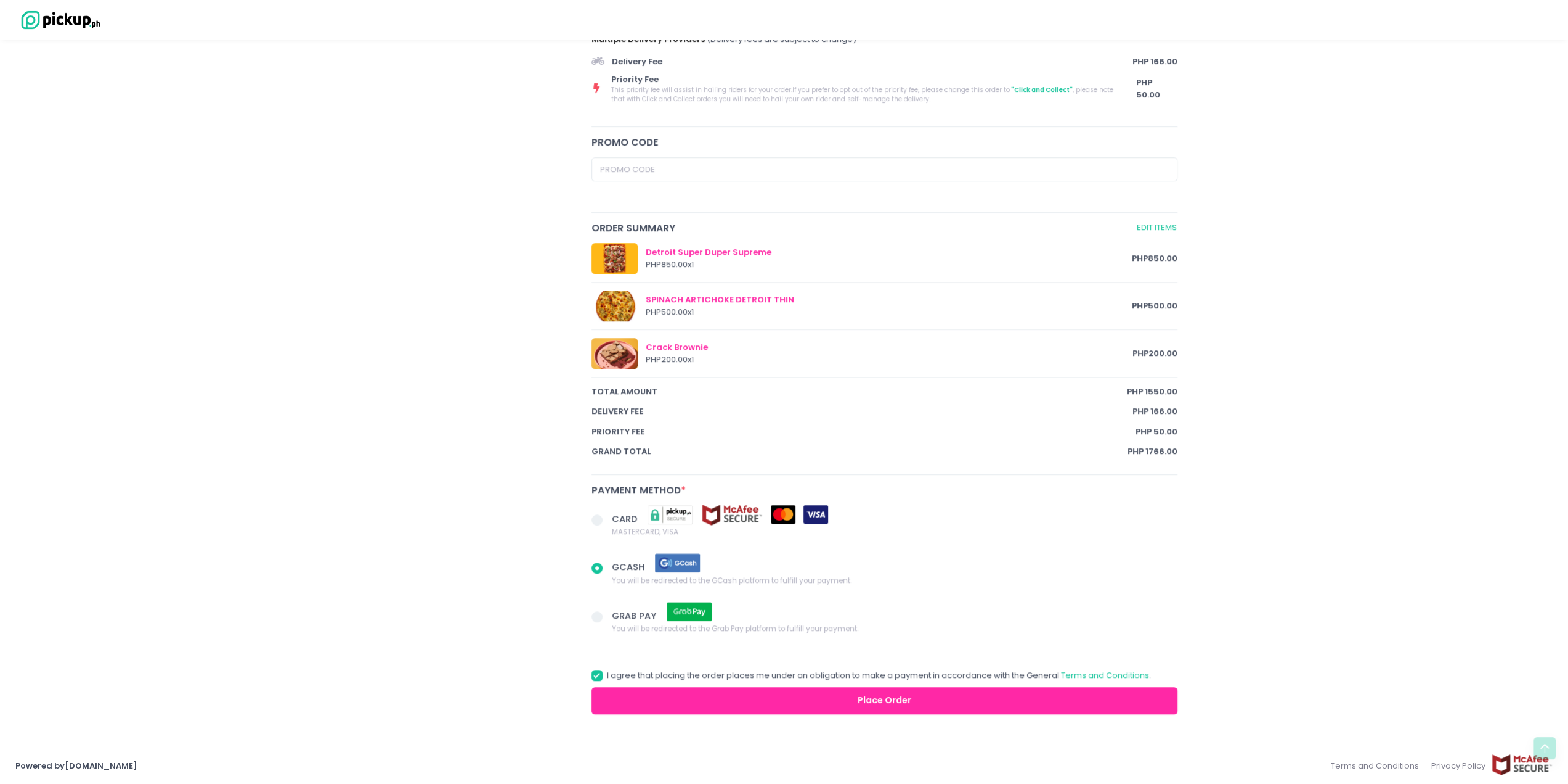
click at [851, 704] on button "Place Order" at bounding box center [884, 701] width 587 height 28
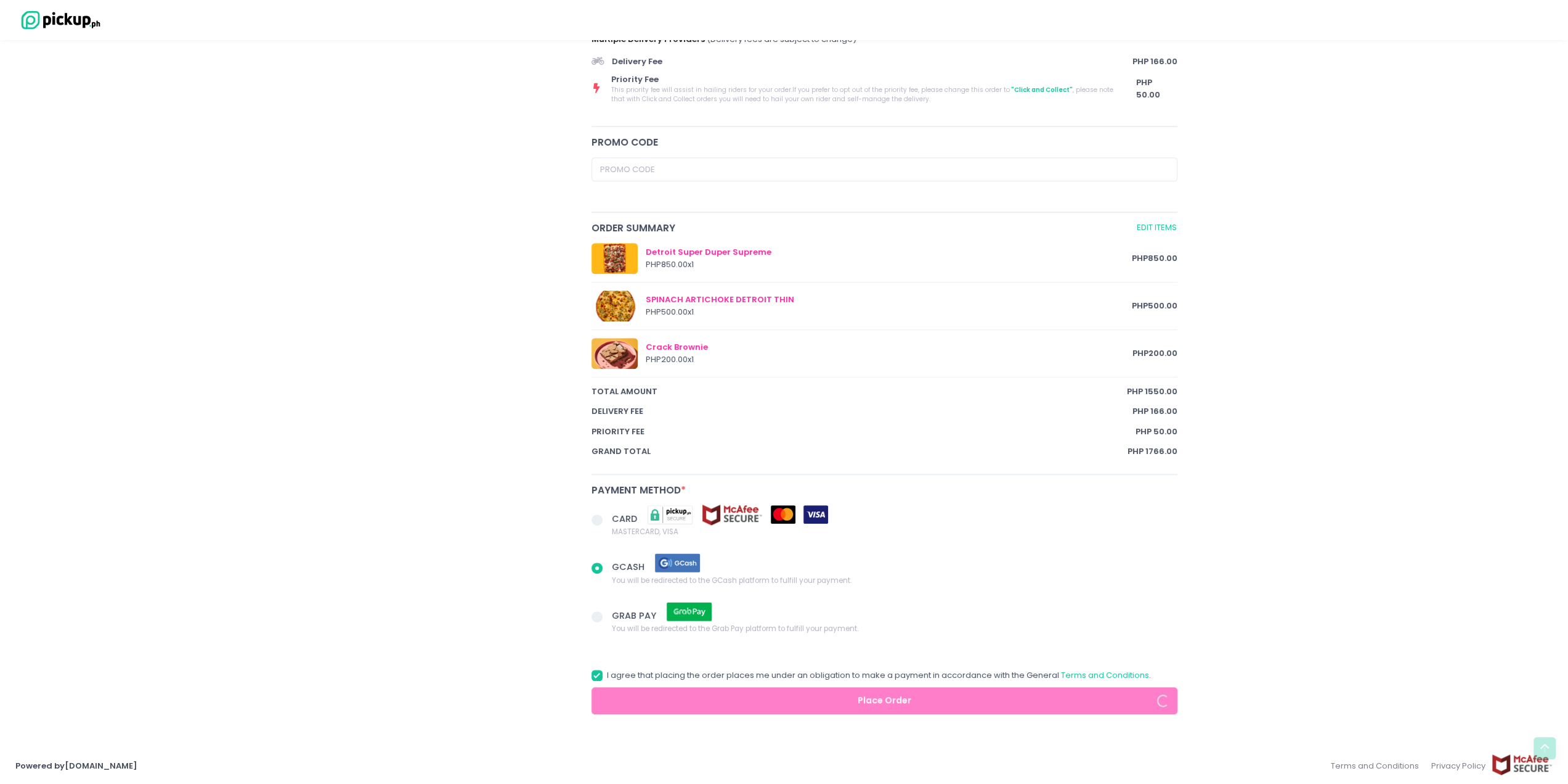
radio input "true"
